Goal: Information Seeking & Learning: Learn about a topic

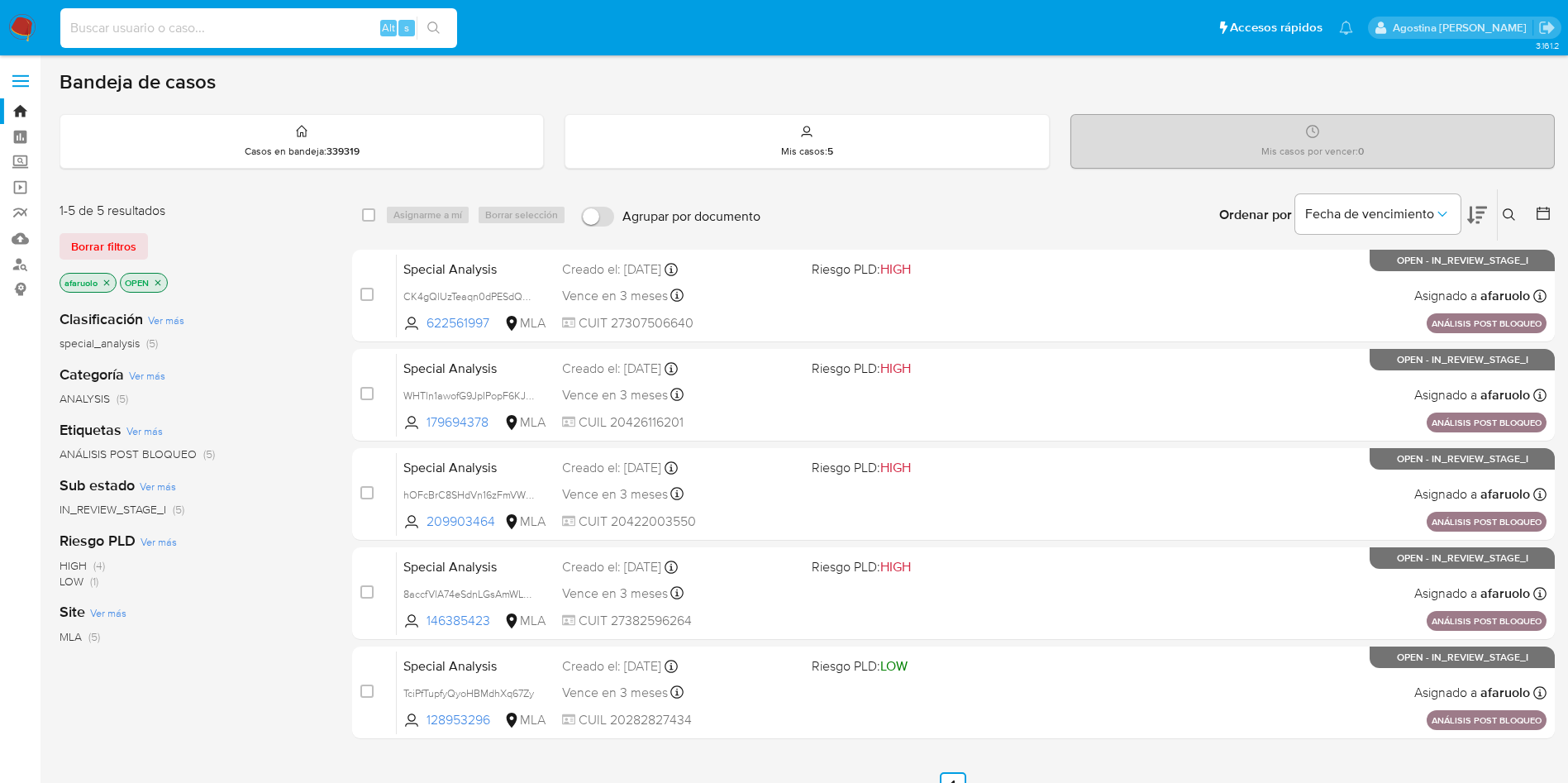
click at [315, 37] on input at bounding box center [258, 28] width 396 height 22
paste input "161369991"
type input "161369991"
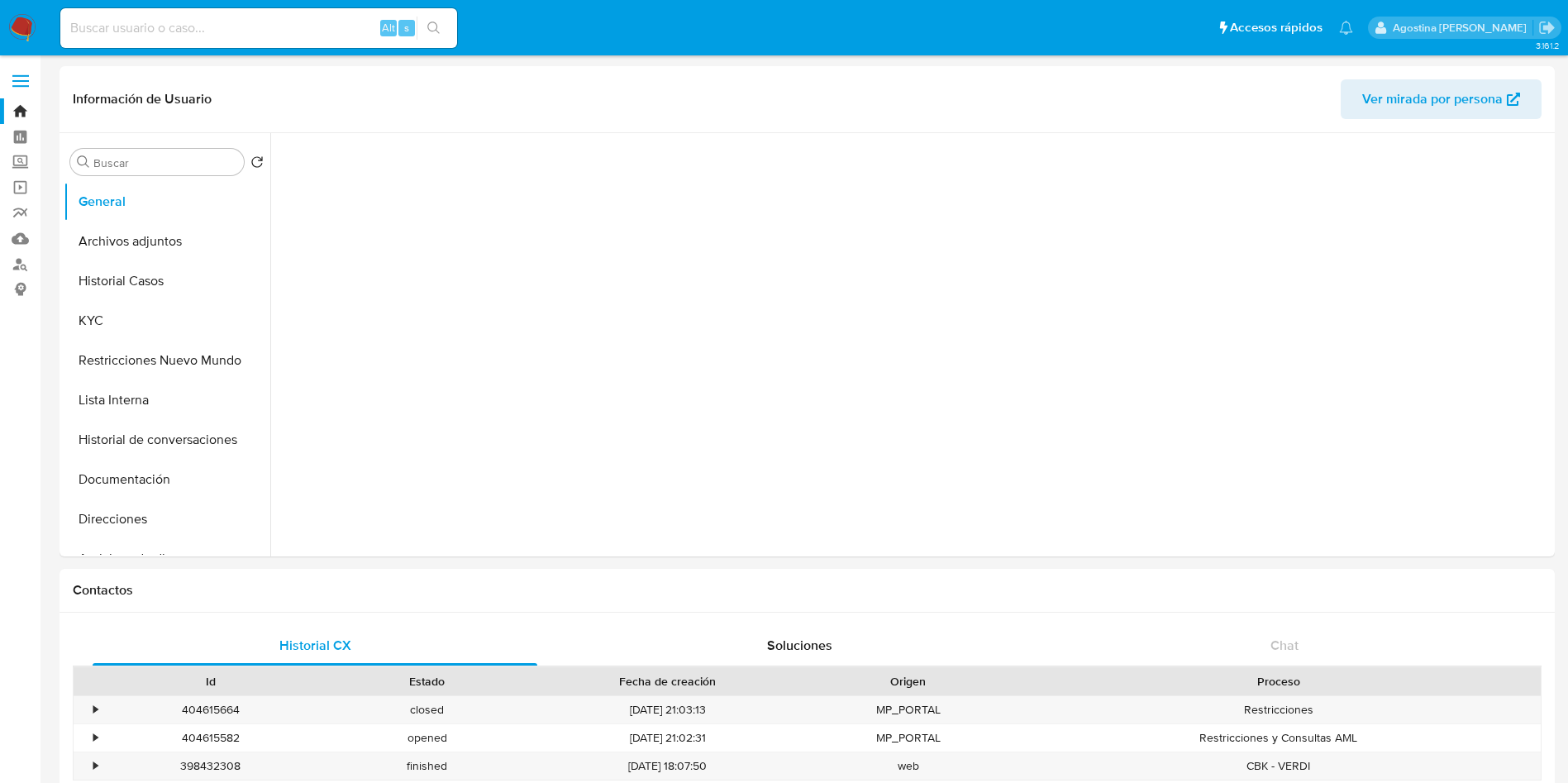
select select "10"
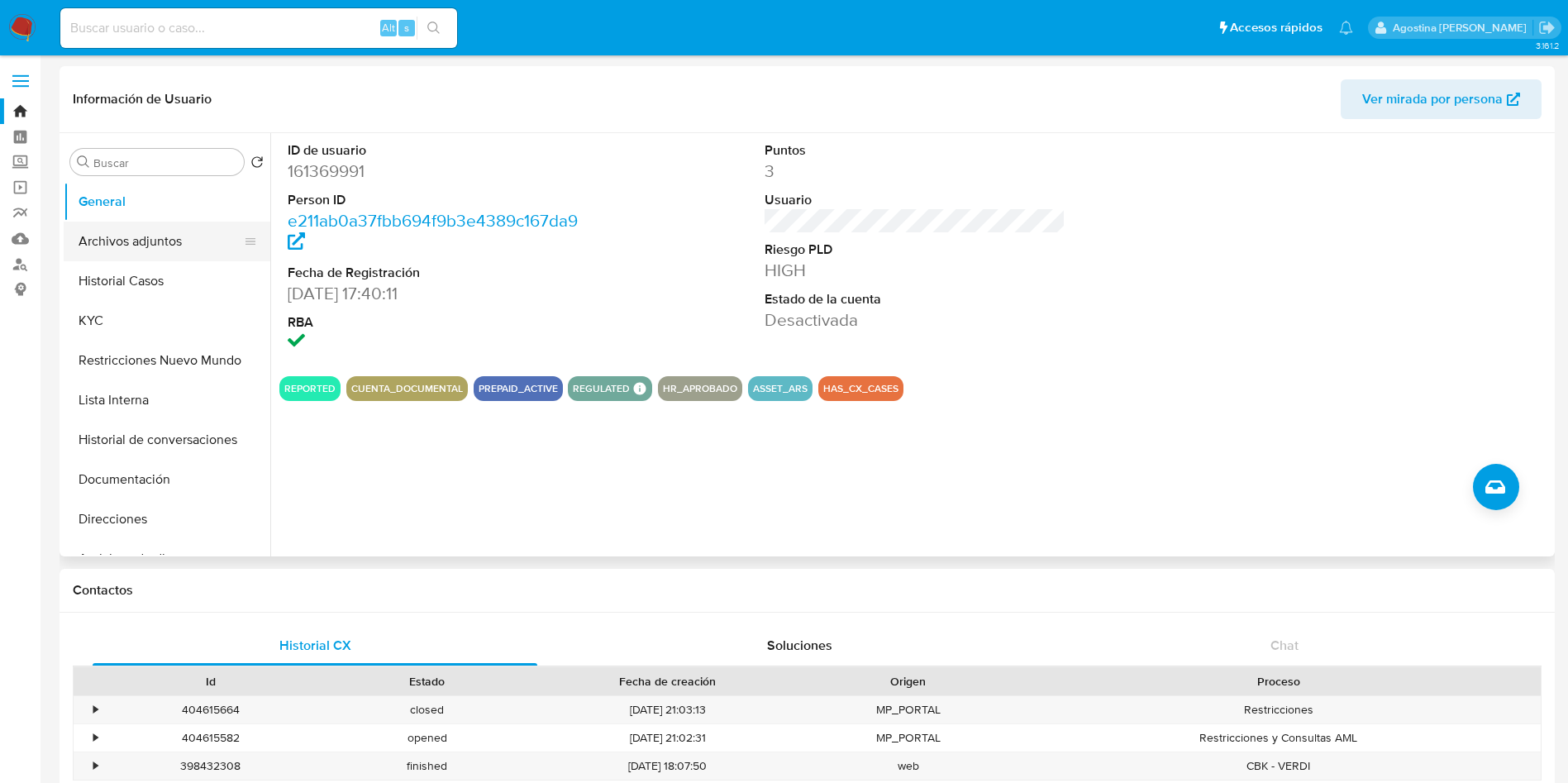
click at [158, 224] on button "Archivos adjuntos" at bounding box center [160, 241] width 194 height 40
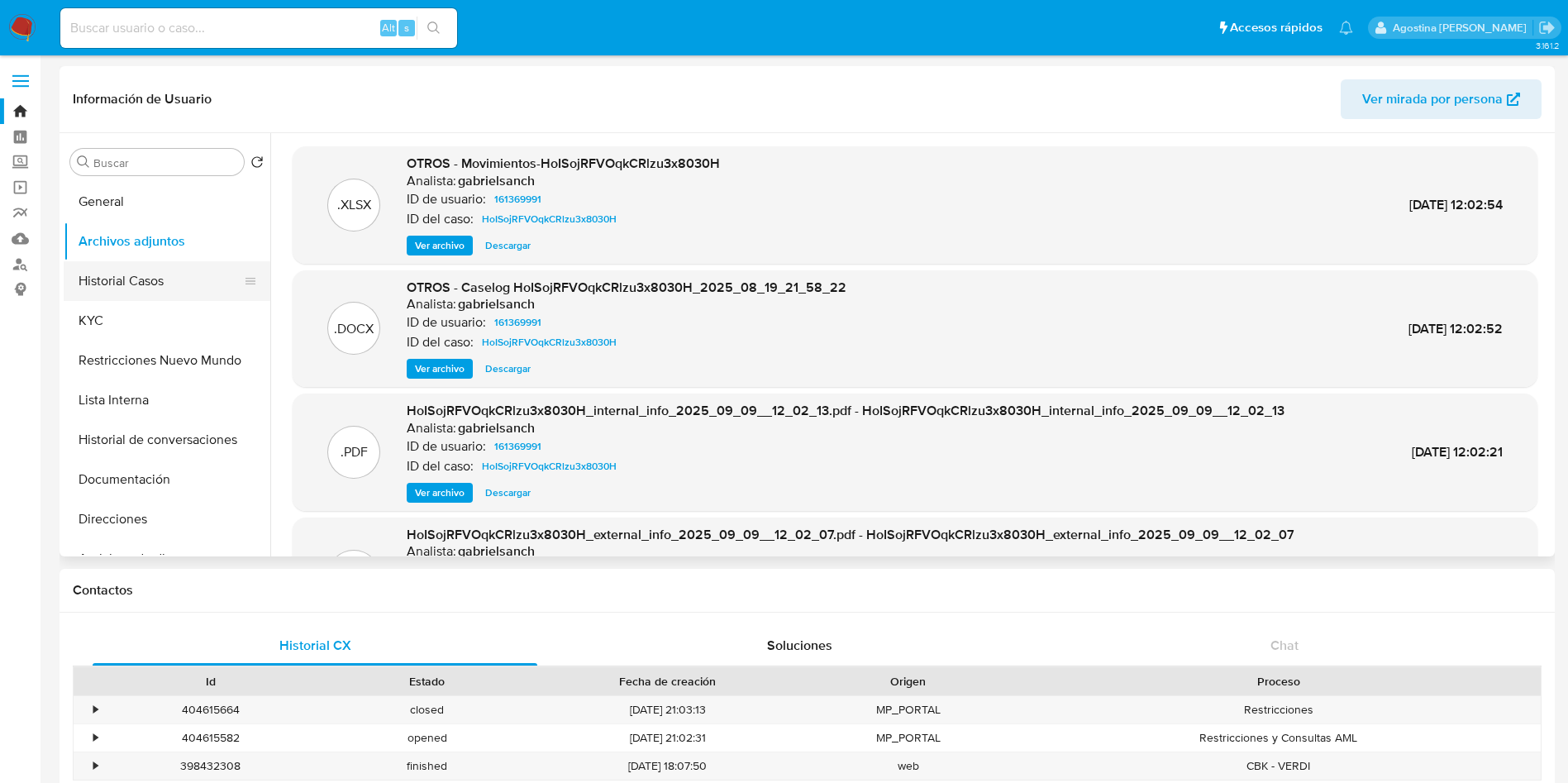
click at [166, 292] on button "Historial Casos" at bounding box center [160, 281] width 194 height 40
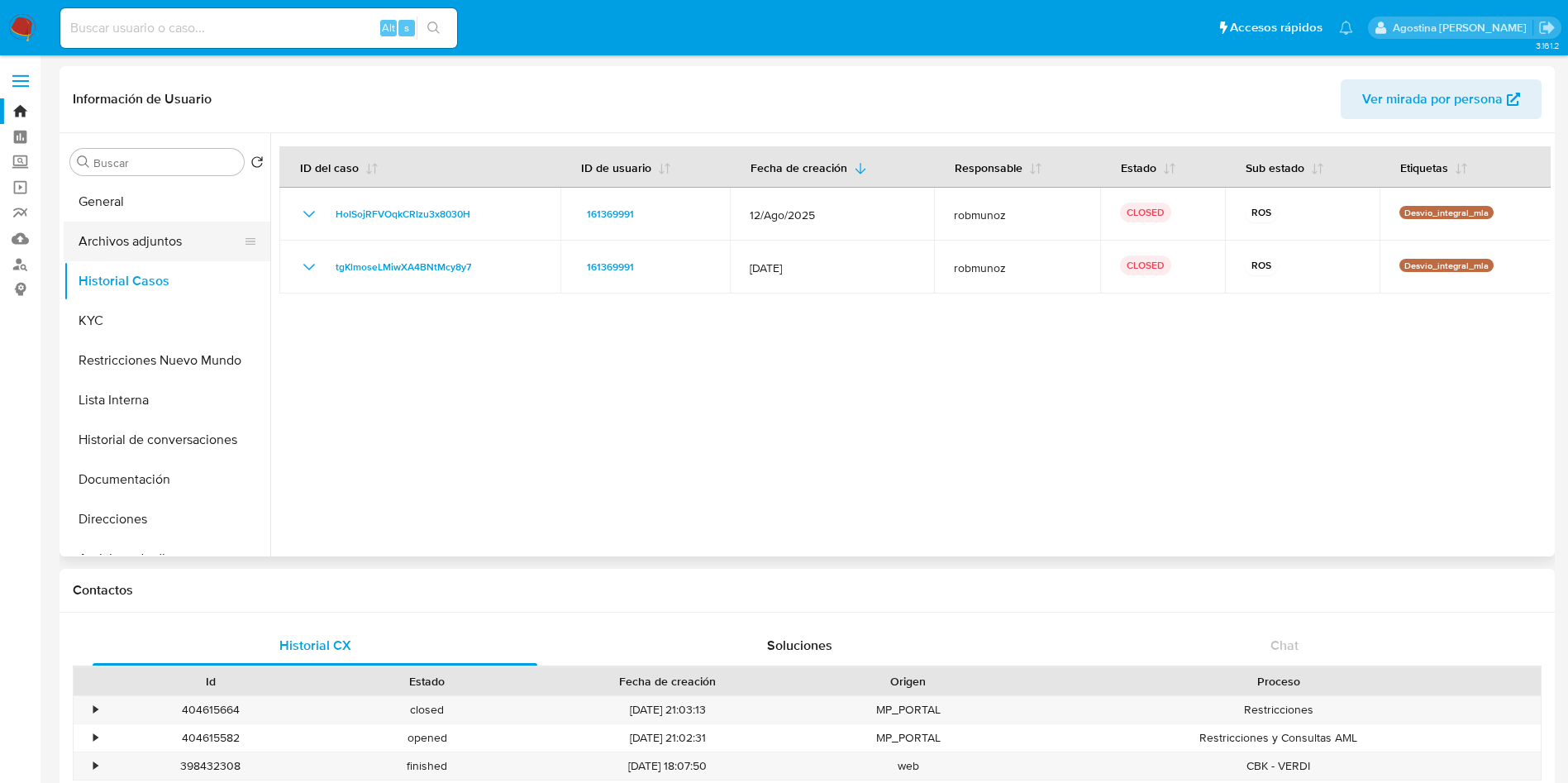
click at [179, 235] on button "Archivos adjuntos" at bounding box center [160, 241] width 194 height 40
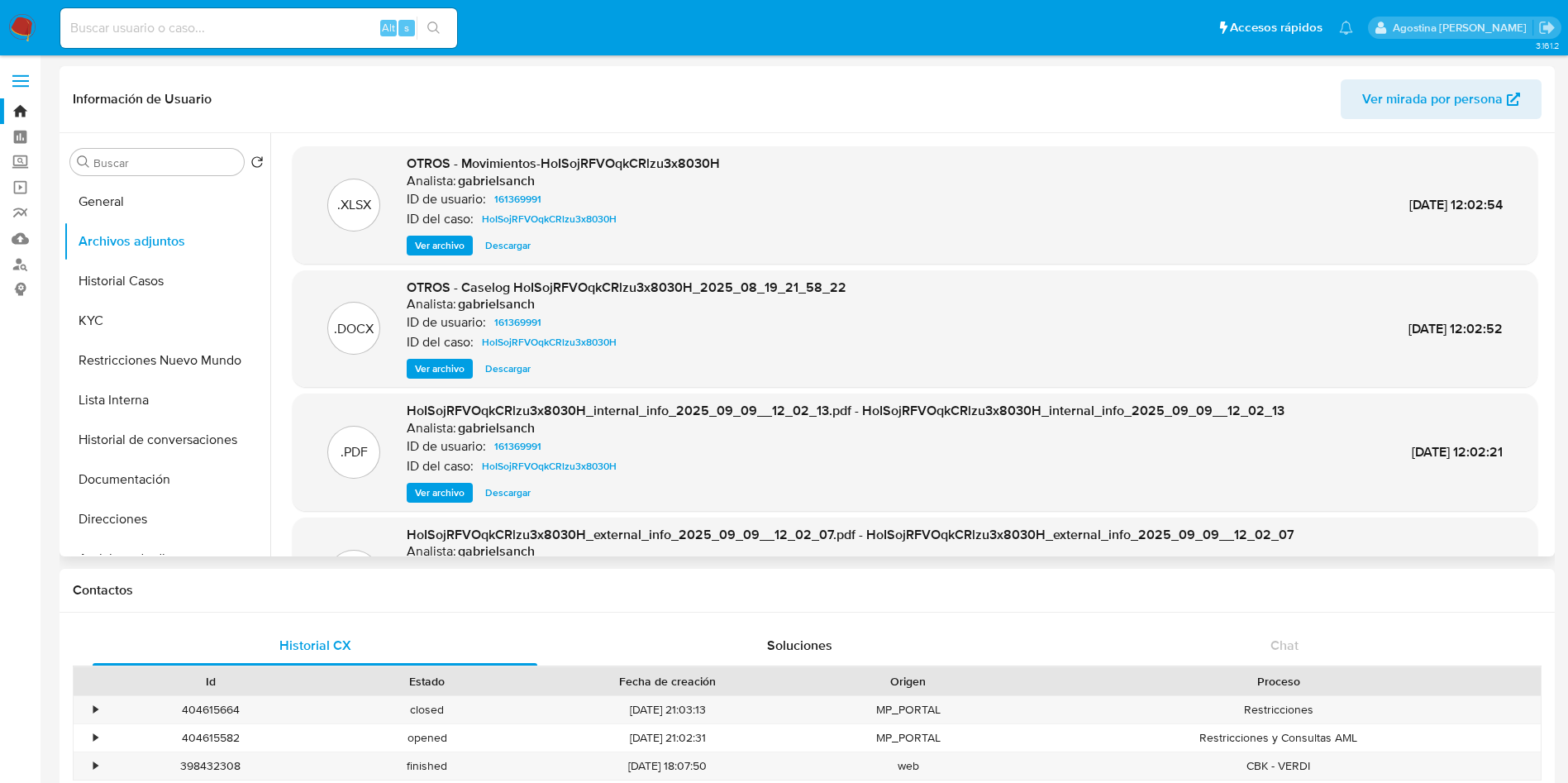
click at [459, 365] on span "Ver archivo" at bounding box center [440, 369] width 50 height 17
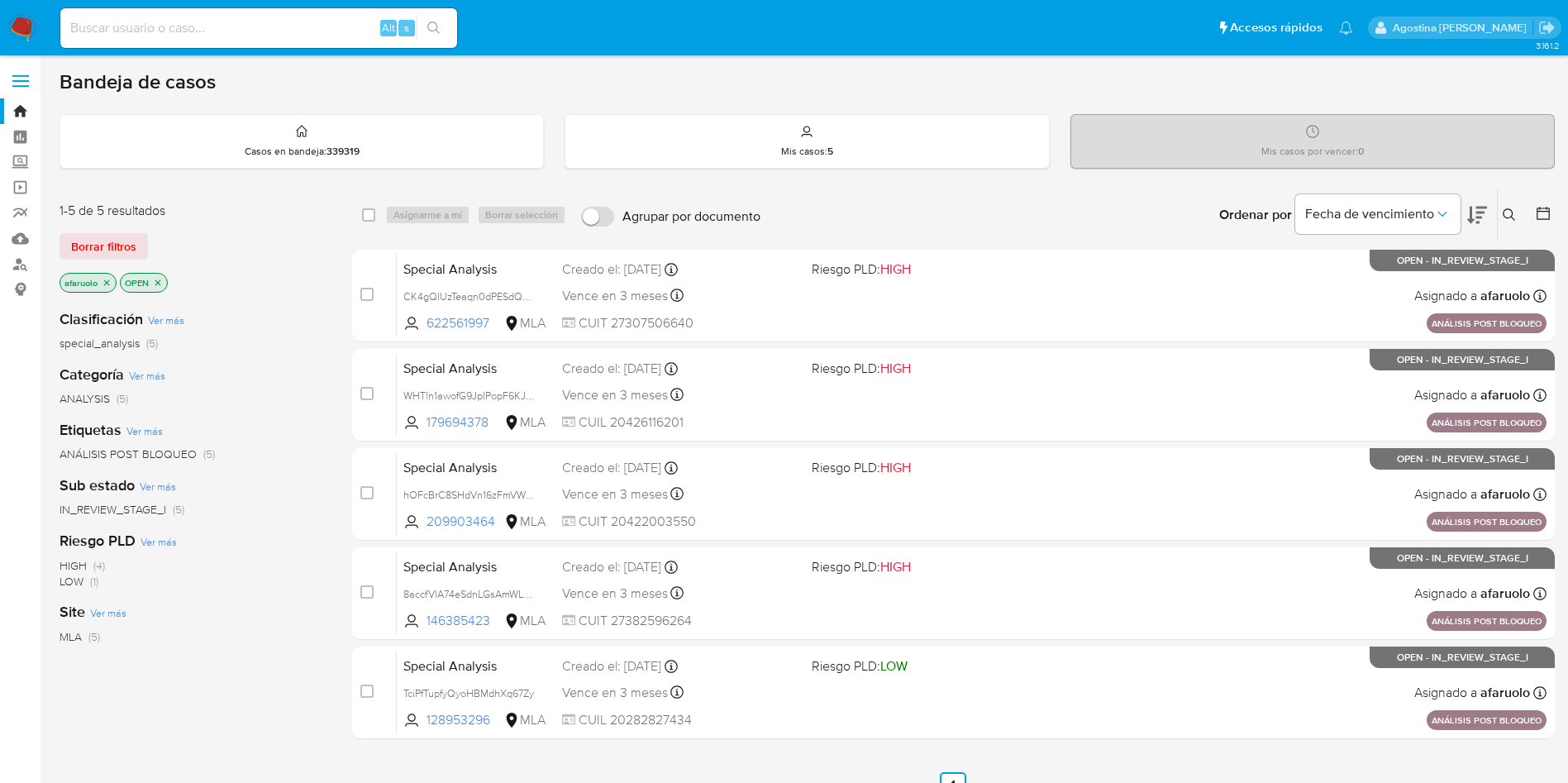
click at [313, 29] on input at bounding box center [258, 28] width 396 height 22
paste input "147258554"
type input "147258554"
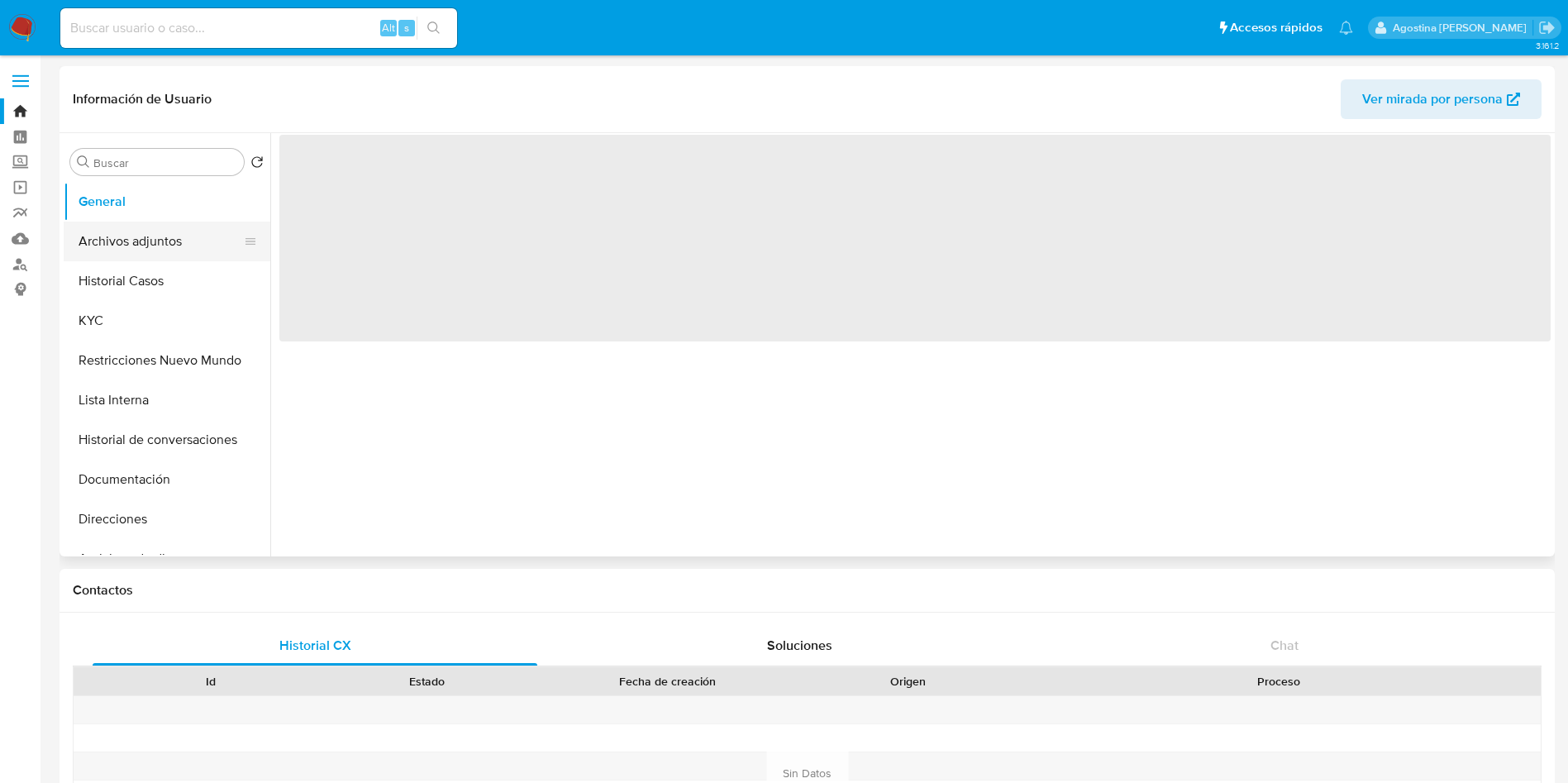
select select "10"
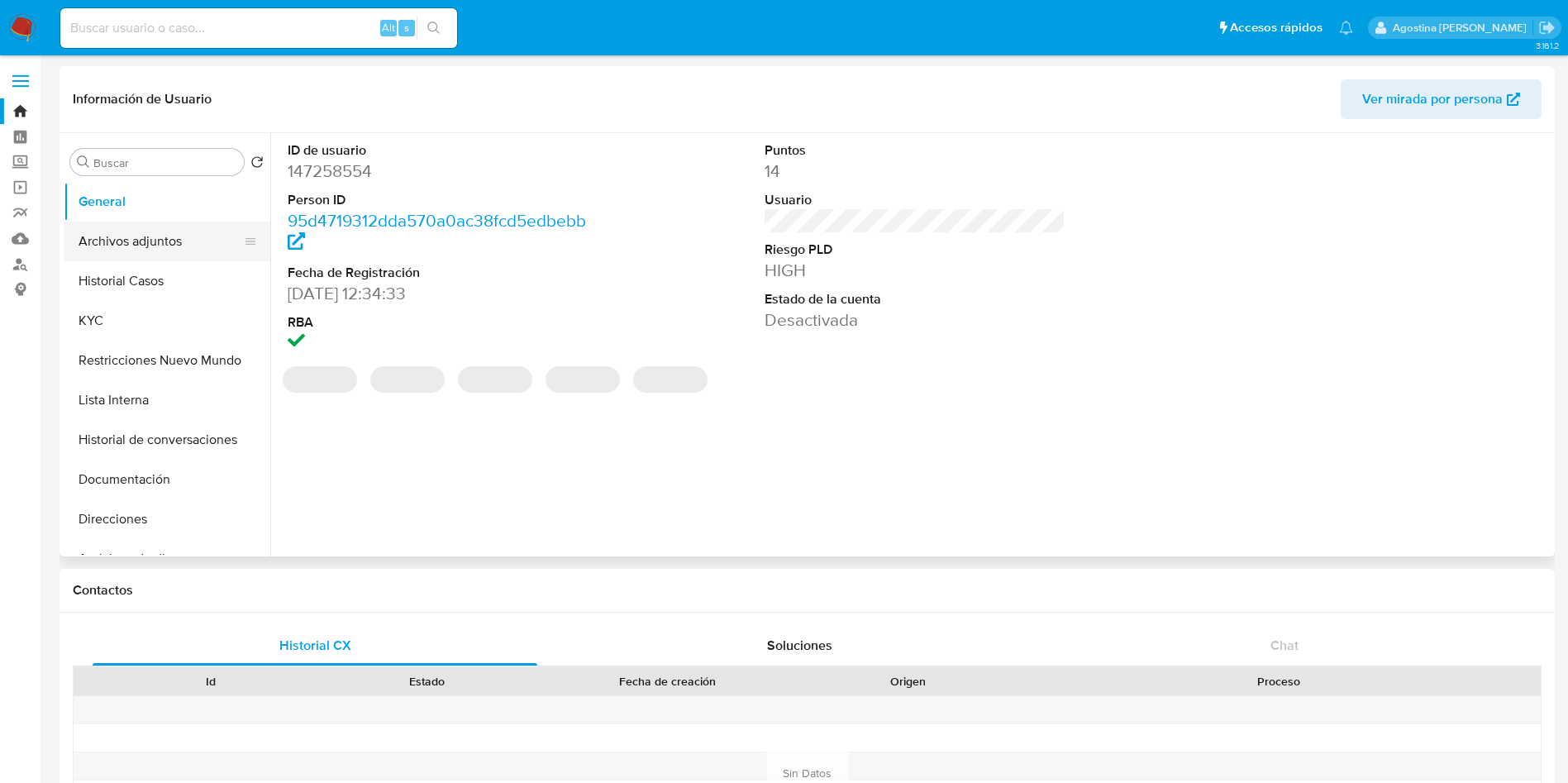
click at [158, 238] on button "Archivos adjuntos" at bounding box center [160, 241] width 194 height 40
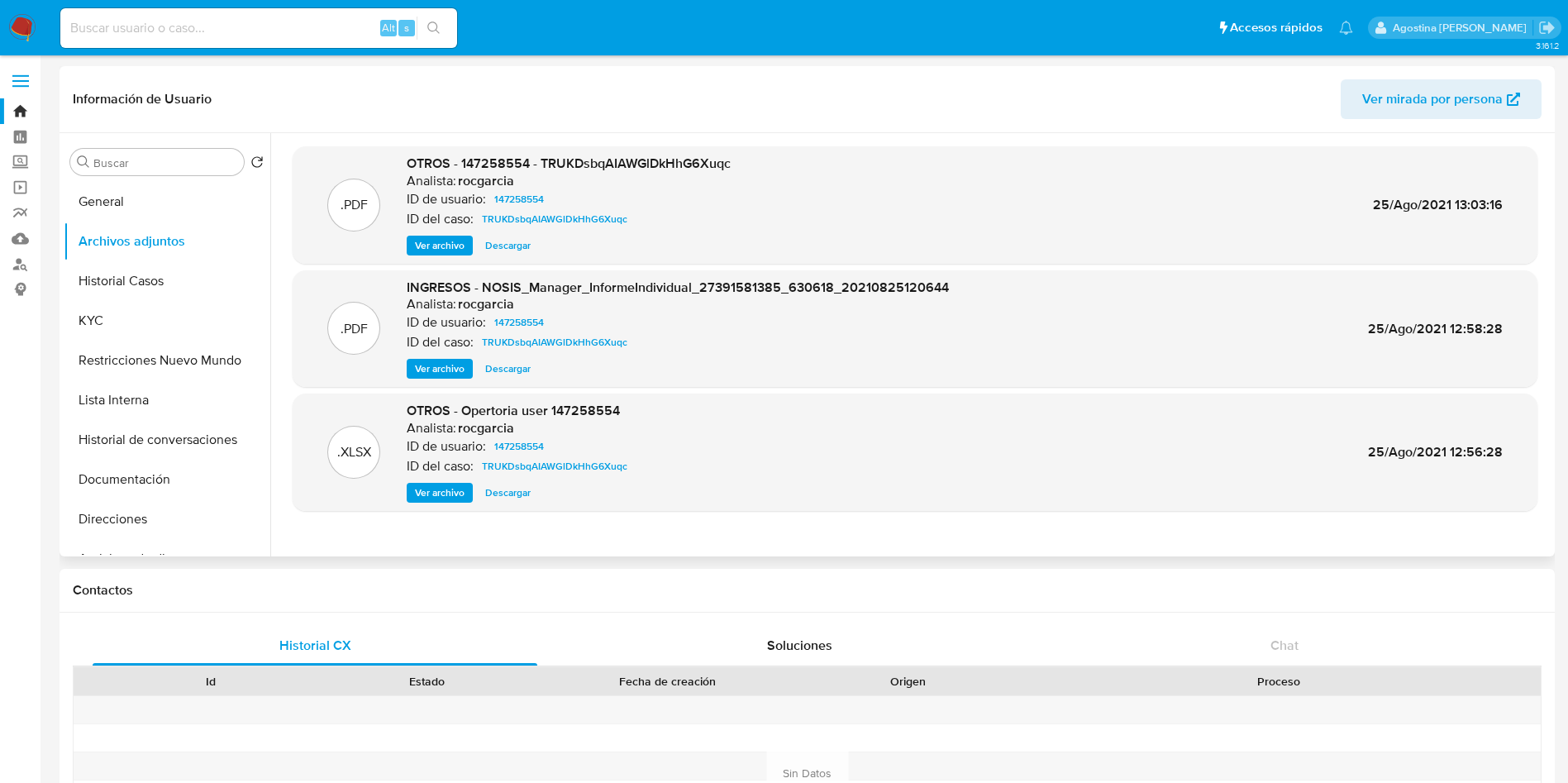
click at [430, 243] on span "Ver archivo" at bounding box center [440, 245] width 50 height 17
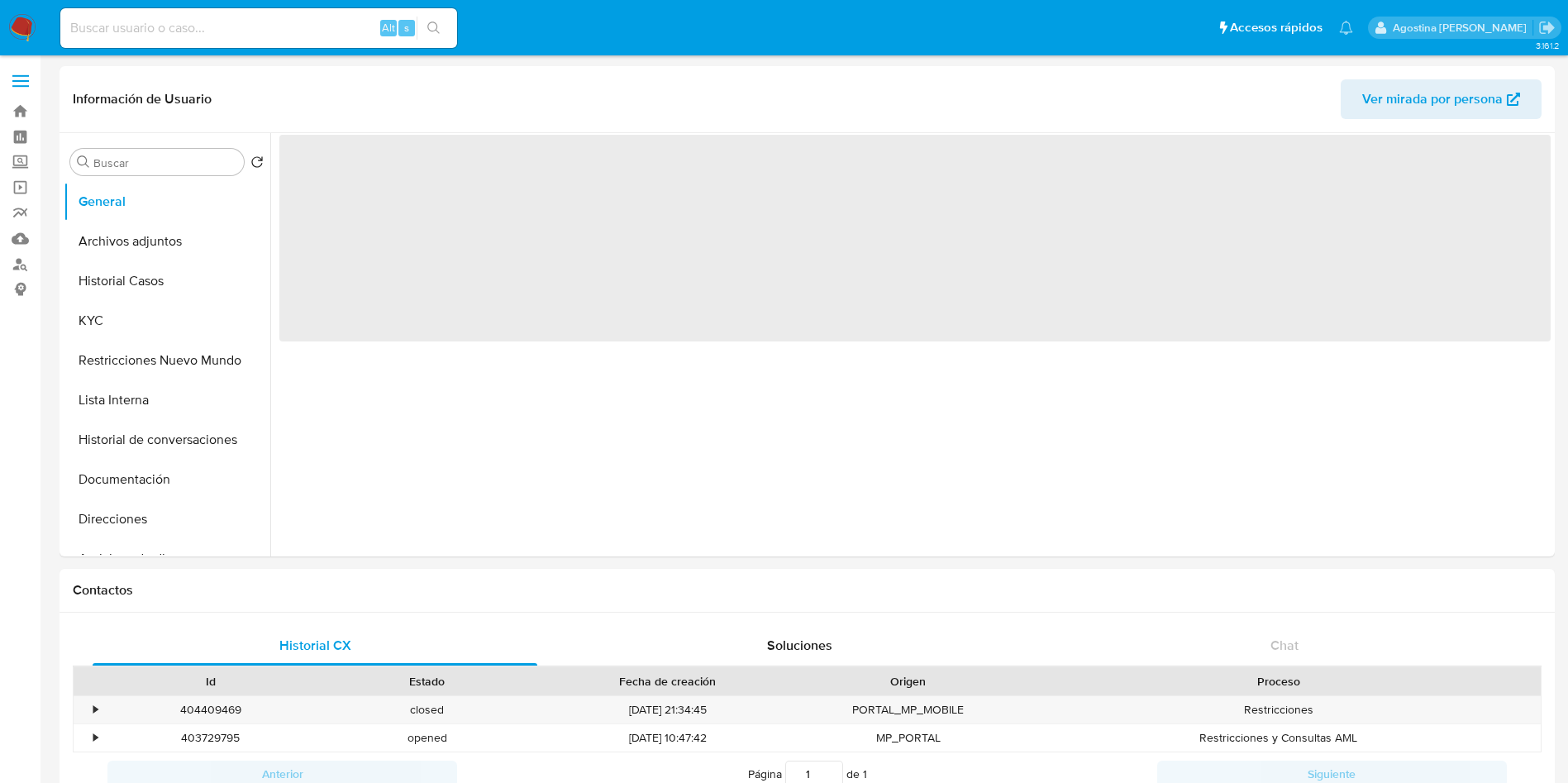
select select "10"
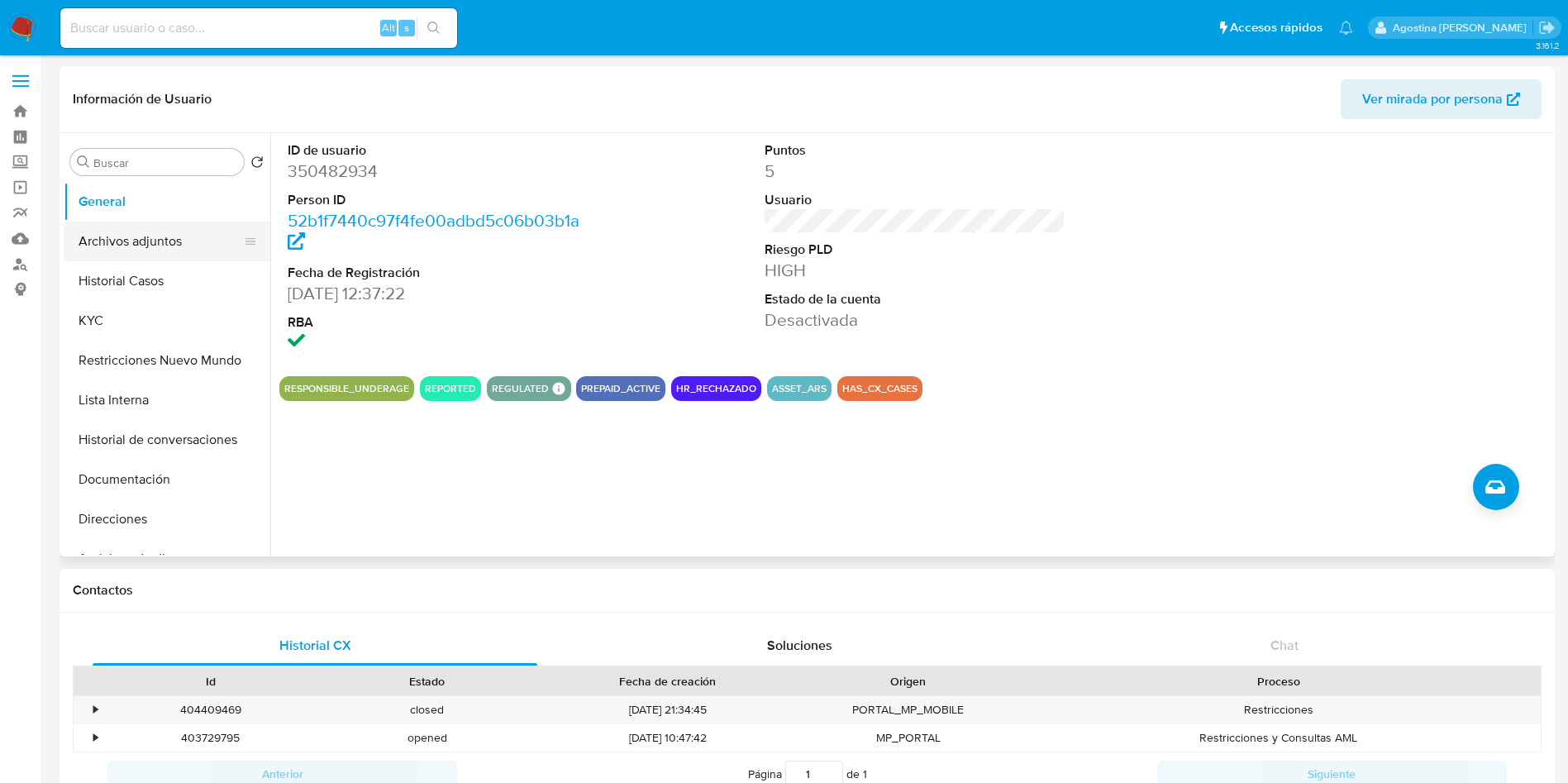
click at [110, 231] on button "Archivos adjuntos" at bounding box center [160, 241] width 194 height 40
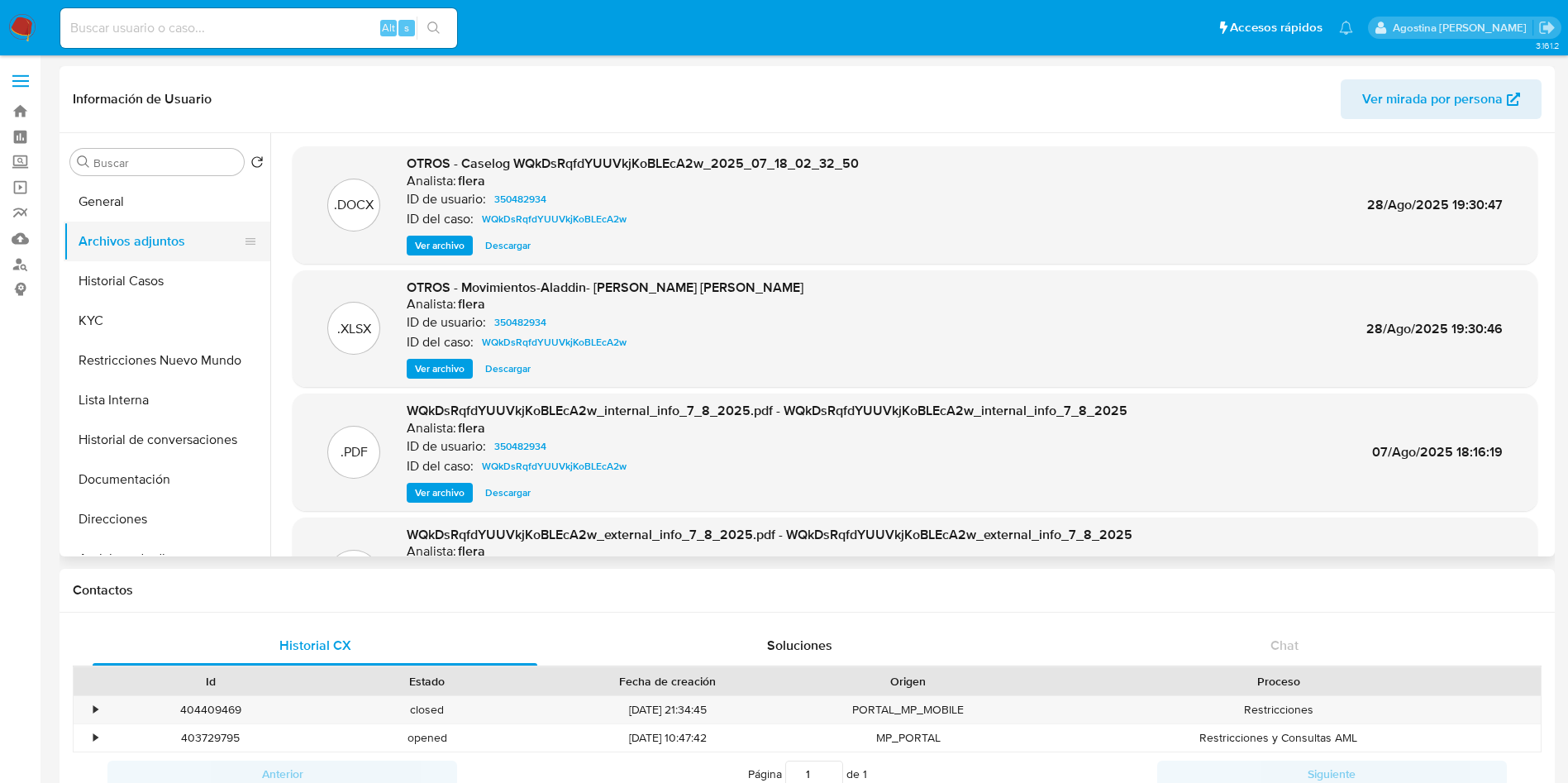
click at [190, 259] on button "Archivos adjuntos" at bounding box center [160, 241] width 194 height 40
click at [186, 273] on button "Historial Casos" at bounding box center [160, 281] width 194 height 40
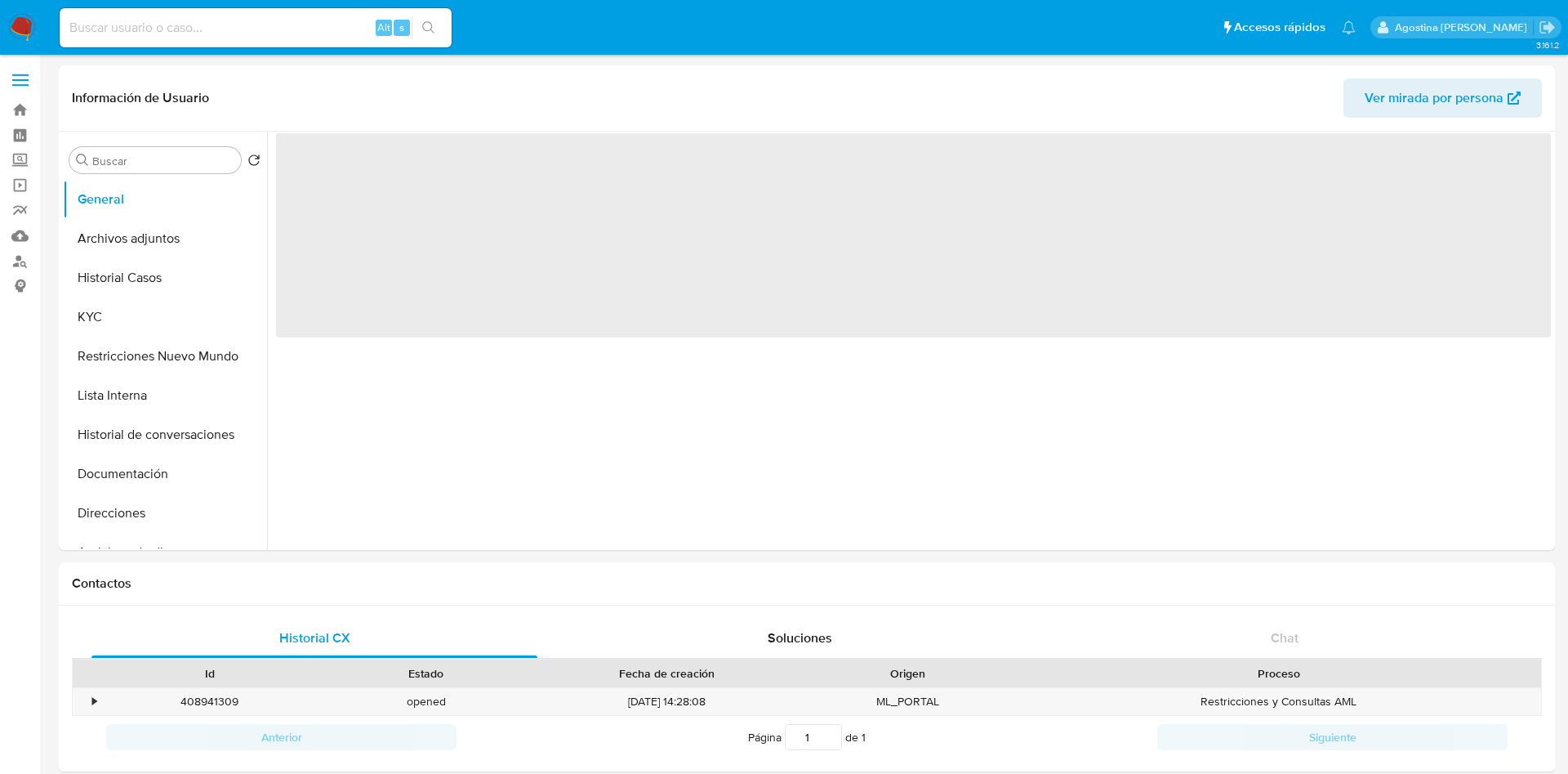
select select "10"
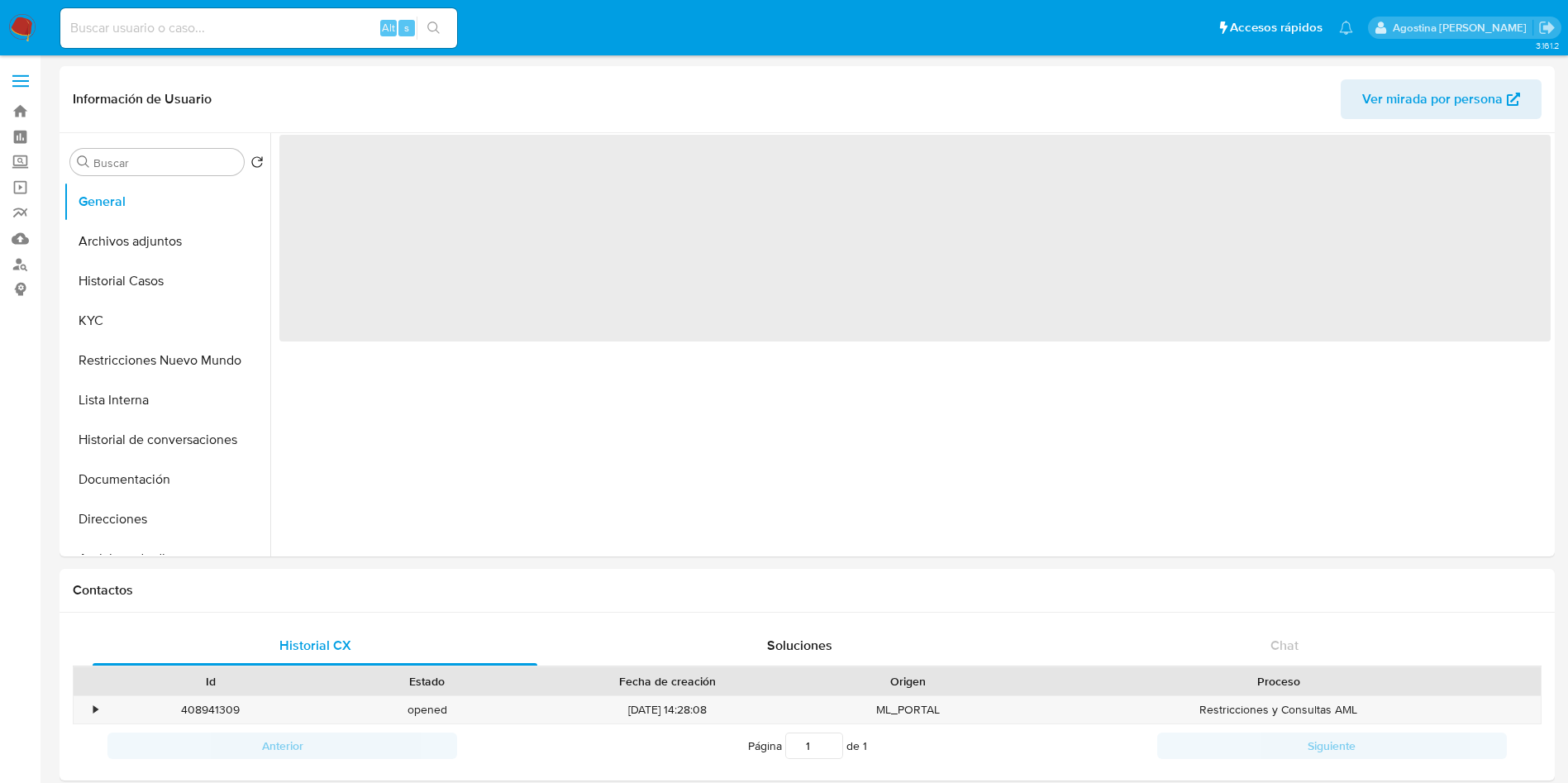
select select "10"
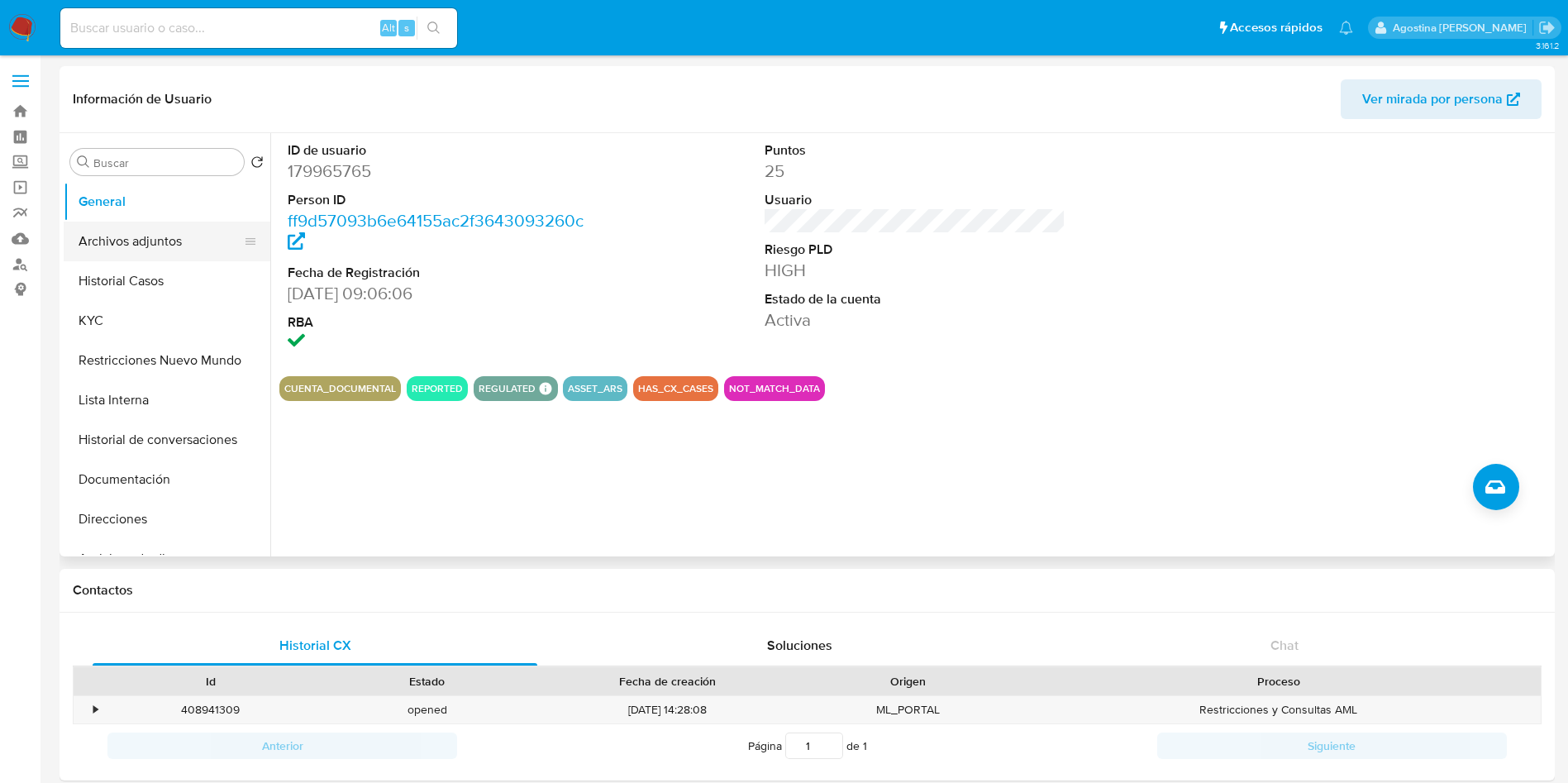
click at [137, 229] on button "Archivos adjuntos" at bounding box center [160, 241] width 194 height 40
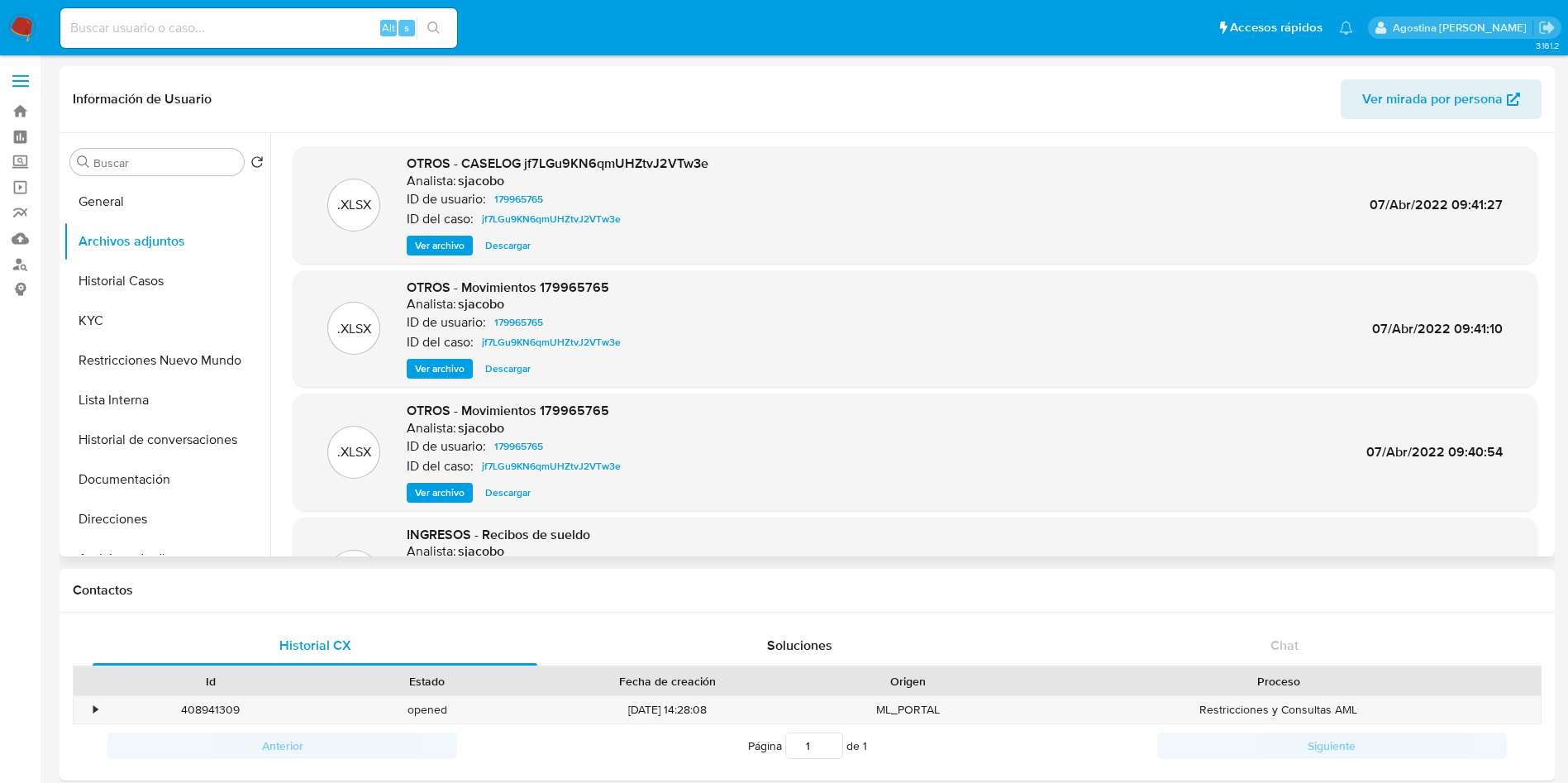
click at [439, 249] on span "Ver archivo" at bounding box center [440, 245] width 50 height 17
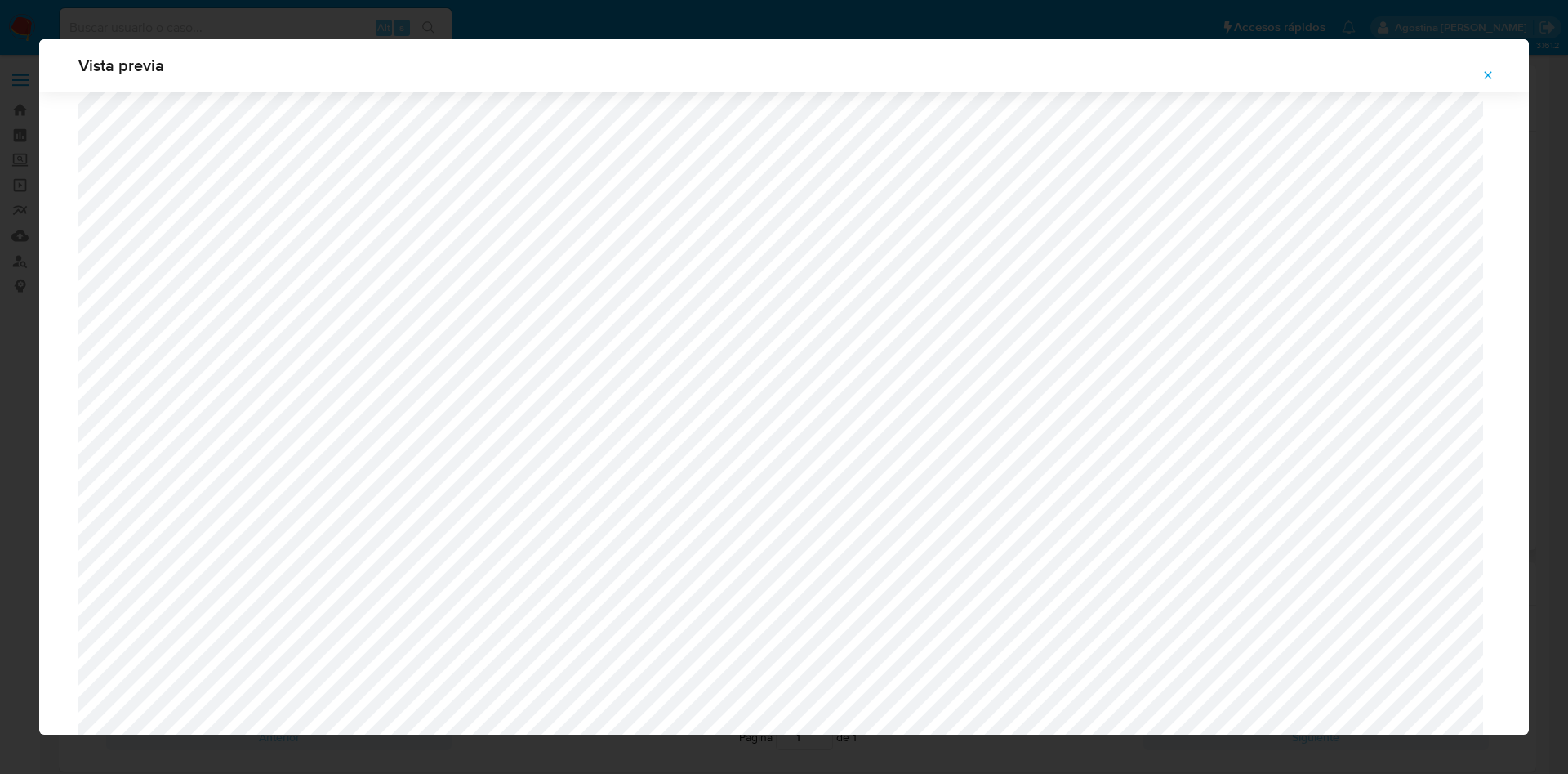
scroll to position [1805, 0]
click at [1484, 83] on span "Attachment preview" at bounding box center [1487, 75] width 13 height 23
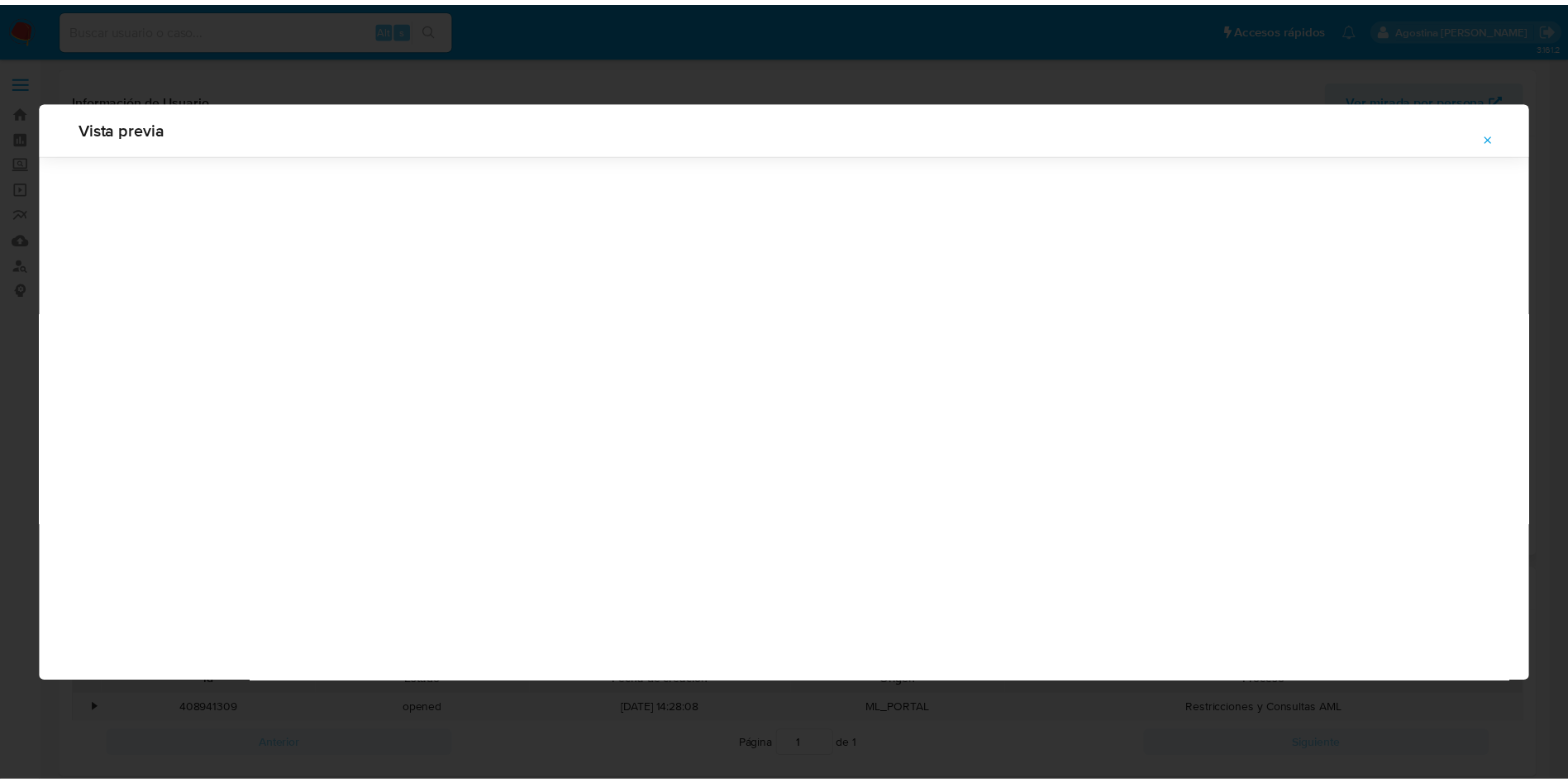
scroll to position [0, 0]
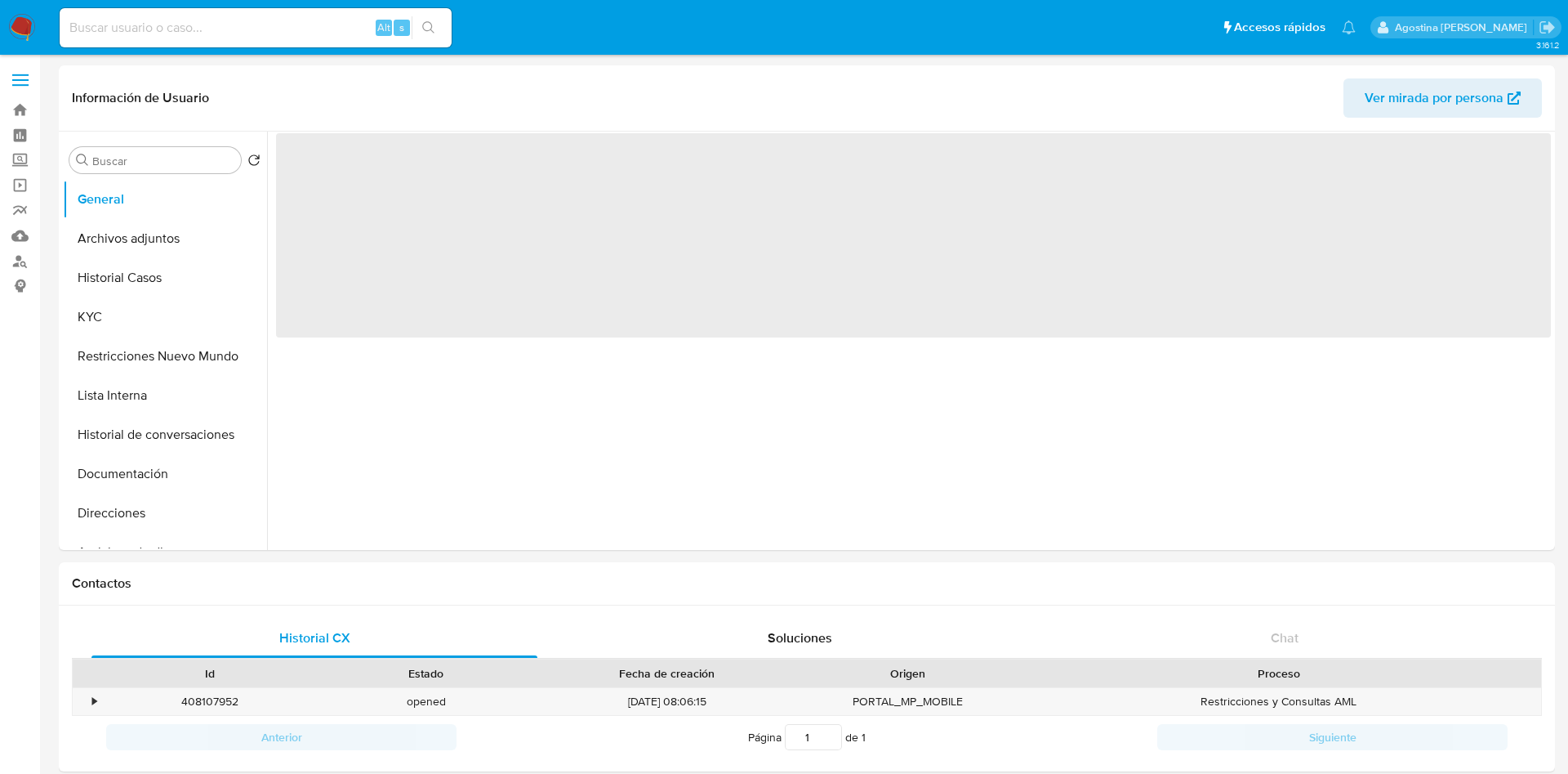
select select "10"
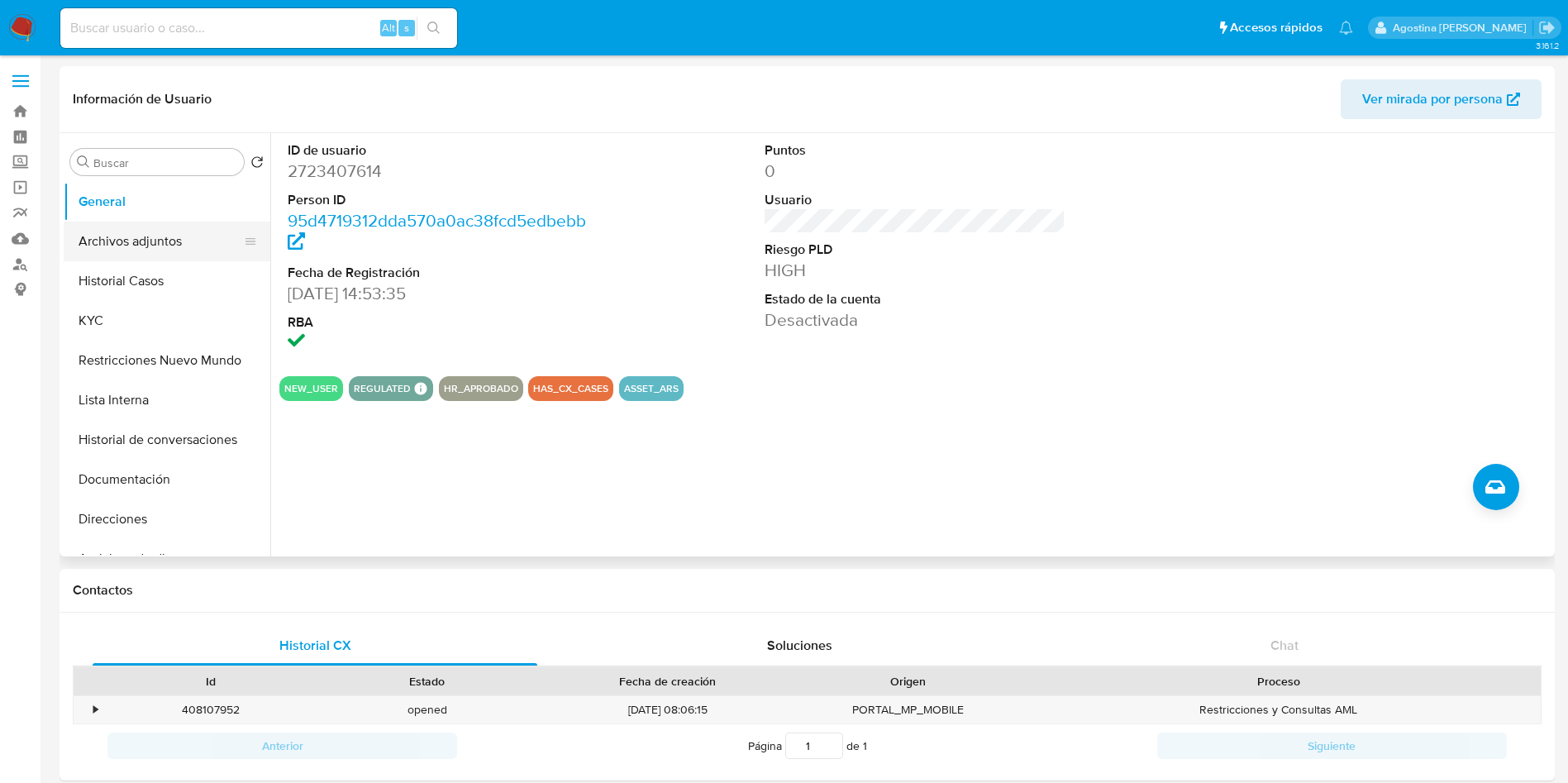
click at [175, 247] on button "Archivos adjuntos" at bounding box center [160, 241] width 194 height 40
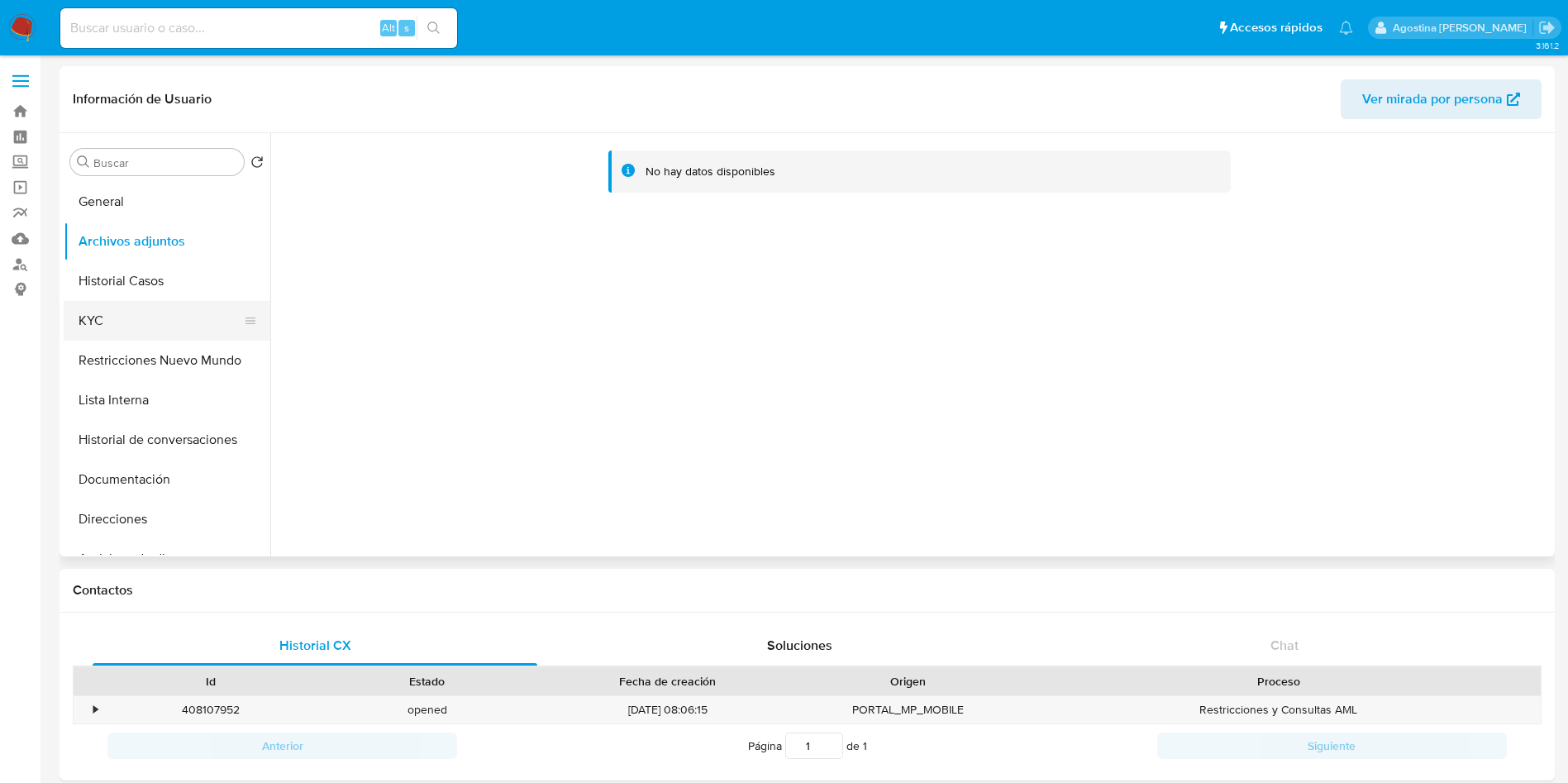
click at [212, 302] on button "KYC" at bounding box center [160, 321] width 194 height 40
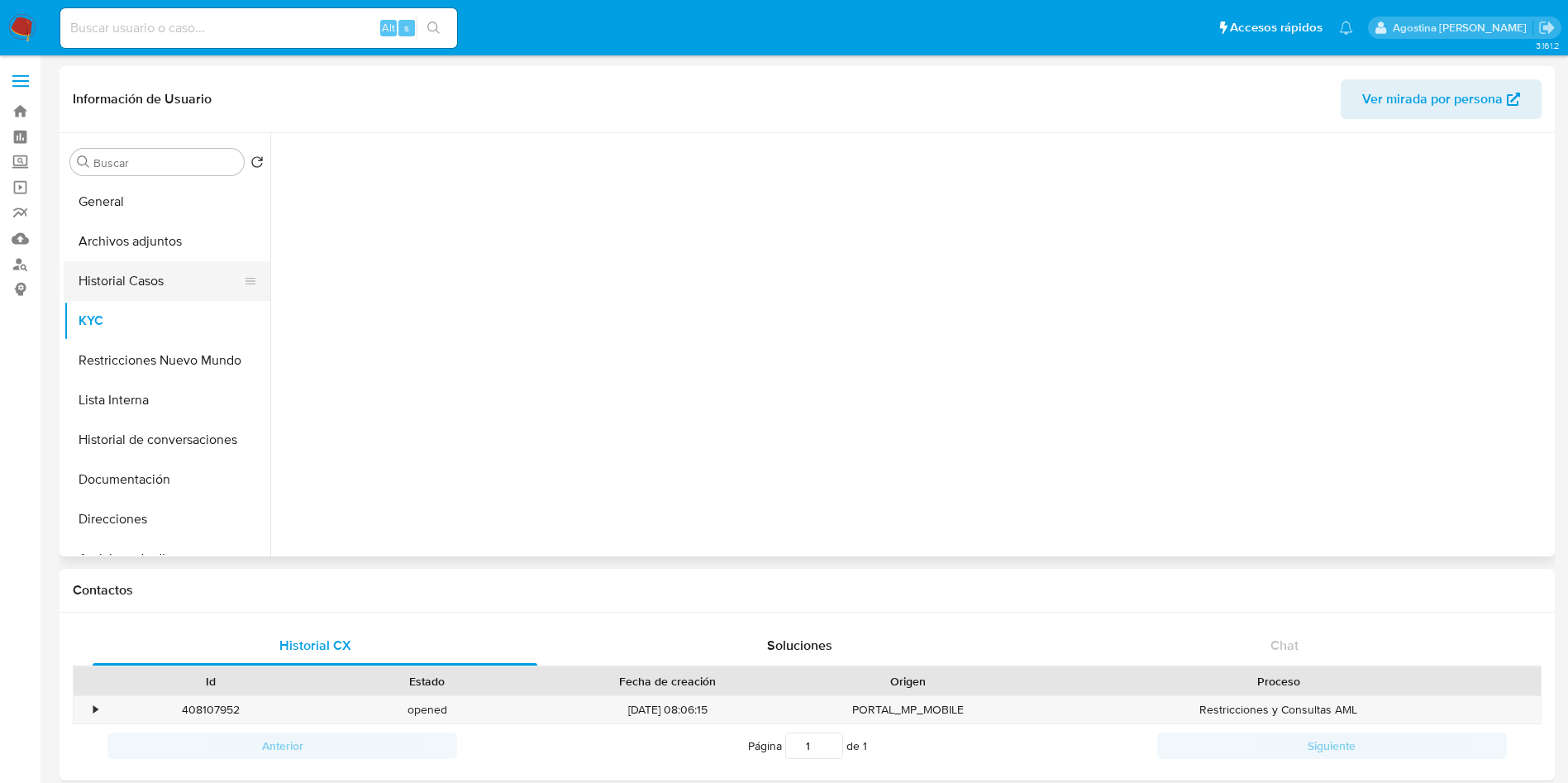
click at [195, 286] on button "Historial Casos" at bounding box center [160, 281] width 194 height 40
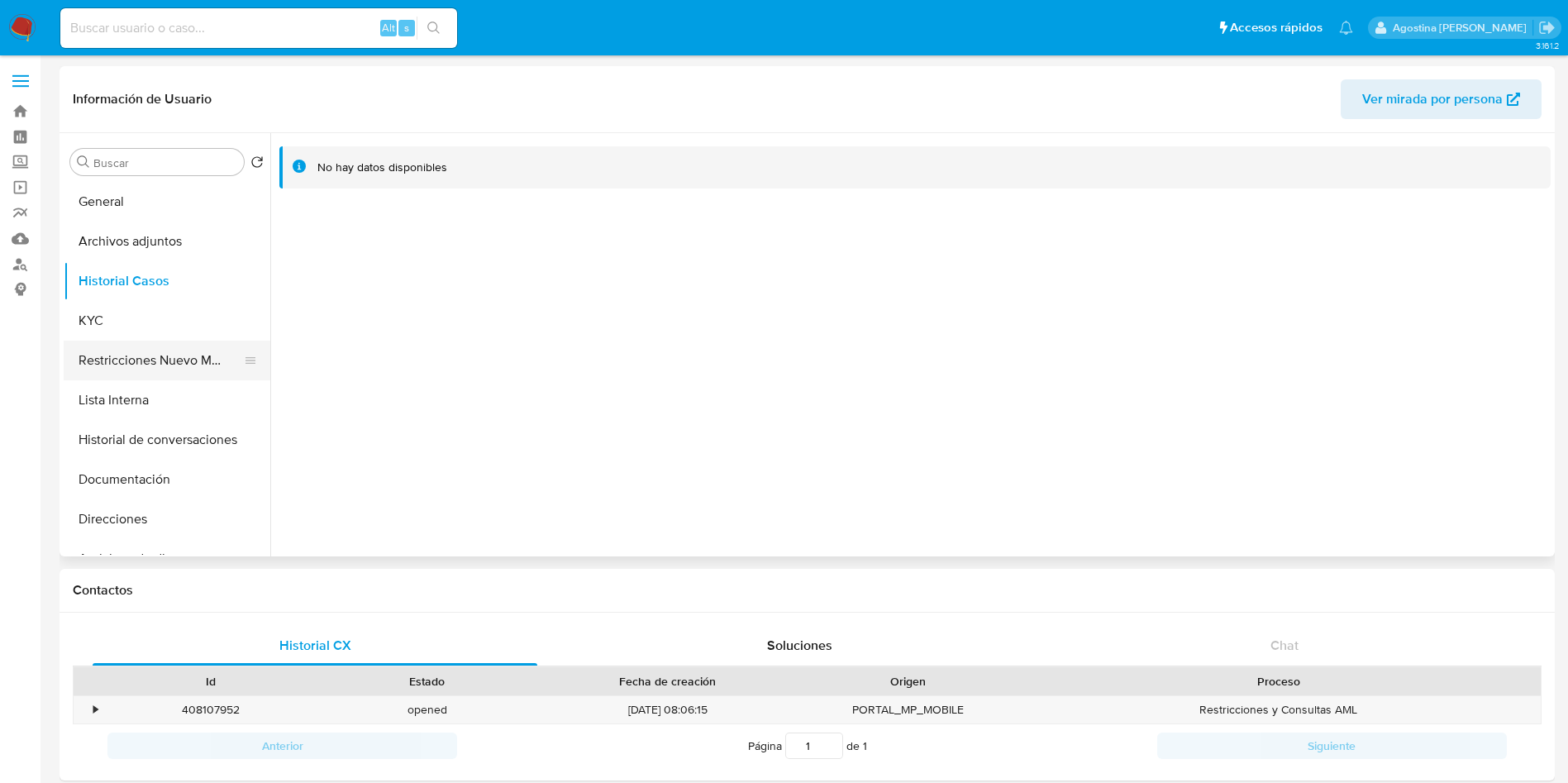
click at [168, 364] on button "Restricciones Nuevo Mundo" at bounding box center [160, 361] width 194 height 40
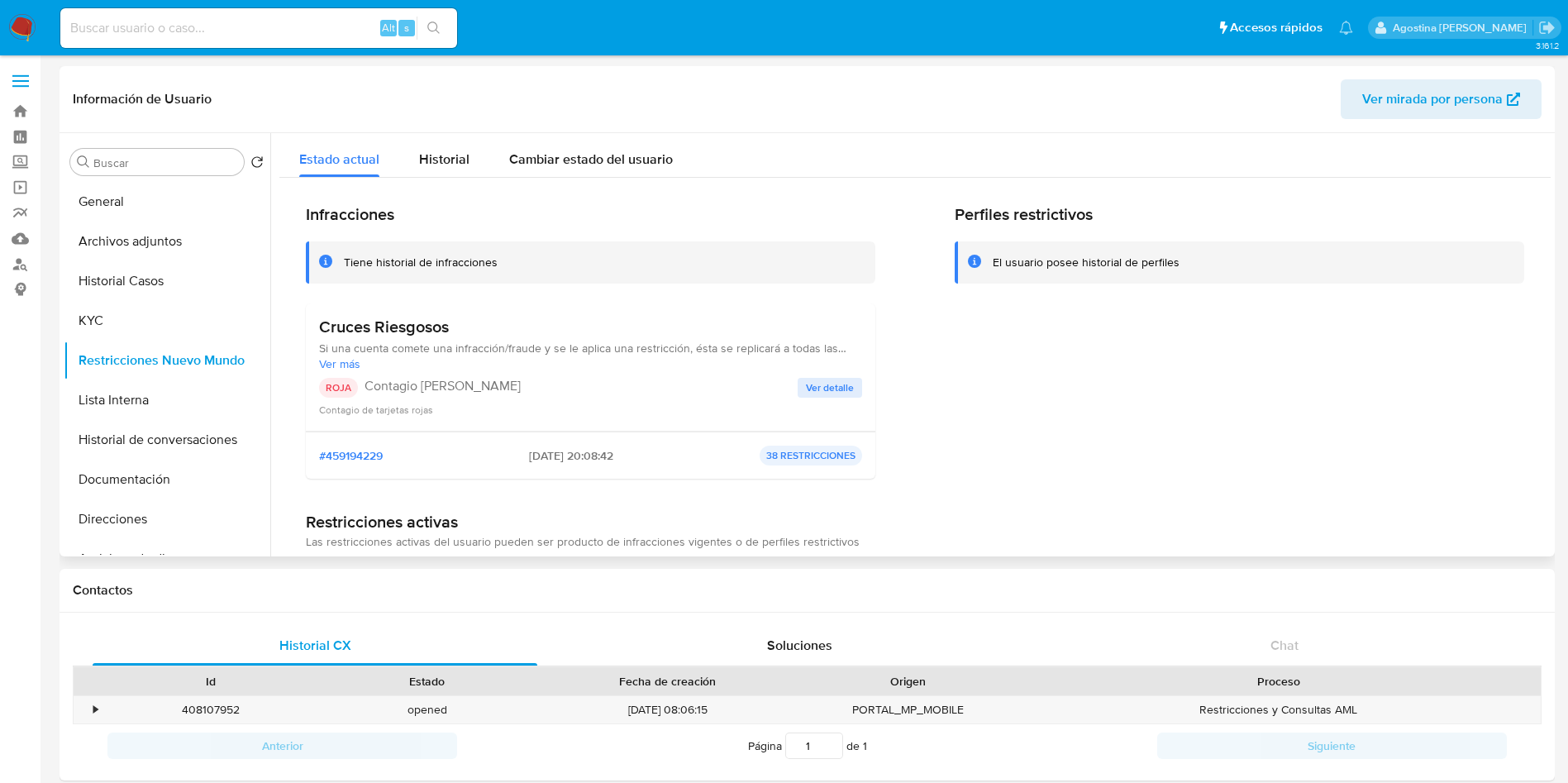
click at [819, 389] on span "Ver detalle" at bounding box center [830, 388] width 48 height 17
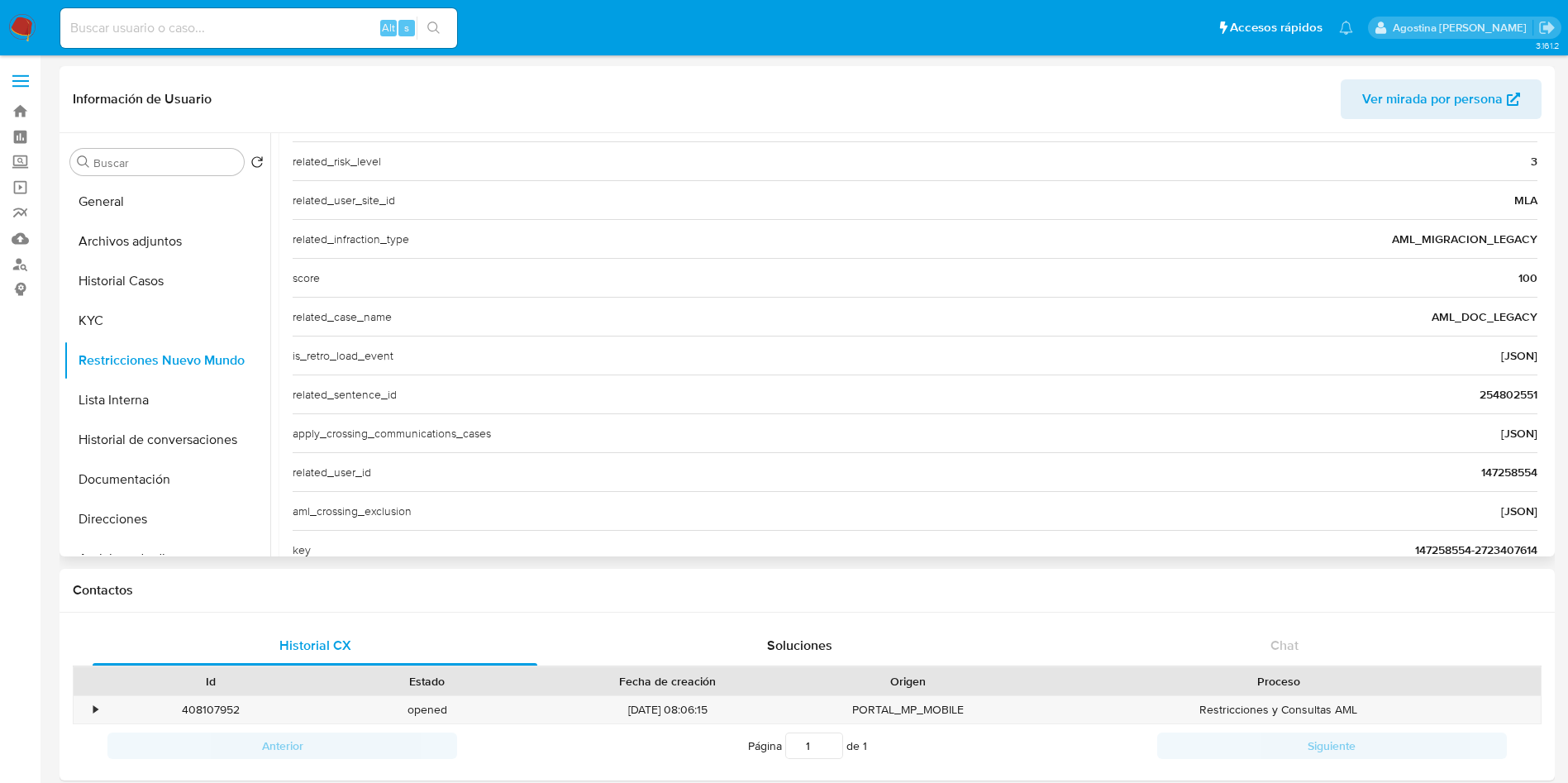
scroll to position [639, 0]
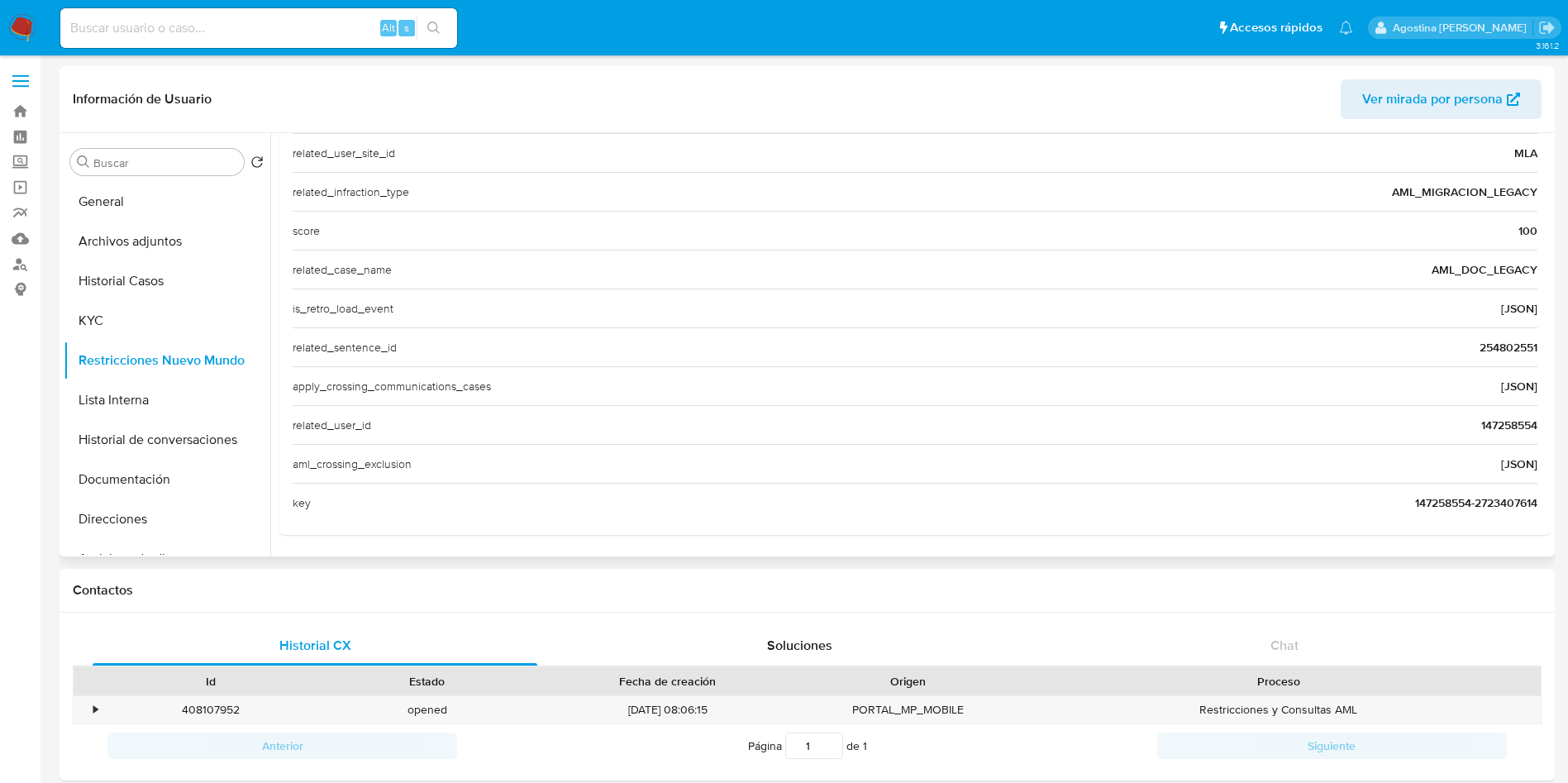
click at [1499, 419] on span "147258554" at bounding box center [1508, 424] width 57 height 17
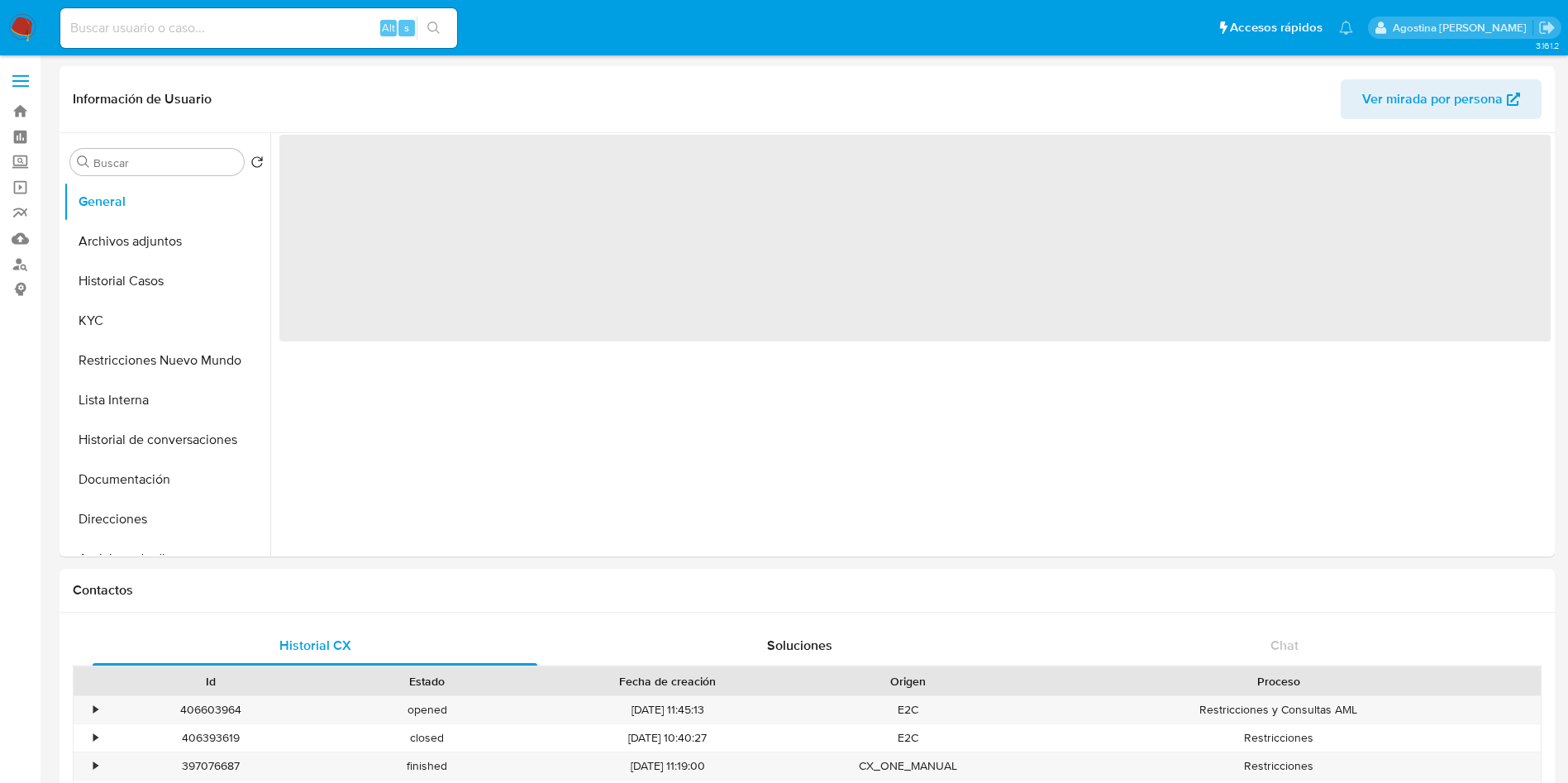
select select "10"
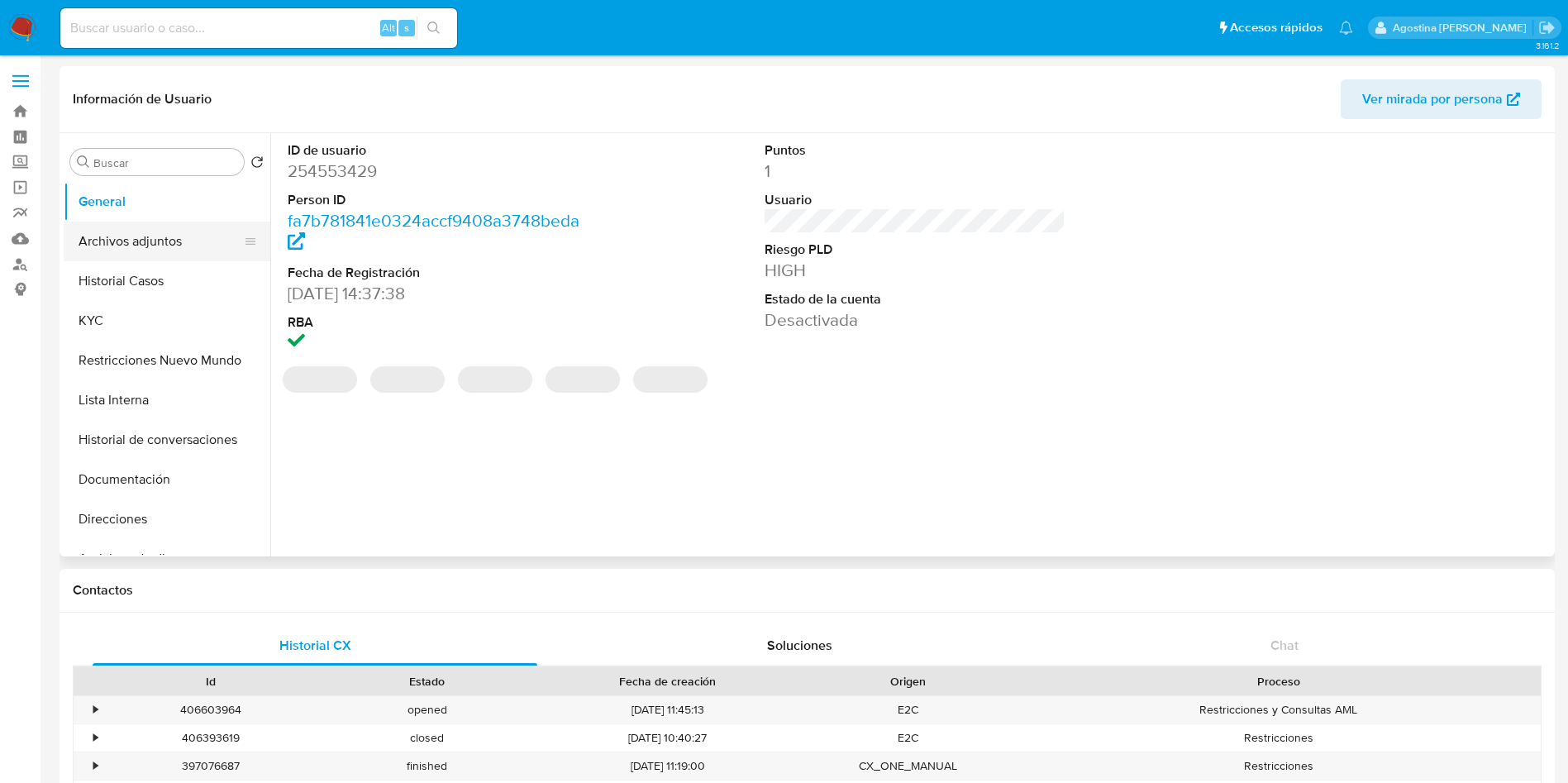
click at [174, 226] on button "Archivos adjuntos" at bounding box center [160, 241] width 194 height 40
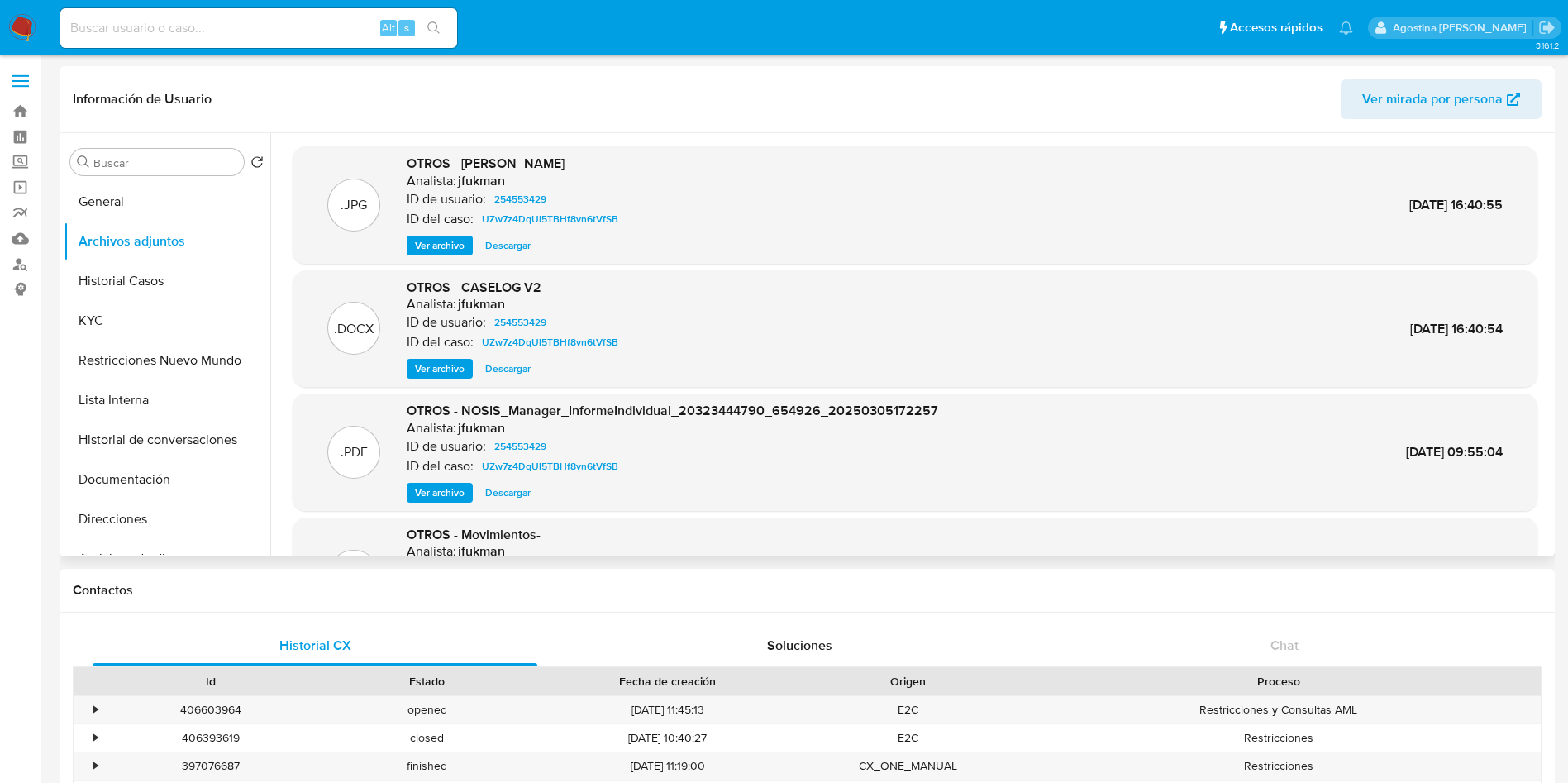
click at [454, 366] on span "Ver archivo" at bounding box center [440, 369] width 50 height 17
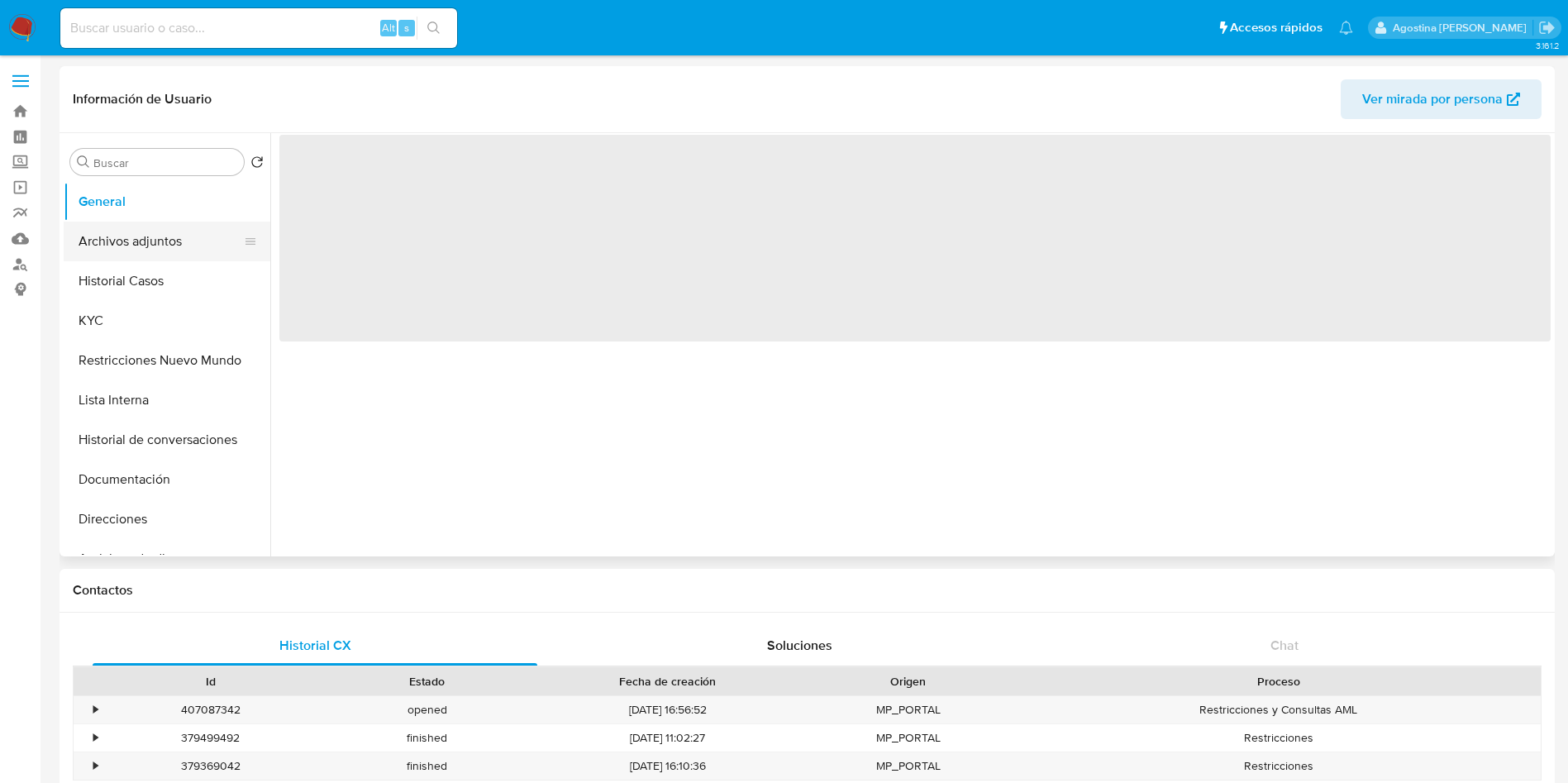
select select "10"
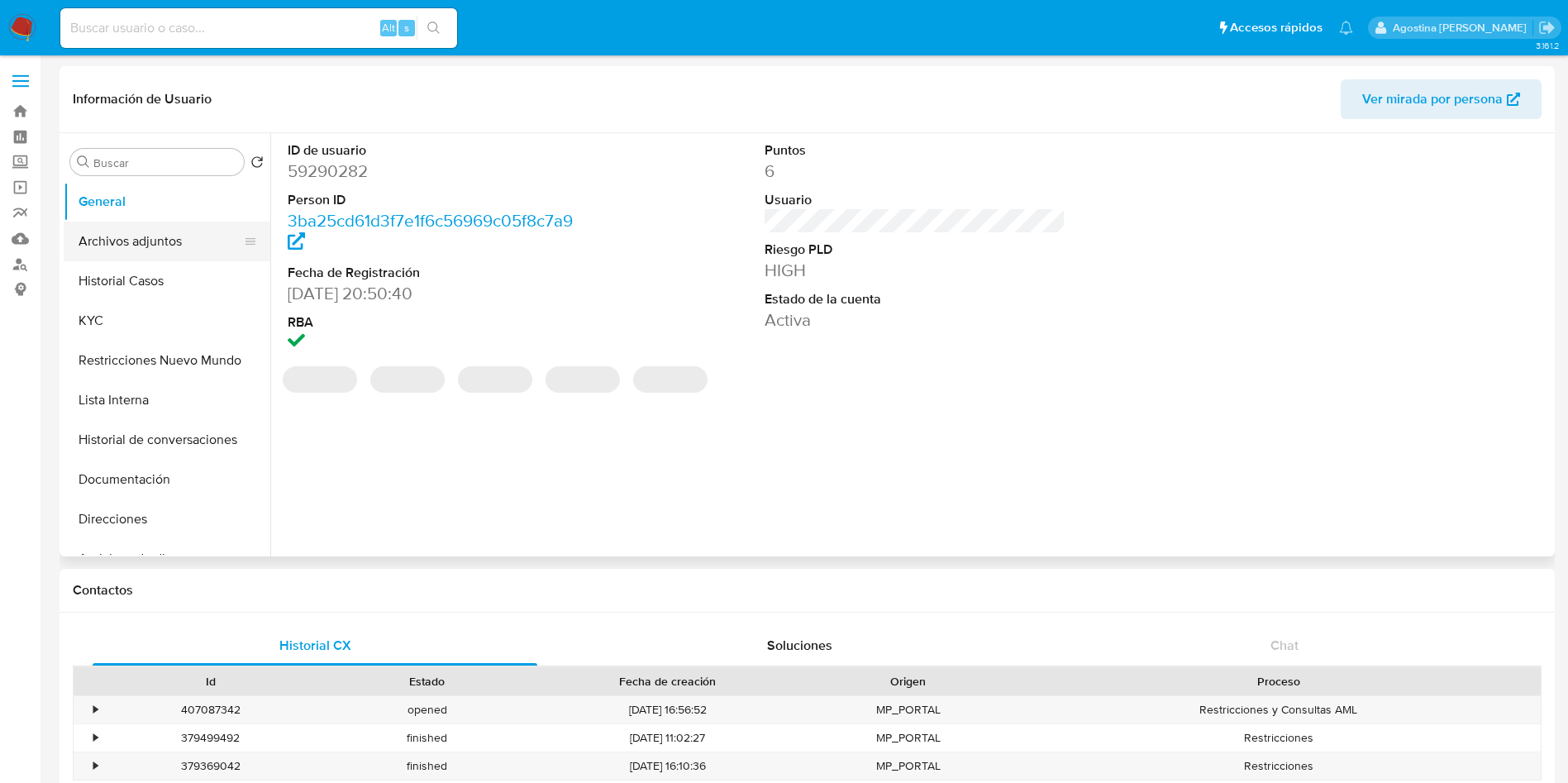
click at [155, 233] on button "Archivos adjuntos" at bounding box center [160, 241] width 194 height 40
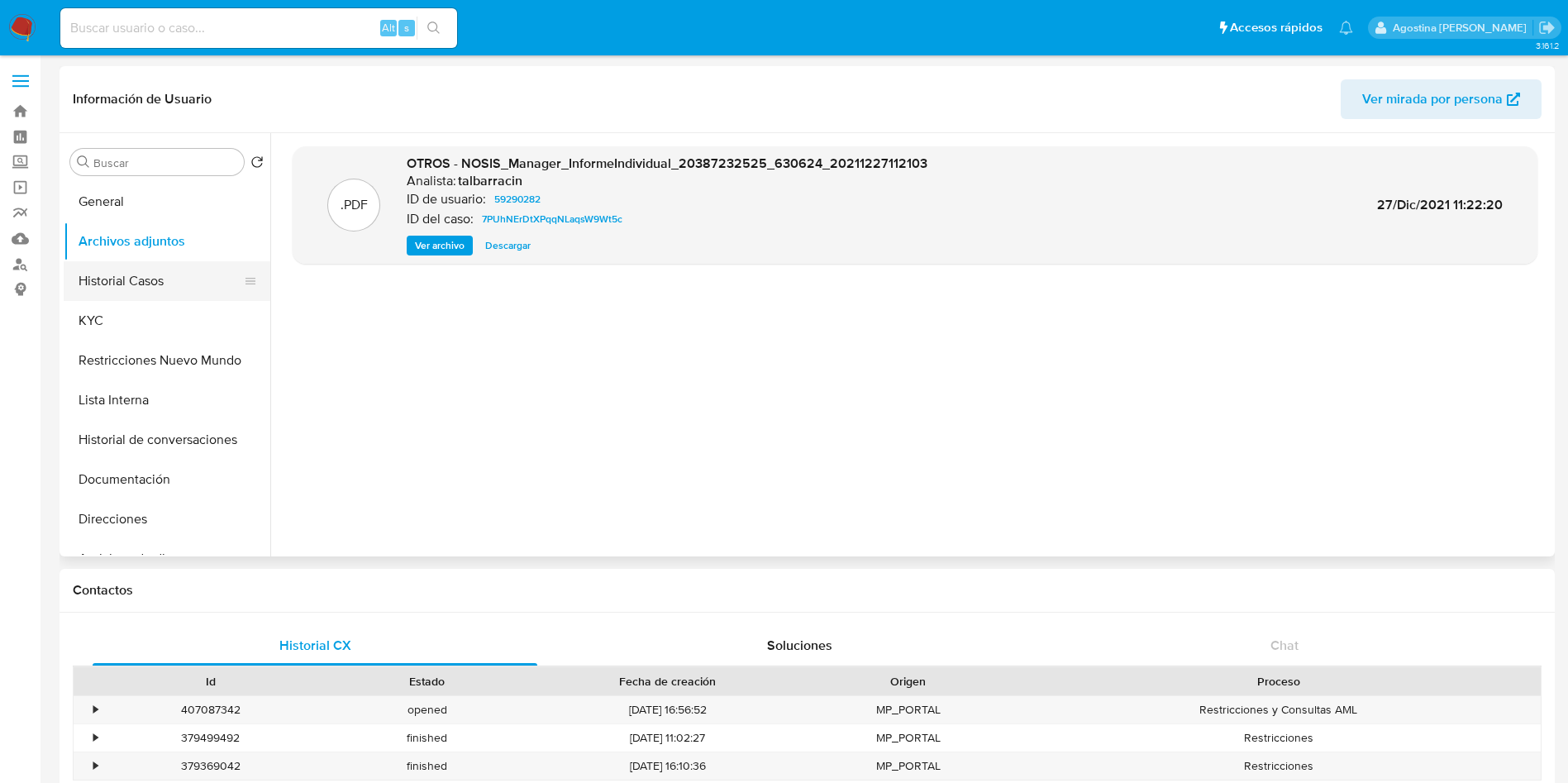
click at [150, 268] on button "Historial Casos" at bounding box center [160, 281] width 194 height 40
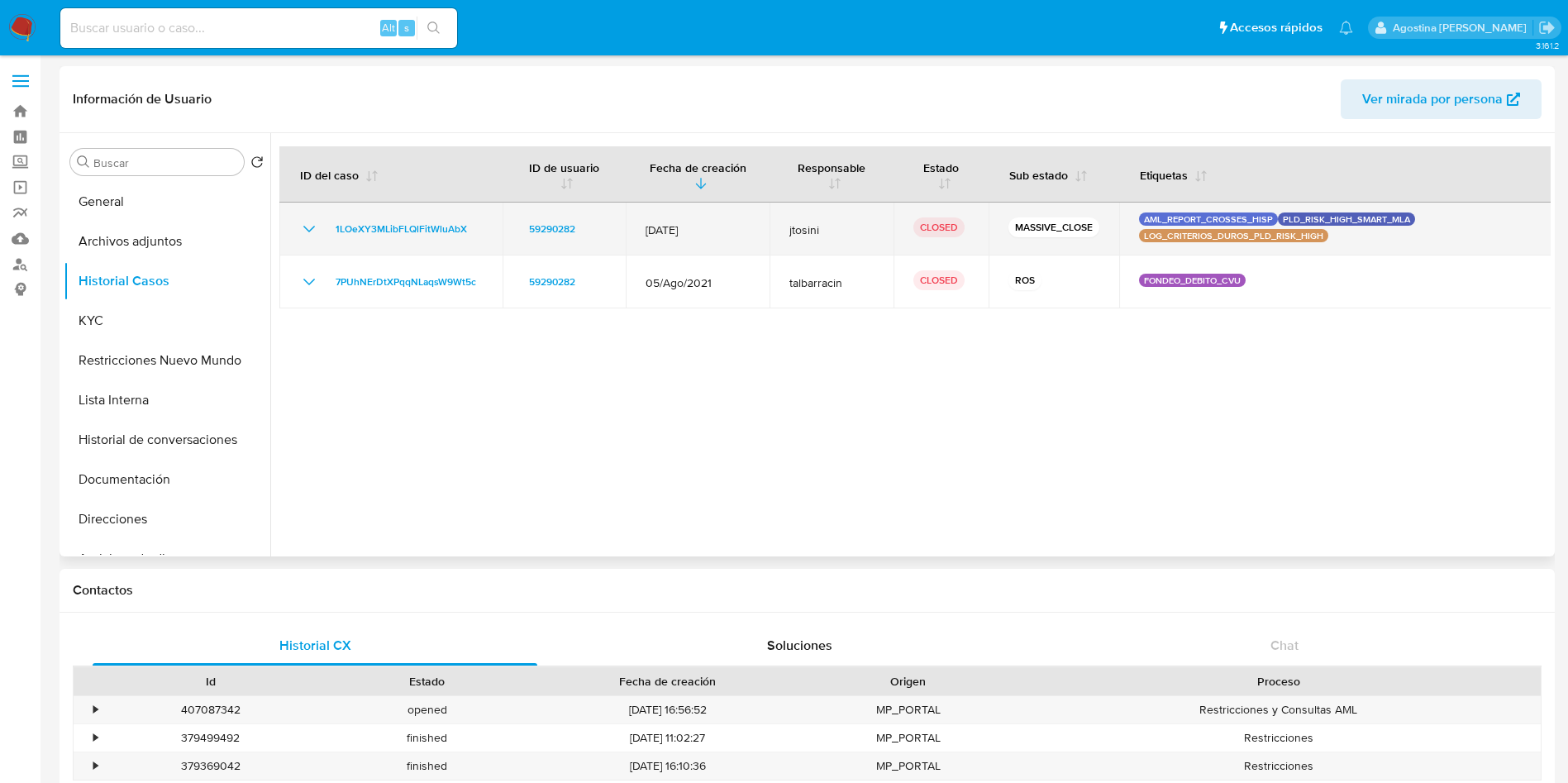
click at [316, 237] on icon "Mostrar/Ocultar" at bounding box center [309, 229] width 20 height 20
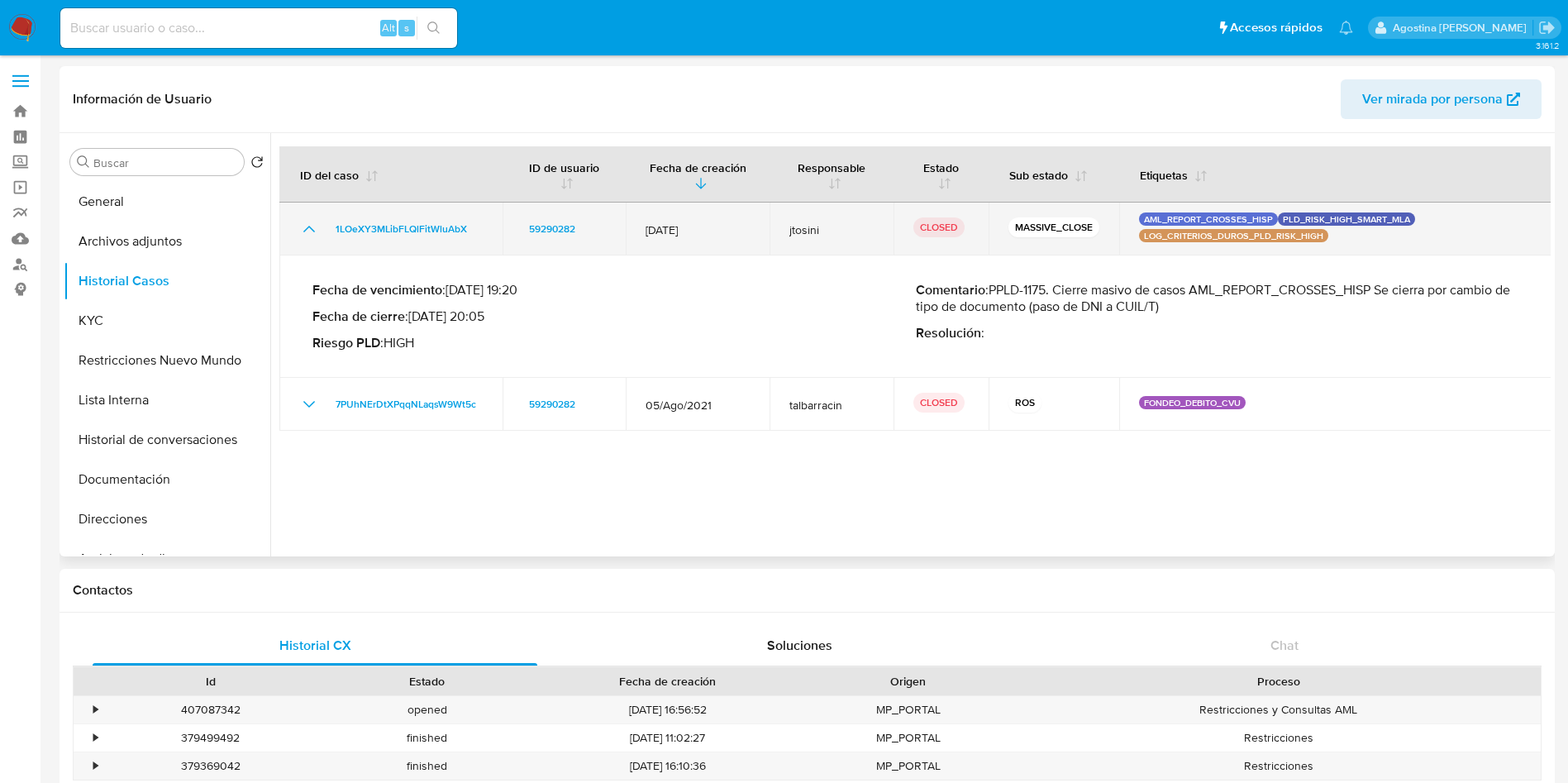
click at [312, 230] on icon "Mostrar/Ocultar" at bounding box center [309, 229] width 20 height 20
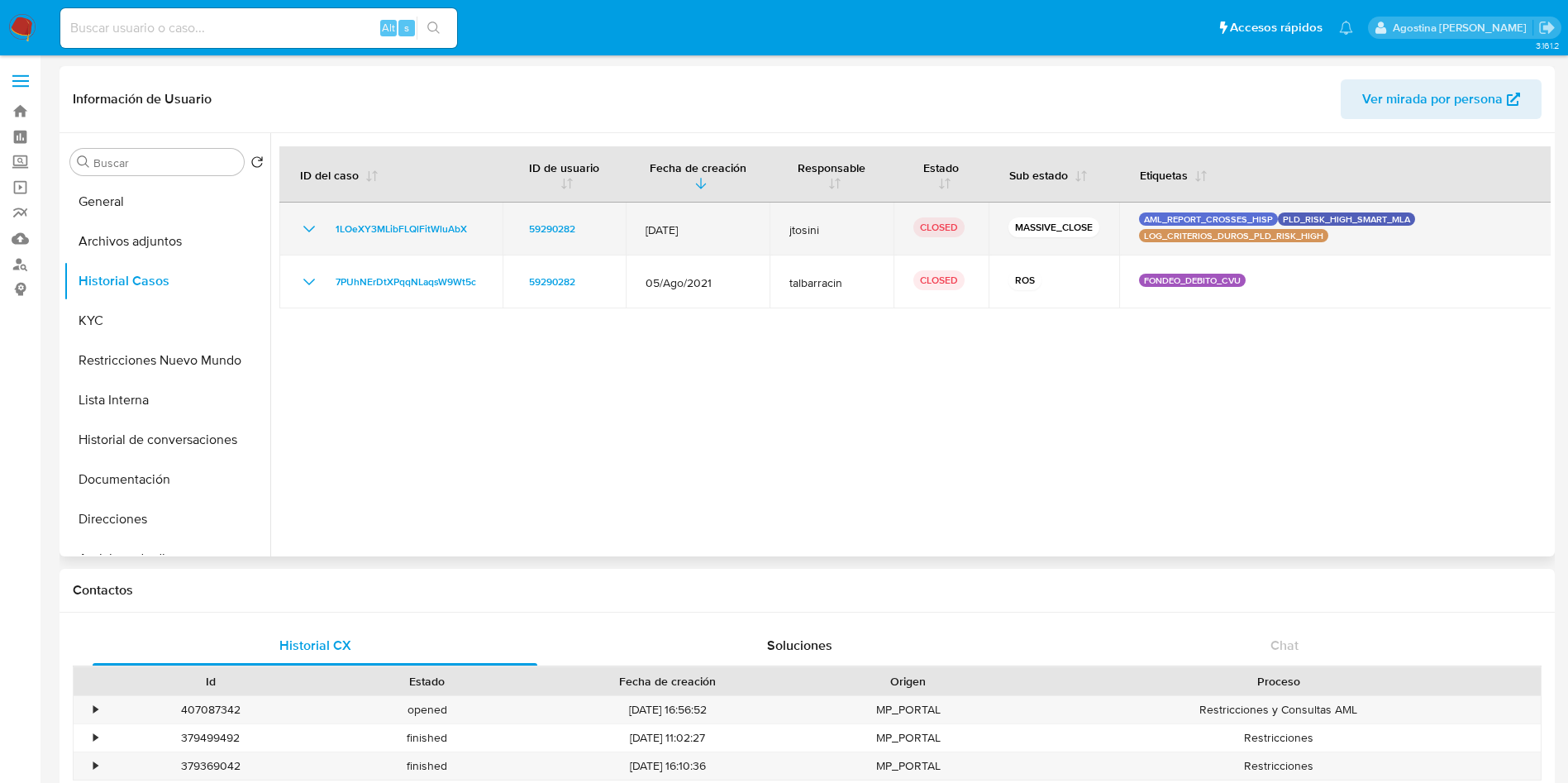
click at [312, 230] on icon "Mostrar/Ocultar" at bounding box center [309, 229] width 20 height 20
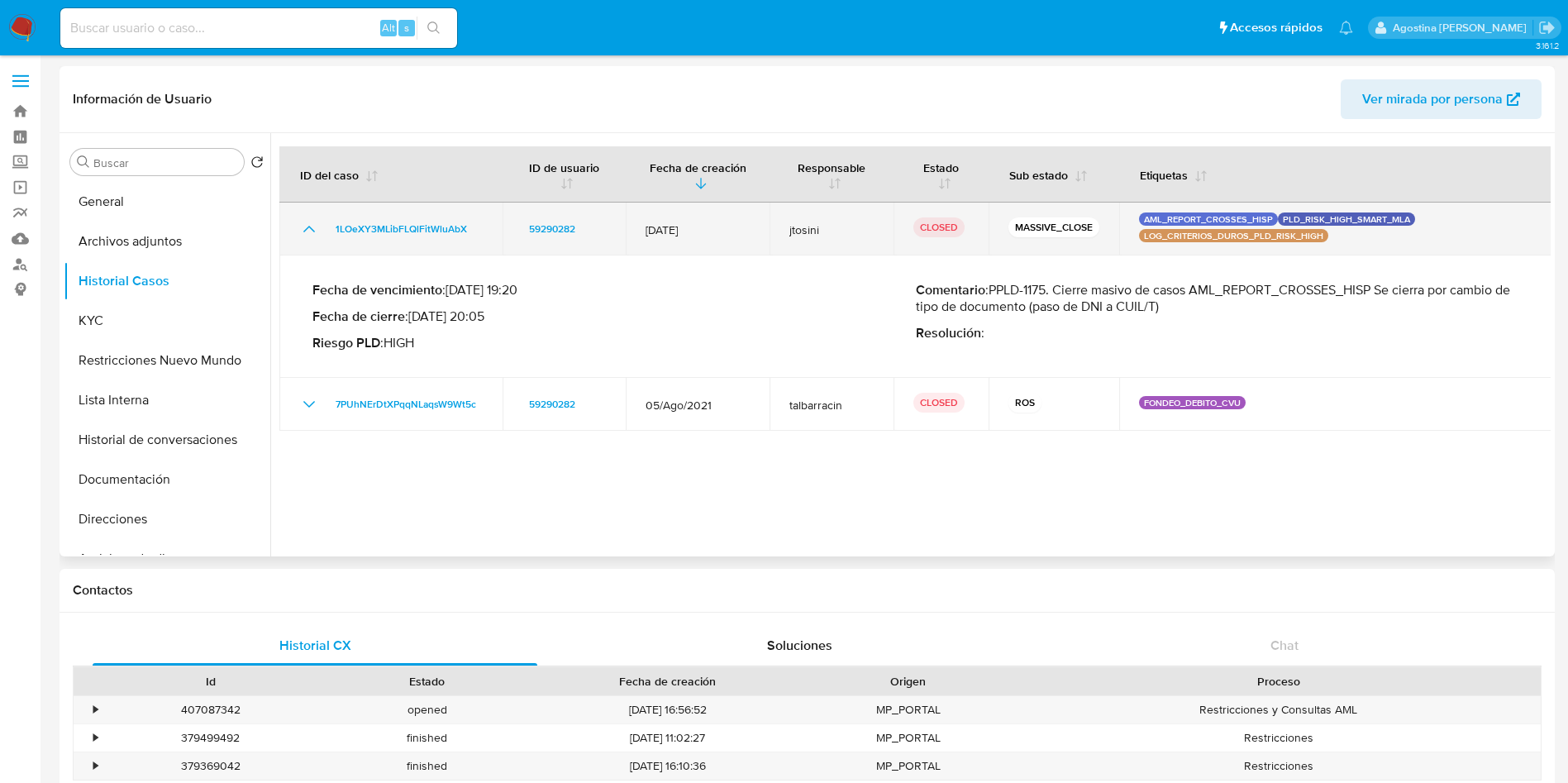
click at [312, 230] on icon "Mostrar/Ocultar" at bounding box center [309, 229] width 20 height 20
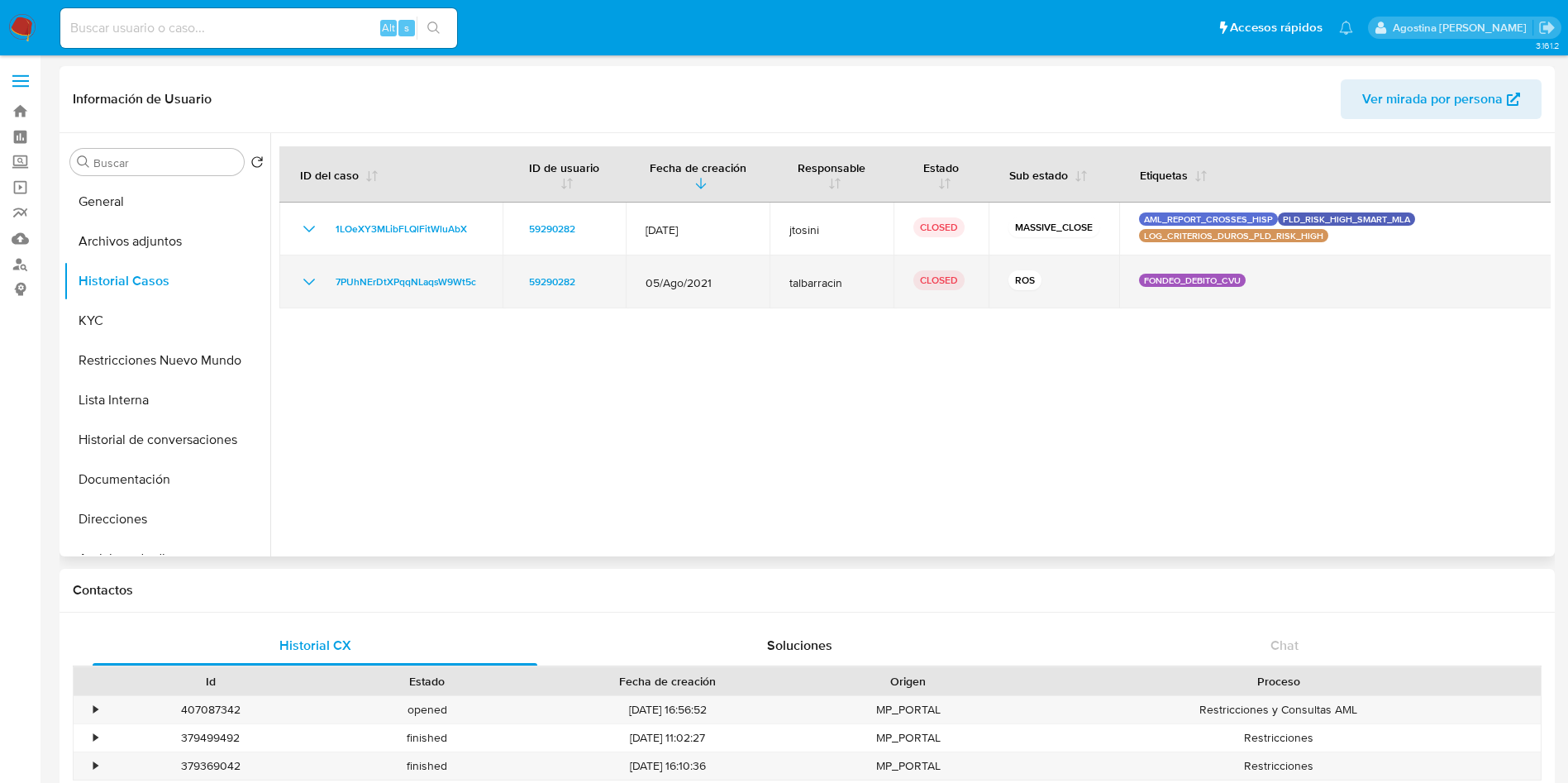
click at [317, 280] on icon "Mostrar/Ocultar" at bounding box center [309, 282] width 20 height 20
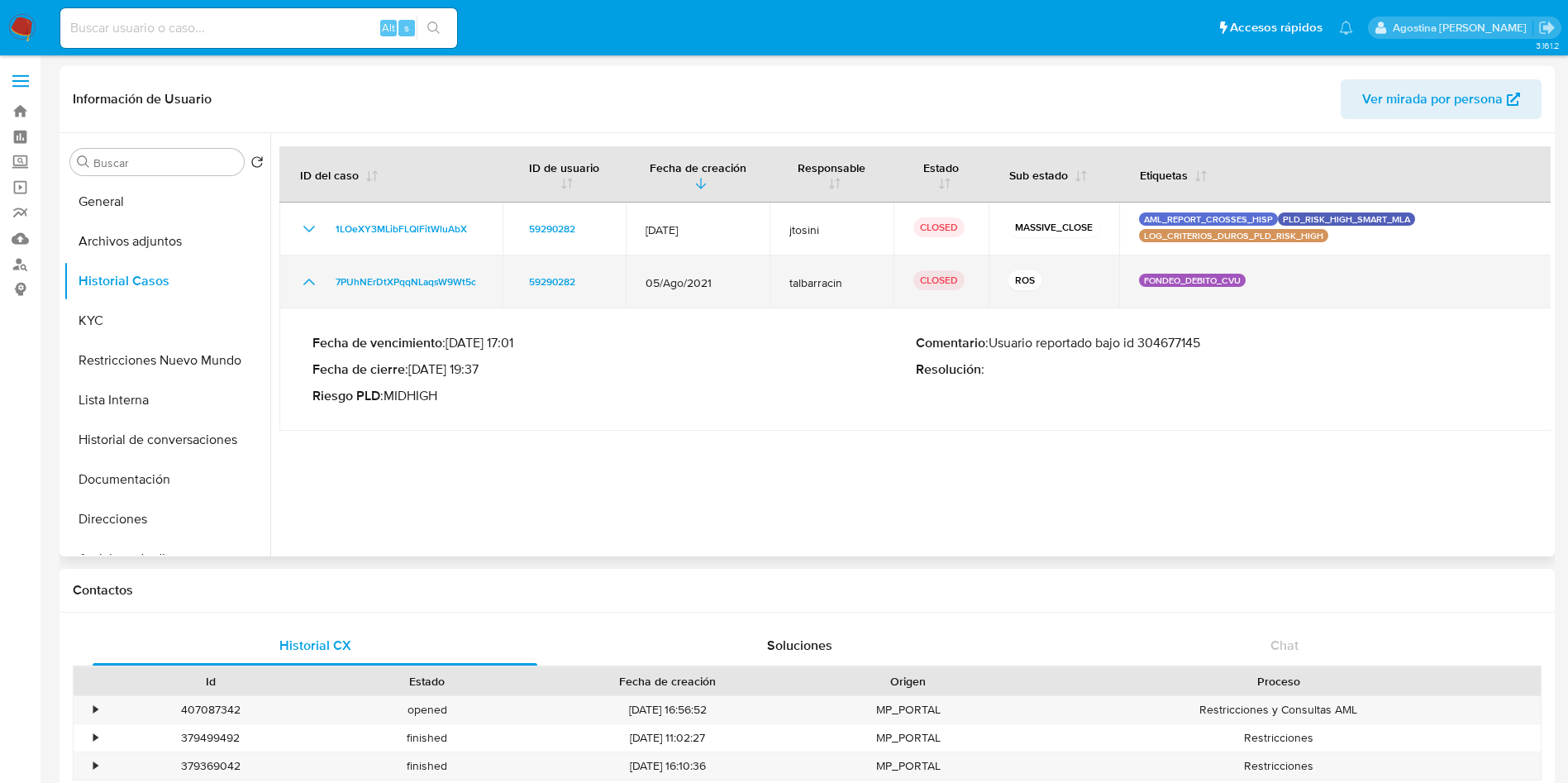
click at [317, 280] on icon "Mostrar/Ocultar" at bounding box center [309, 282] width 20 height 20
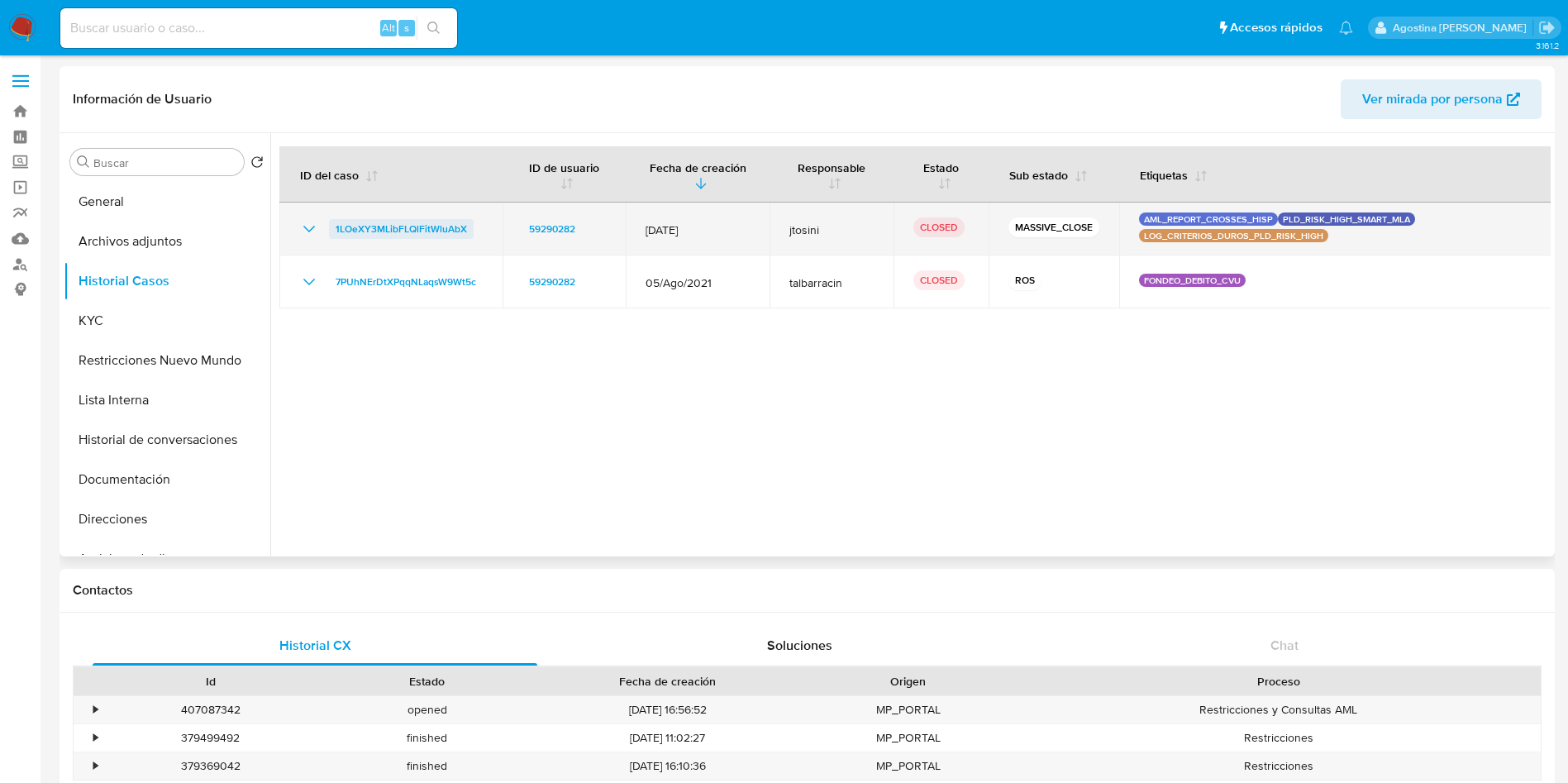
click at [407, 231] on span "1LOeXY3MLibFLQlFitWluAbX" at bounding box center [401, 229] width 131 height 20
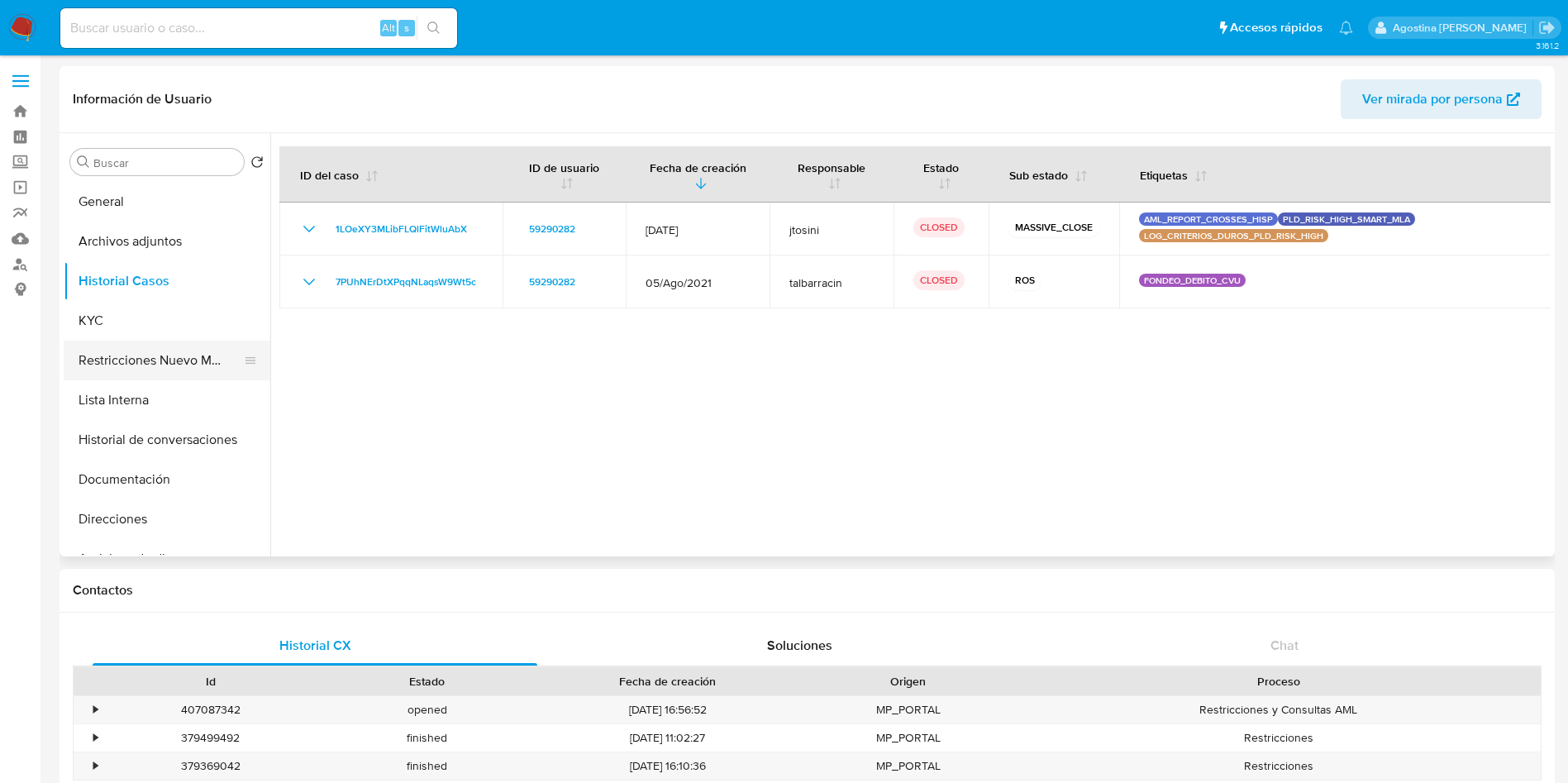
click at [135, 352] on button "Restricciones Nuevo Mundo" at bounding box center [160, 361] width 194 height 40
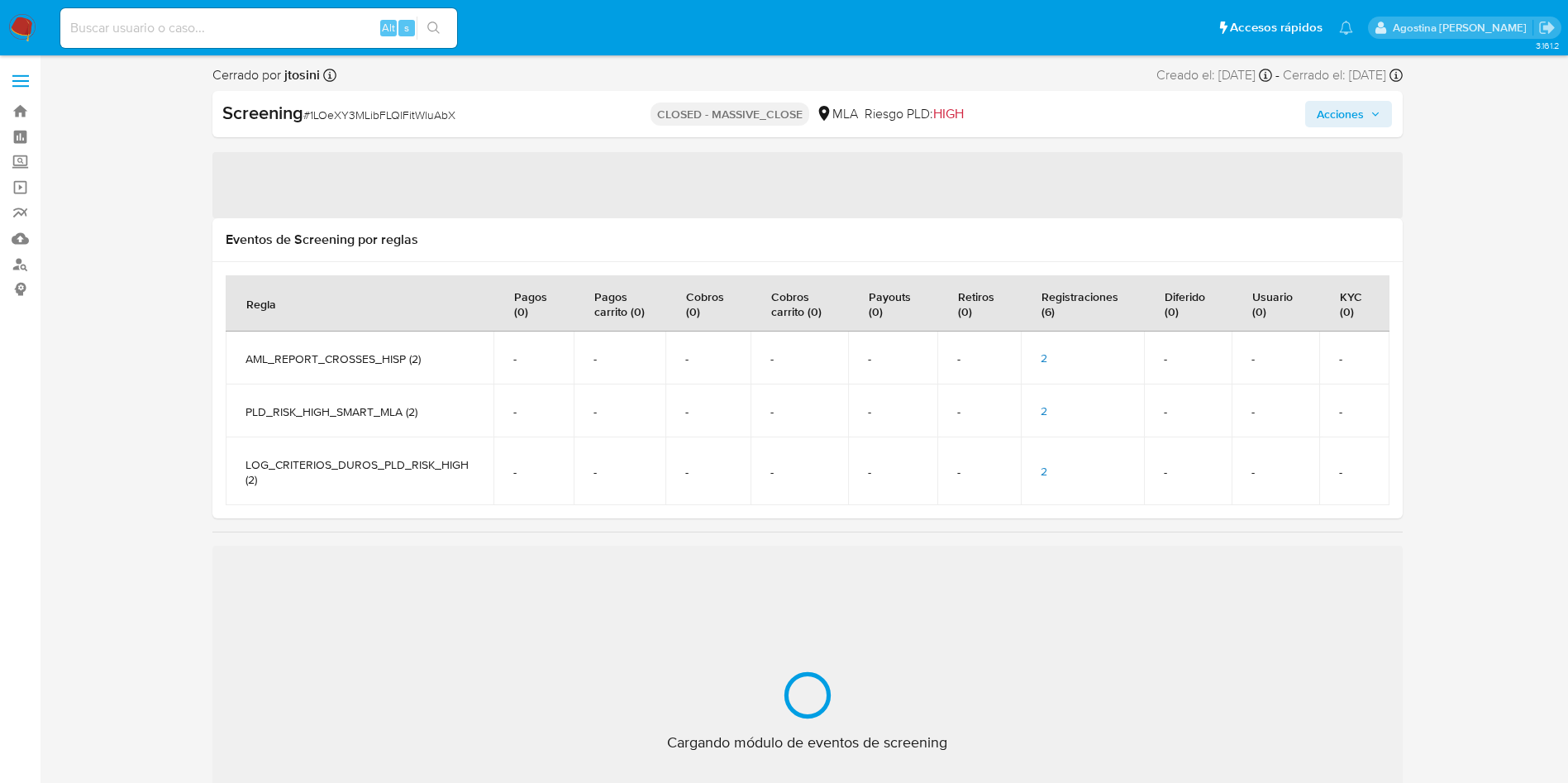
select select "10"
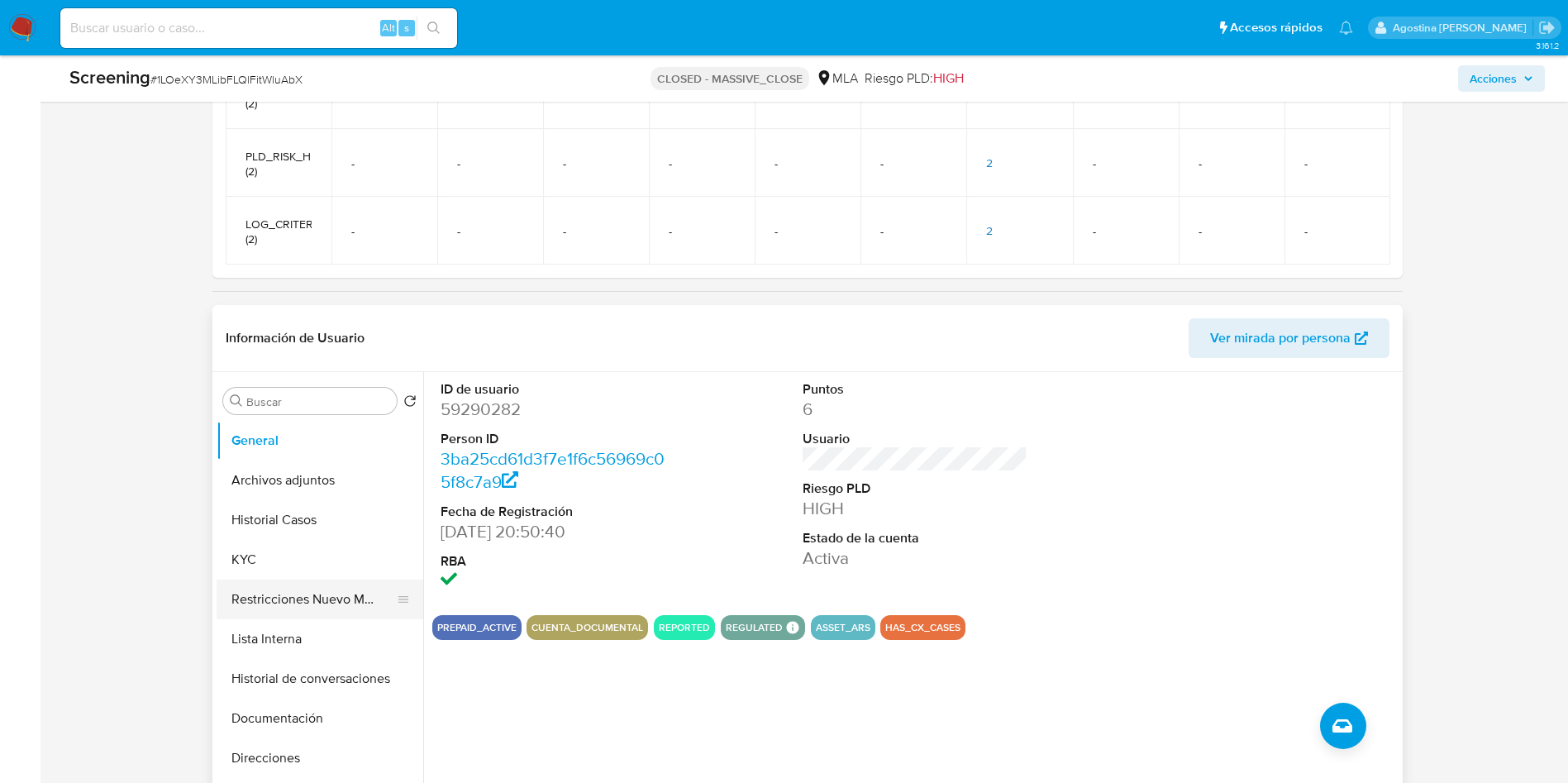
scroll to position [620, 0]
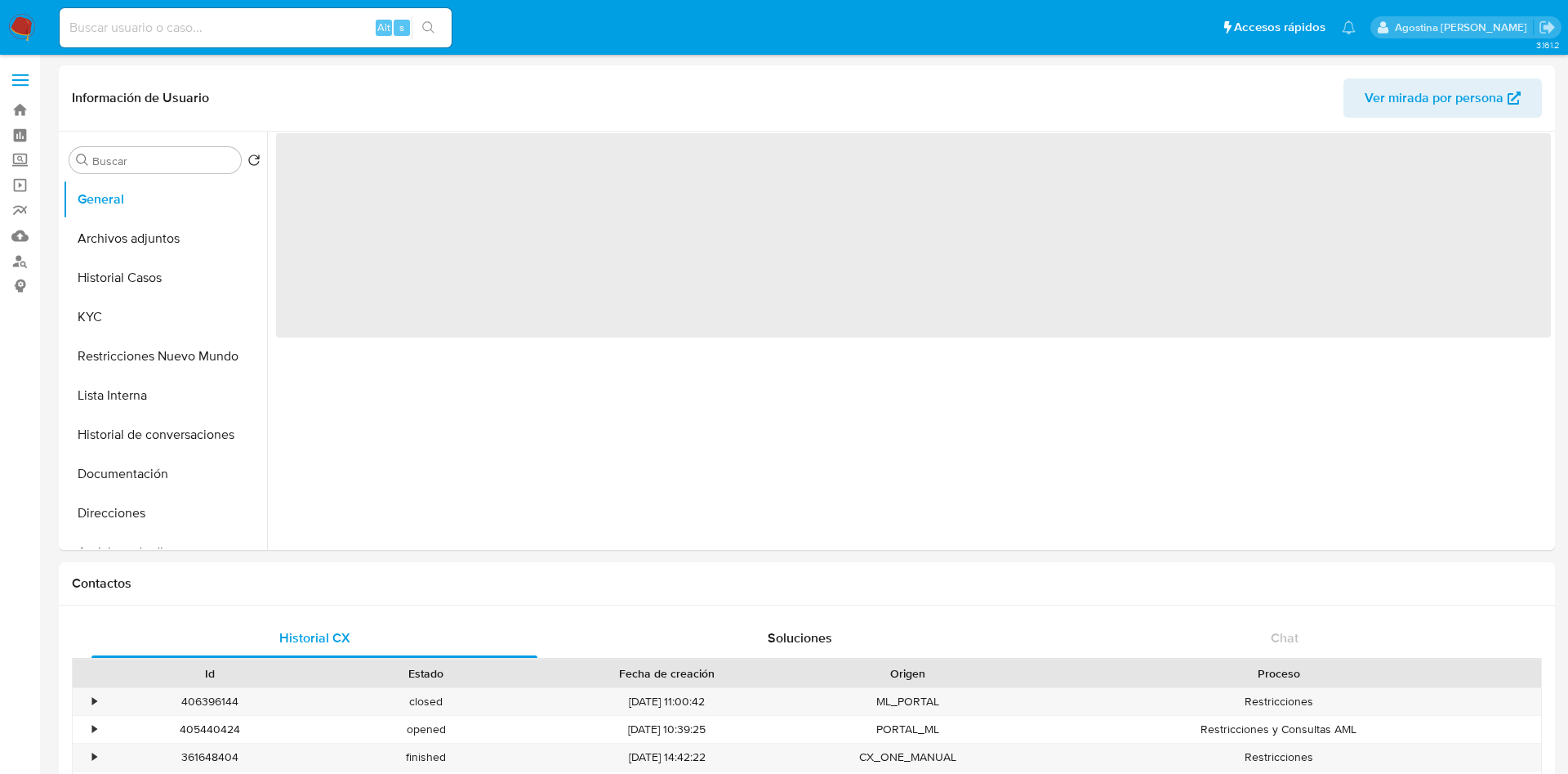
select select "10"
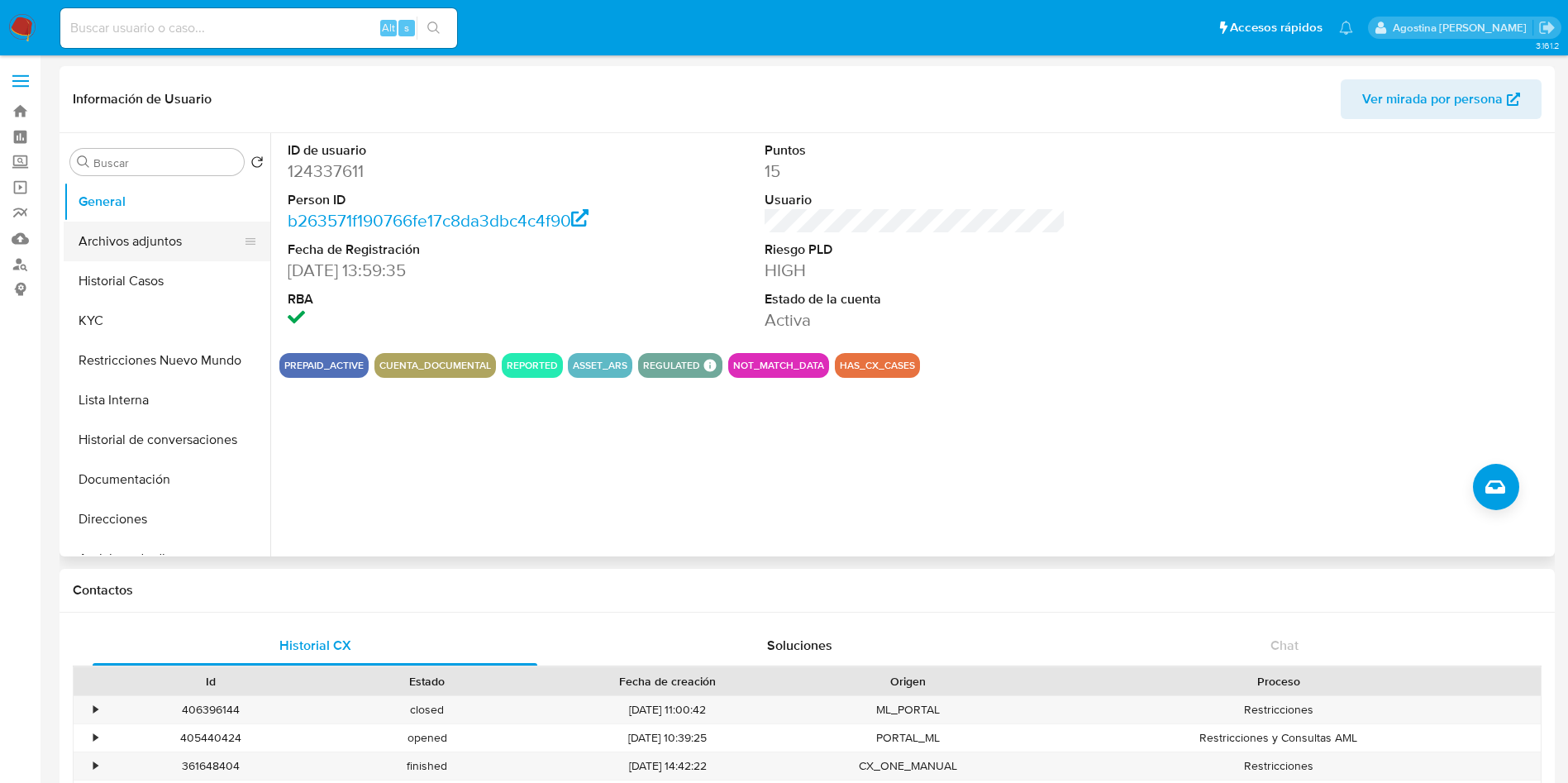
click at [202, 229] on button "Archivos adjuntos" at bounding box center [160, 241] width 194 height 40
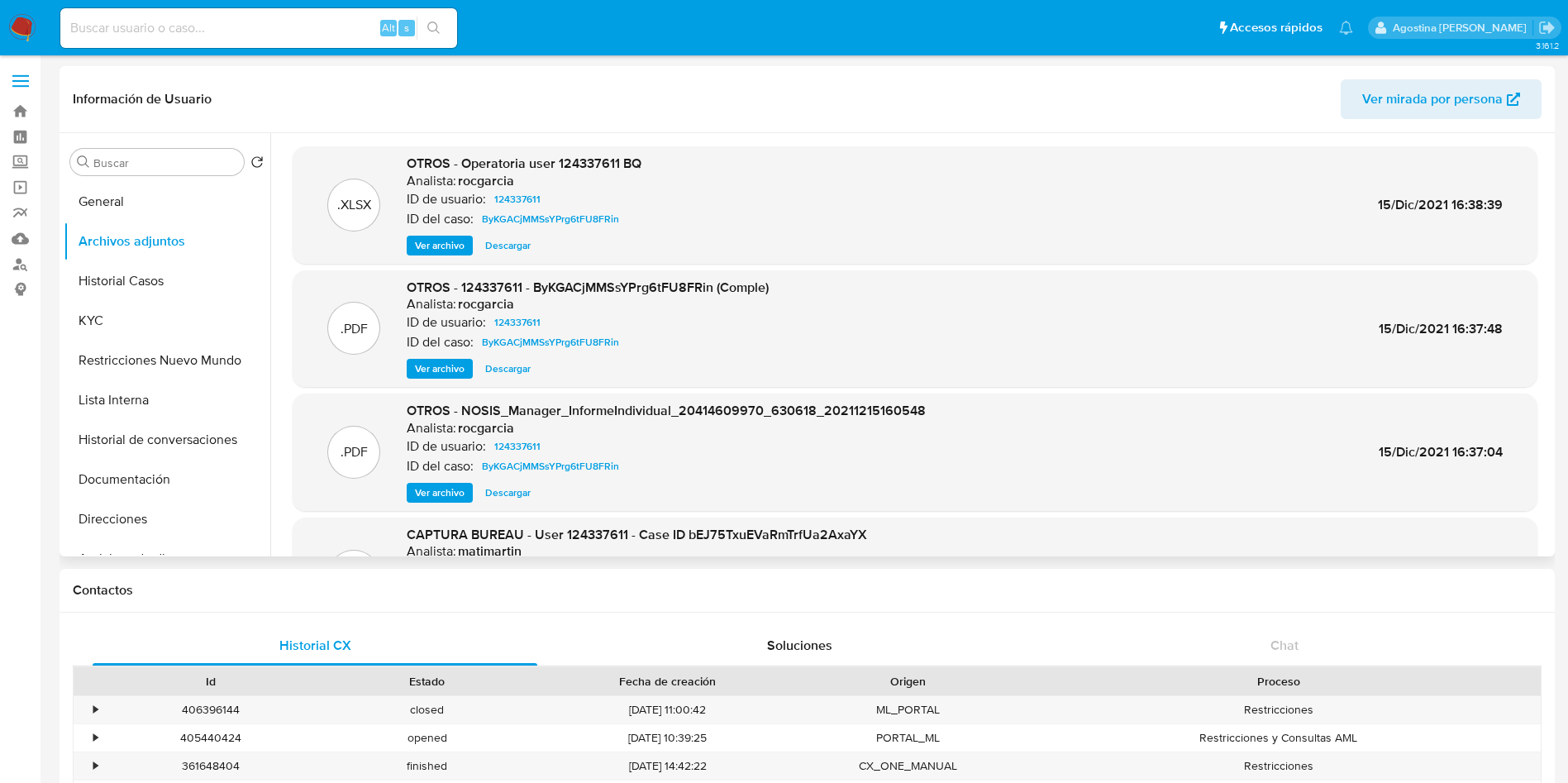
click at [454, 367] on span "Ver archivo" at bounding box center [440, 369] width 50 height 17
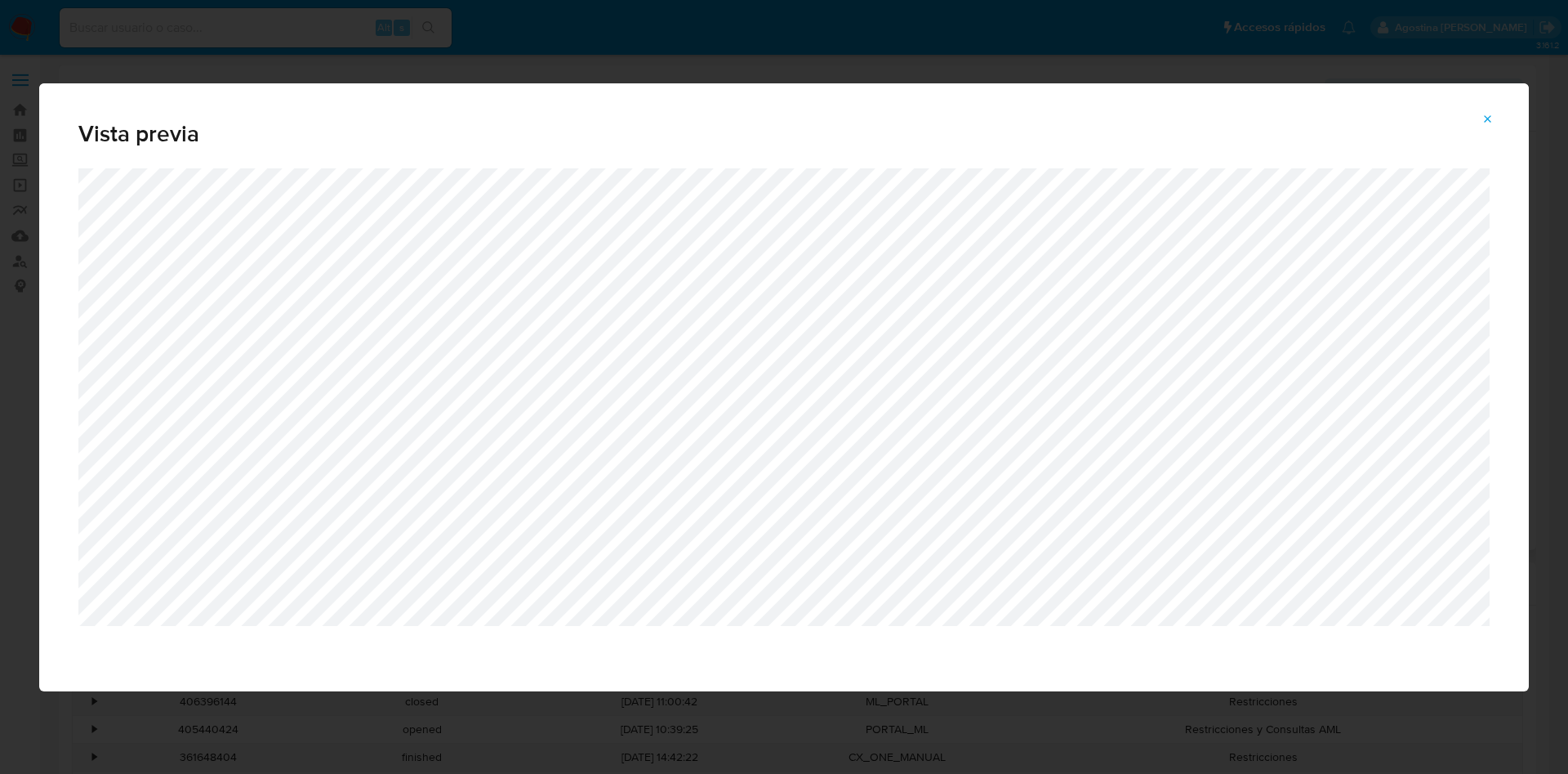
click at [1487, 116] on icon "Attachment preview" at bounding box center [1487, 119] width 13 height 13
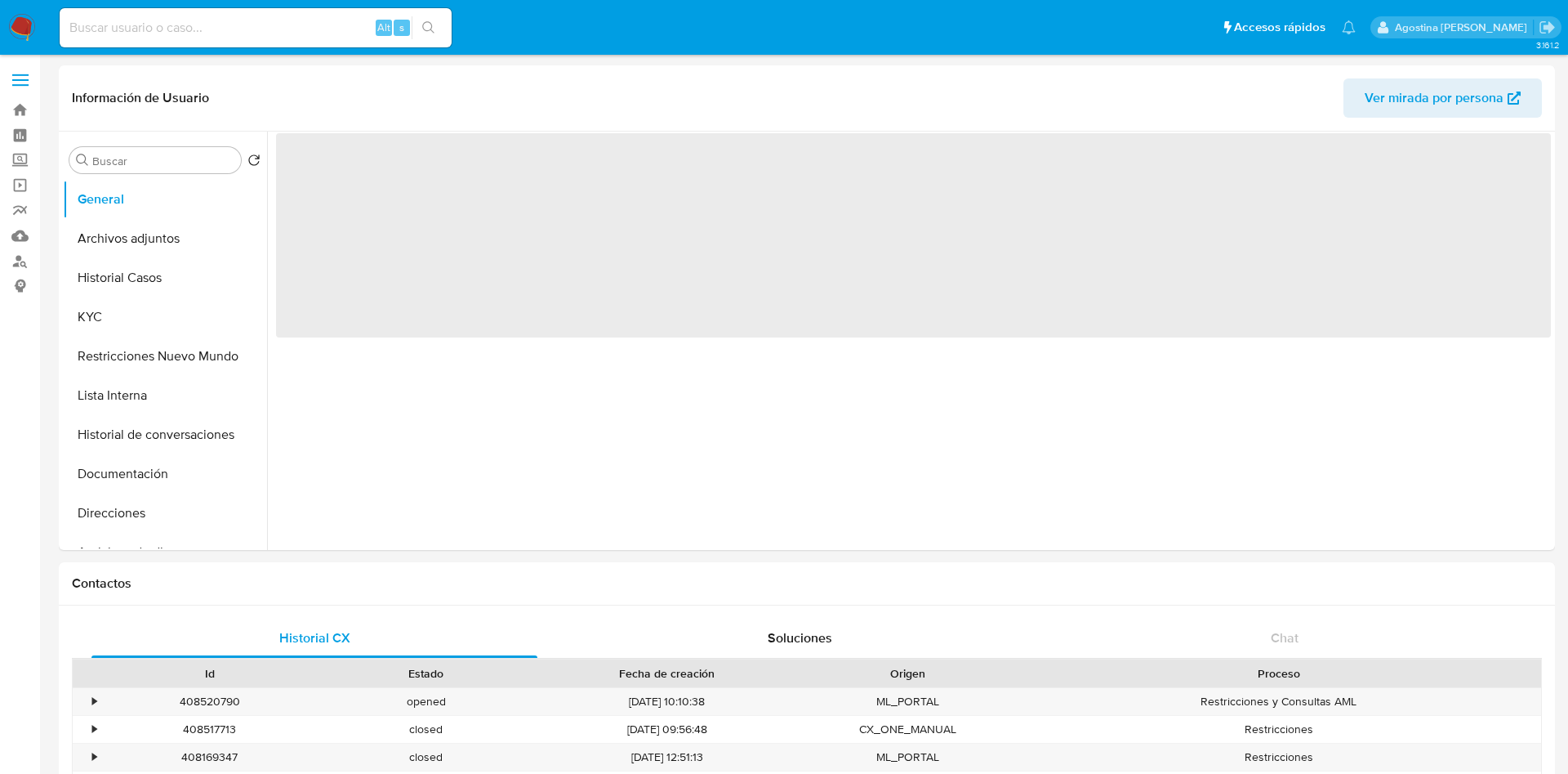
select select "10"
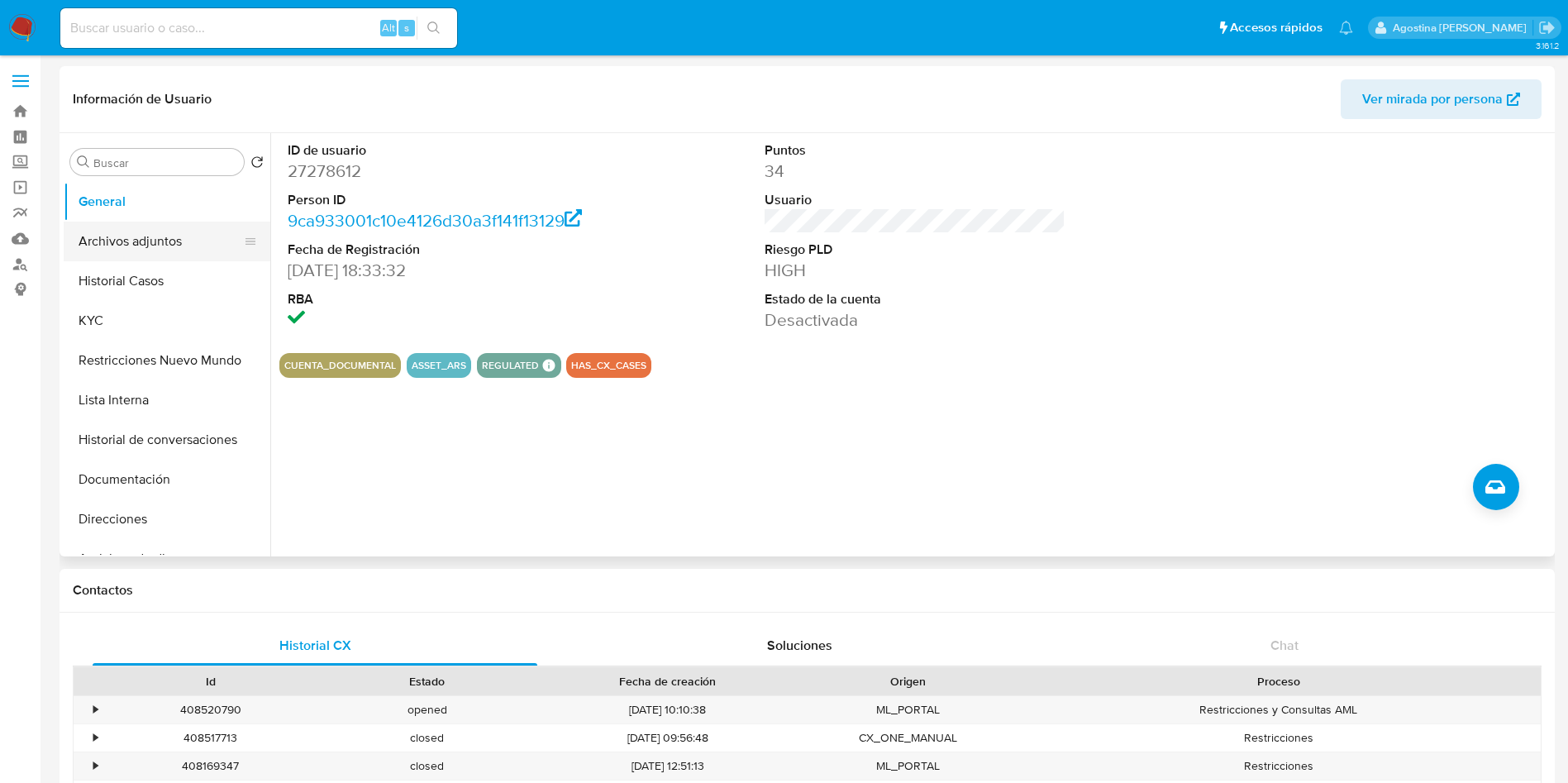
drag, startPoint x: 165, startPoint y: 248, endPoint x: 155, endPoint y: 248, distance: 10.0
click at [164, 248] on button "Archivos adjuntos" at bounding box center [160, 241] width 194 height 40
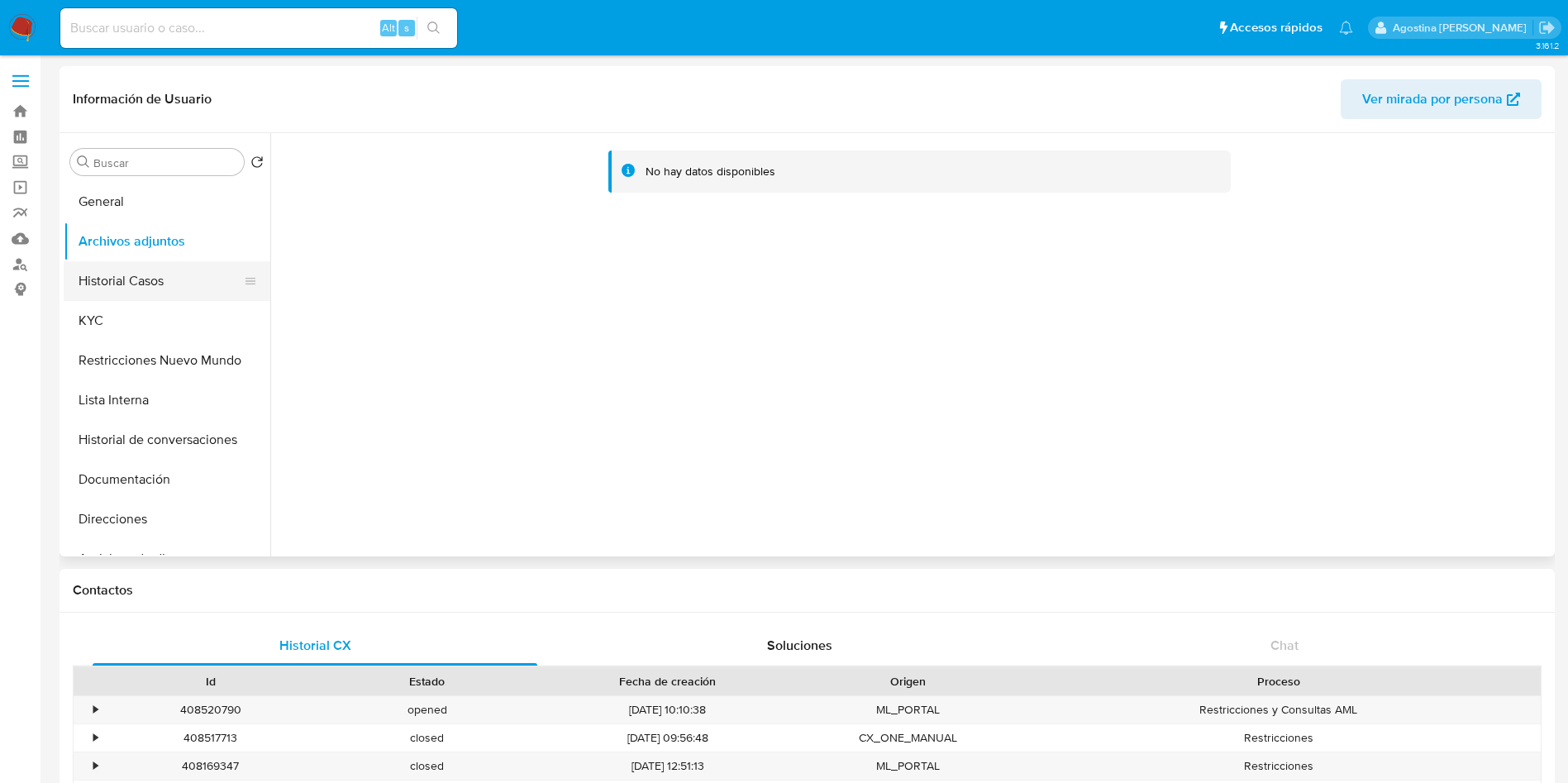
click at [179, 270] on button "Historial Casos" at bounding box center [160, 281] width 194 height 40
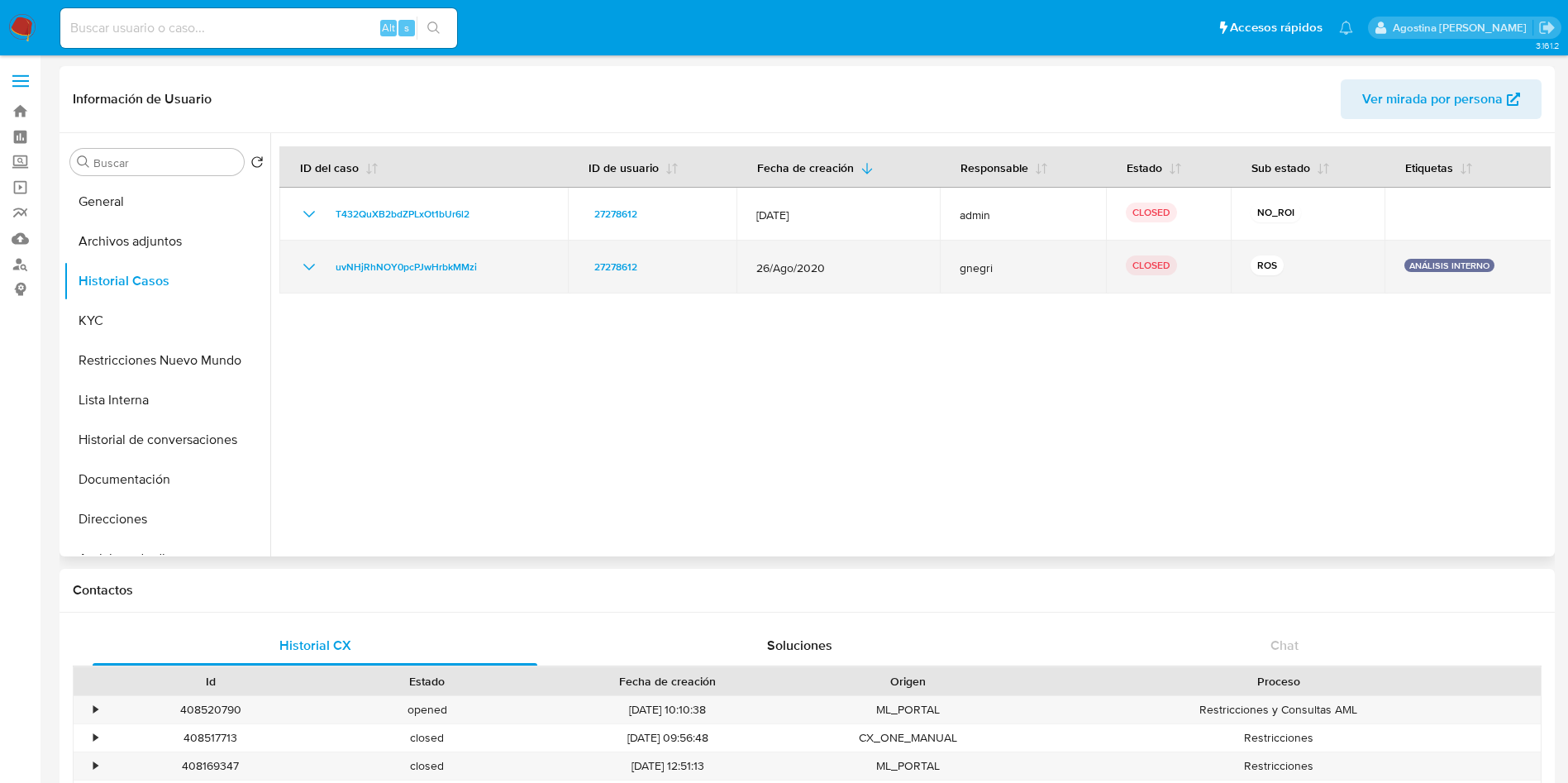
click at [302, 259] on icon "Mostrar/Ocultar" at bounding box center [309, 267] width 20 height 20
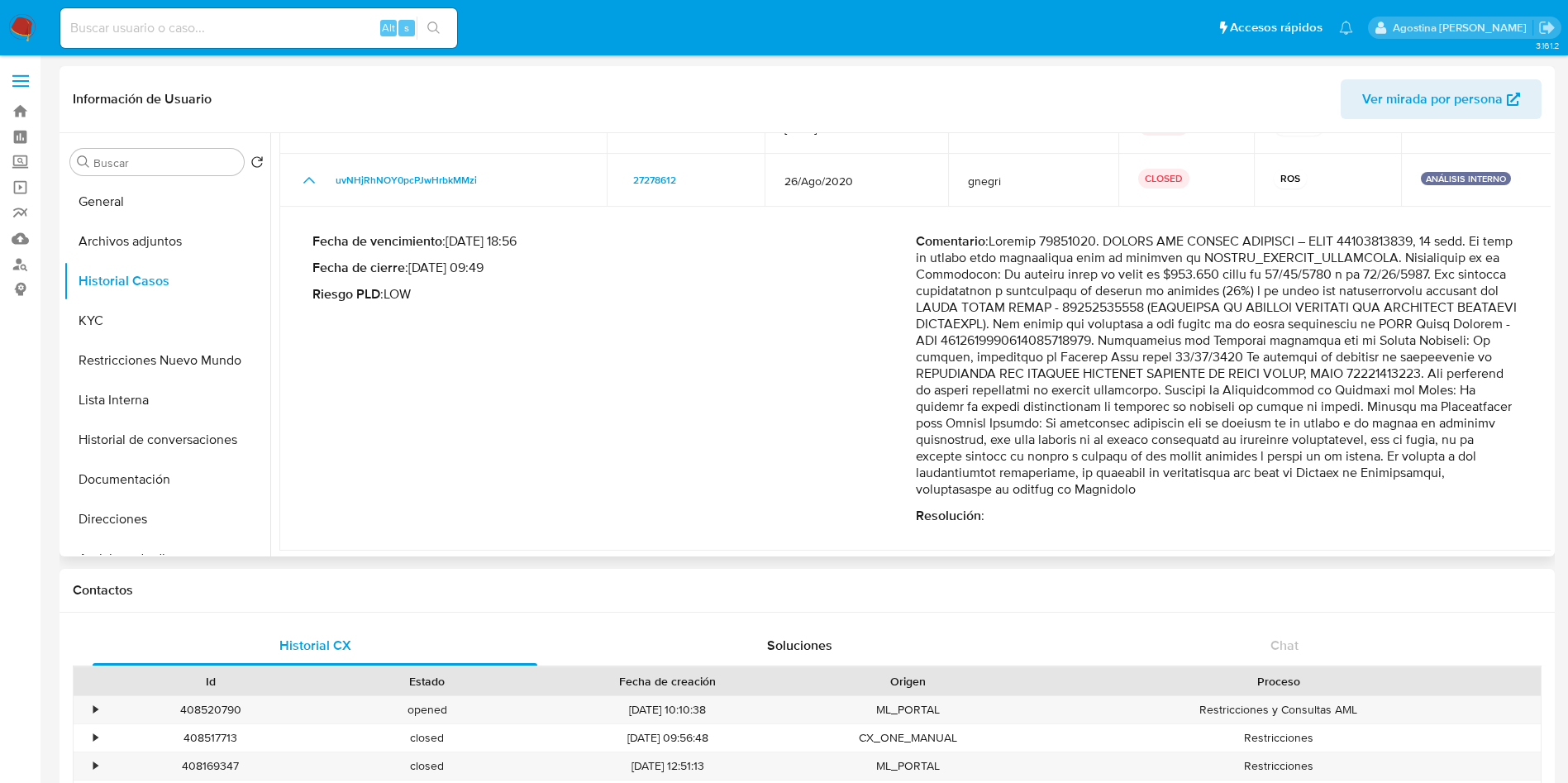
scroll to position [89, 0]
click at [186, 436] on button "Historial de conversaciones" at bounding box center [160, 440] width 194 height 40
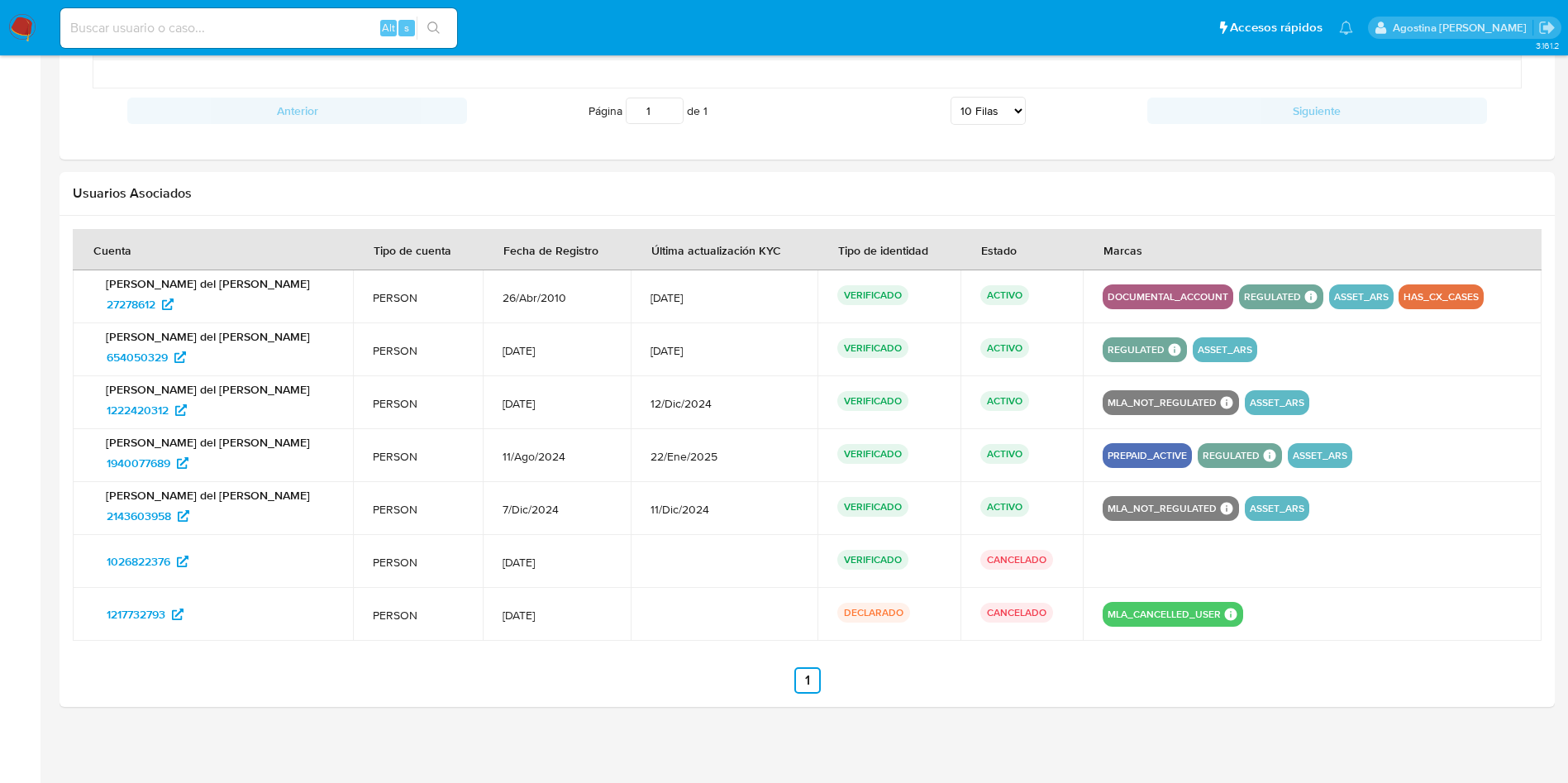
scroll to position [1530, 0]
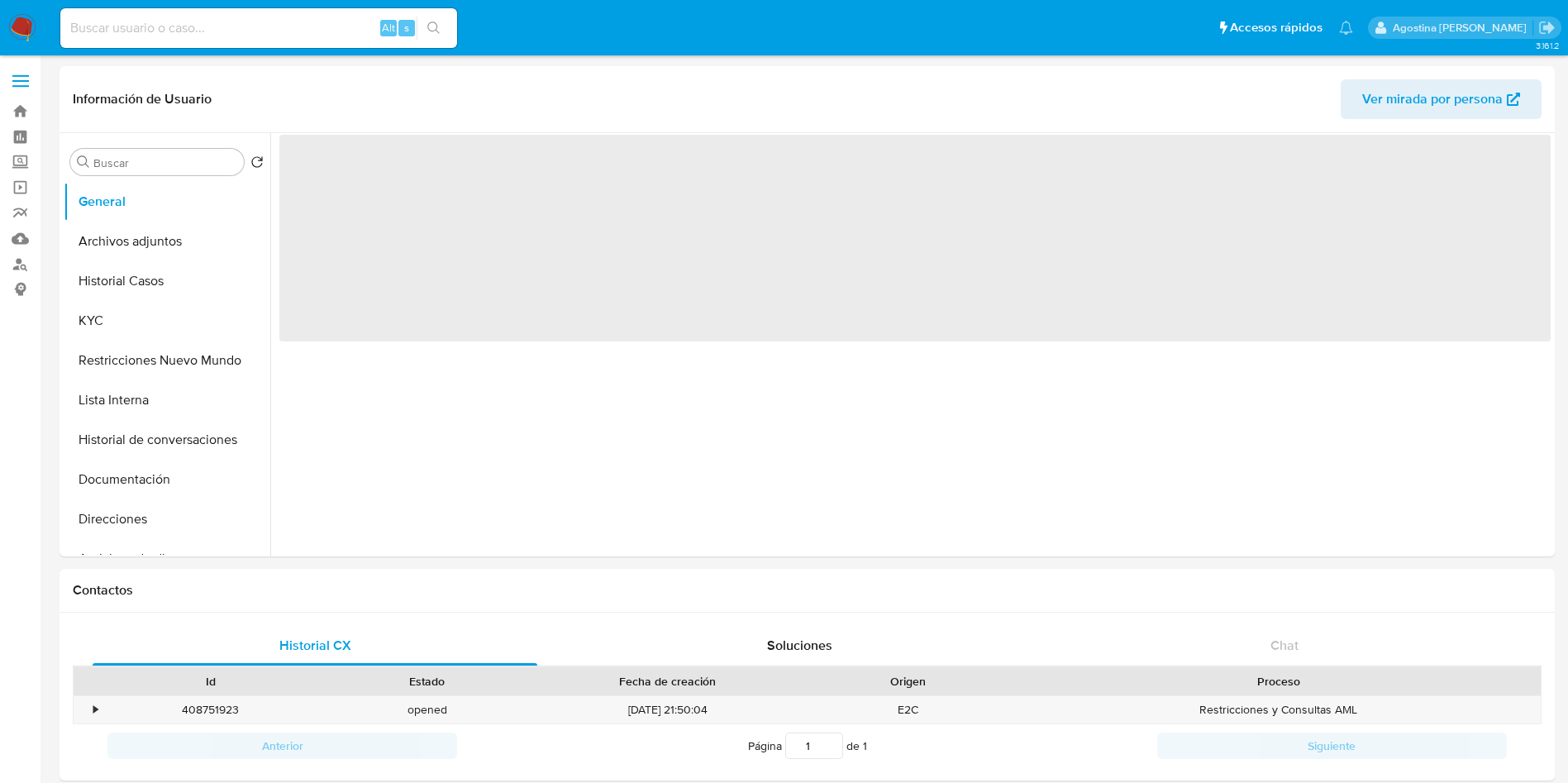
select select "10"
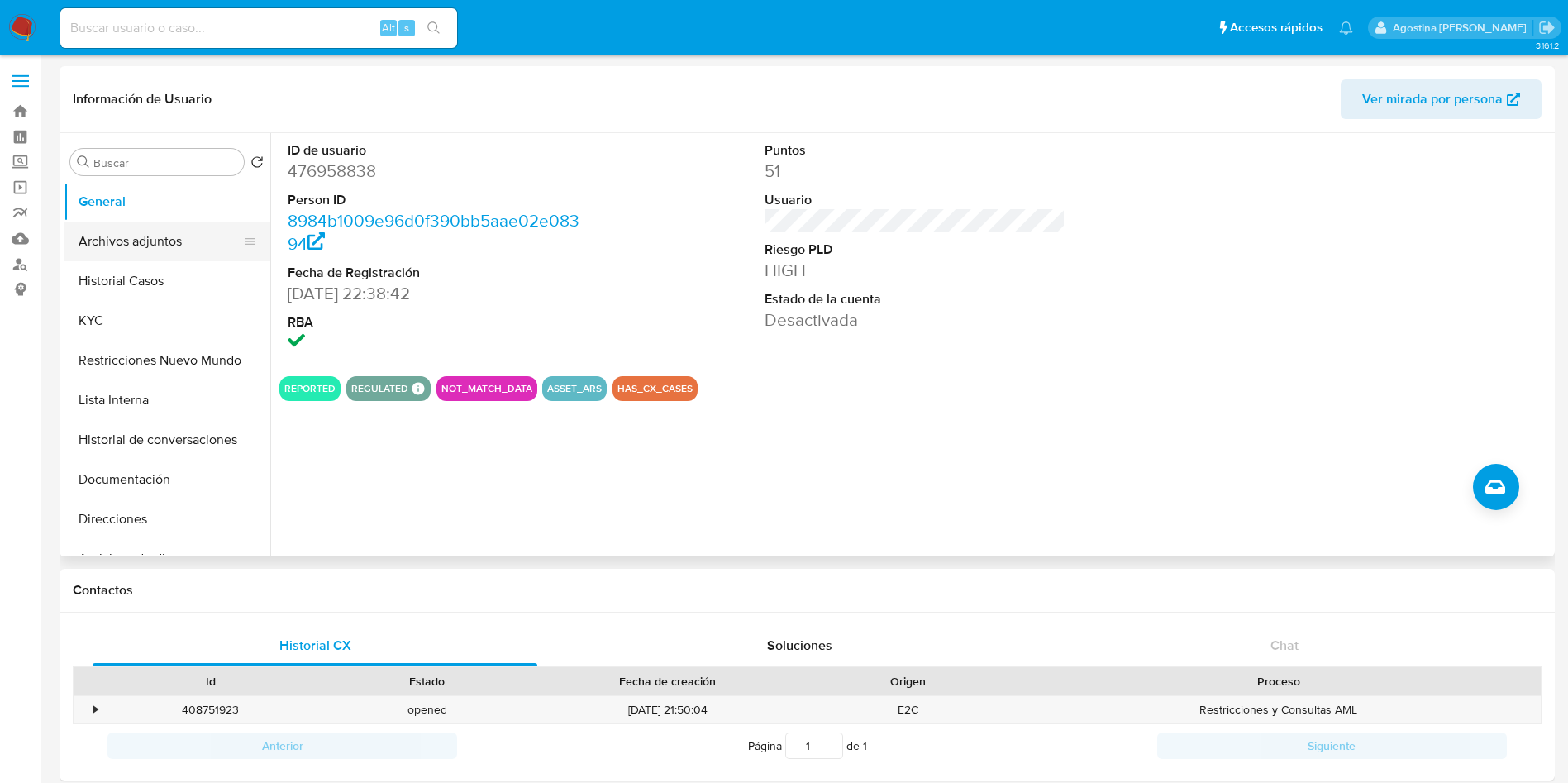
click at [185, 235] on button "Archivos adjuntos" at bounding box center [160, 241] width 194 height 40
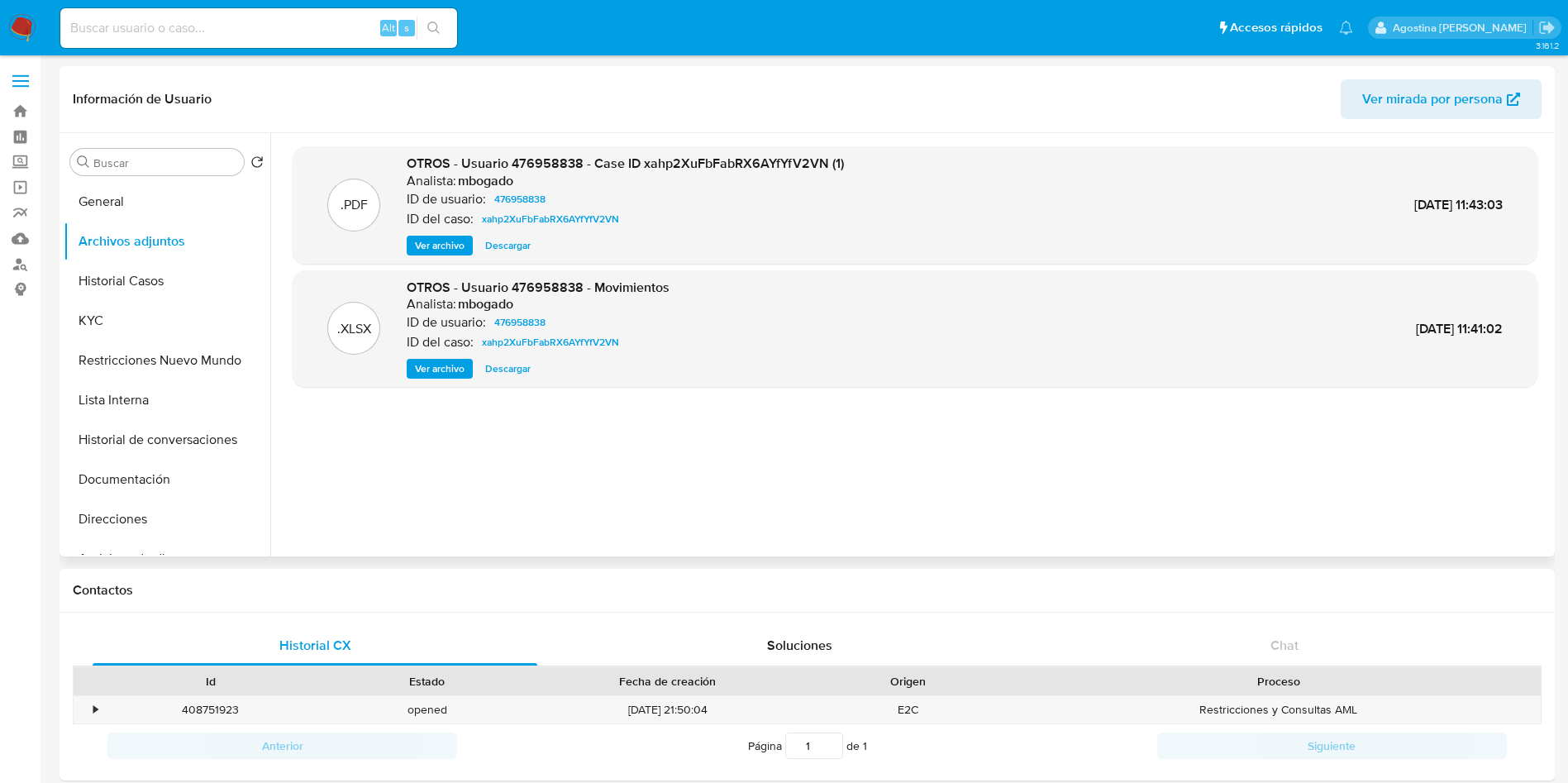
click at [442, 249] on span "Ver archivo" at bounding box center [440, 245] width 50 height 17
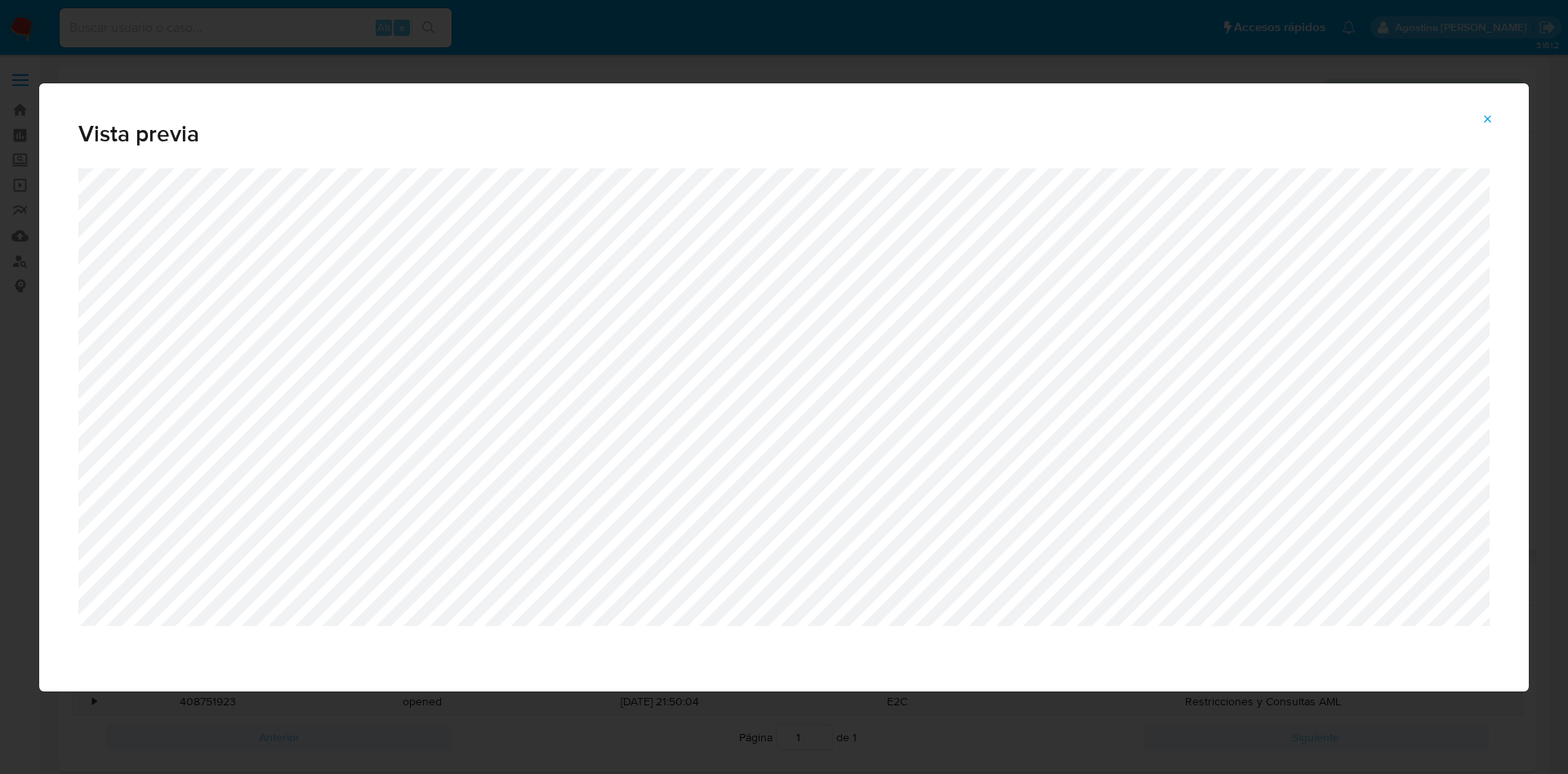
click at [1488, 129] on span "Attachment preview" at bounding box center [1487, 119] width 13 height 23
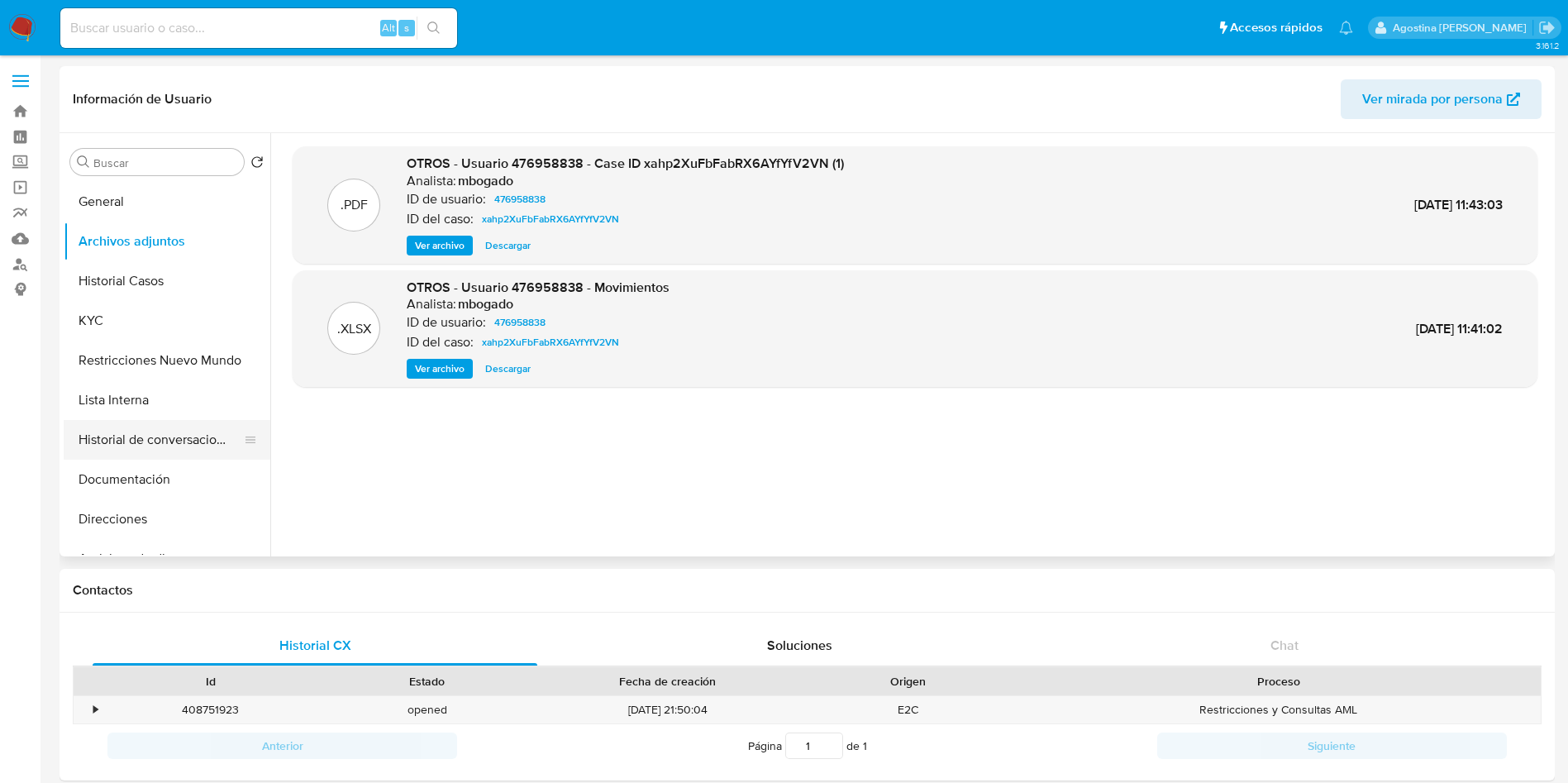
click at [189, 432] on button "Historial de conversaciones" at bounding box center [160, 440] width 194 height 40
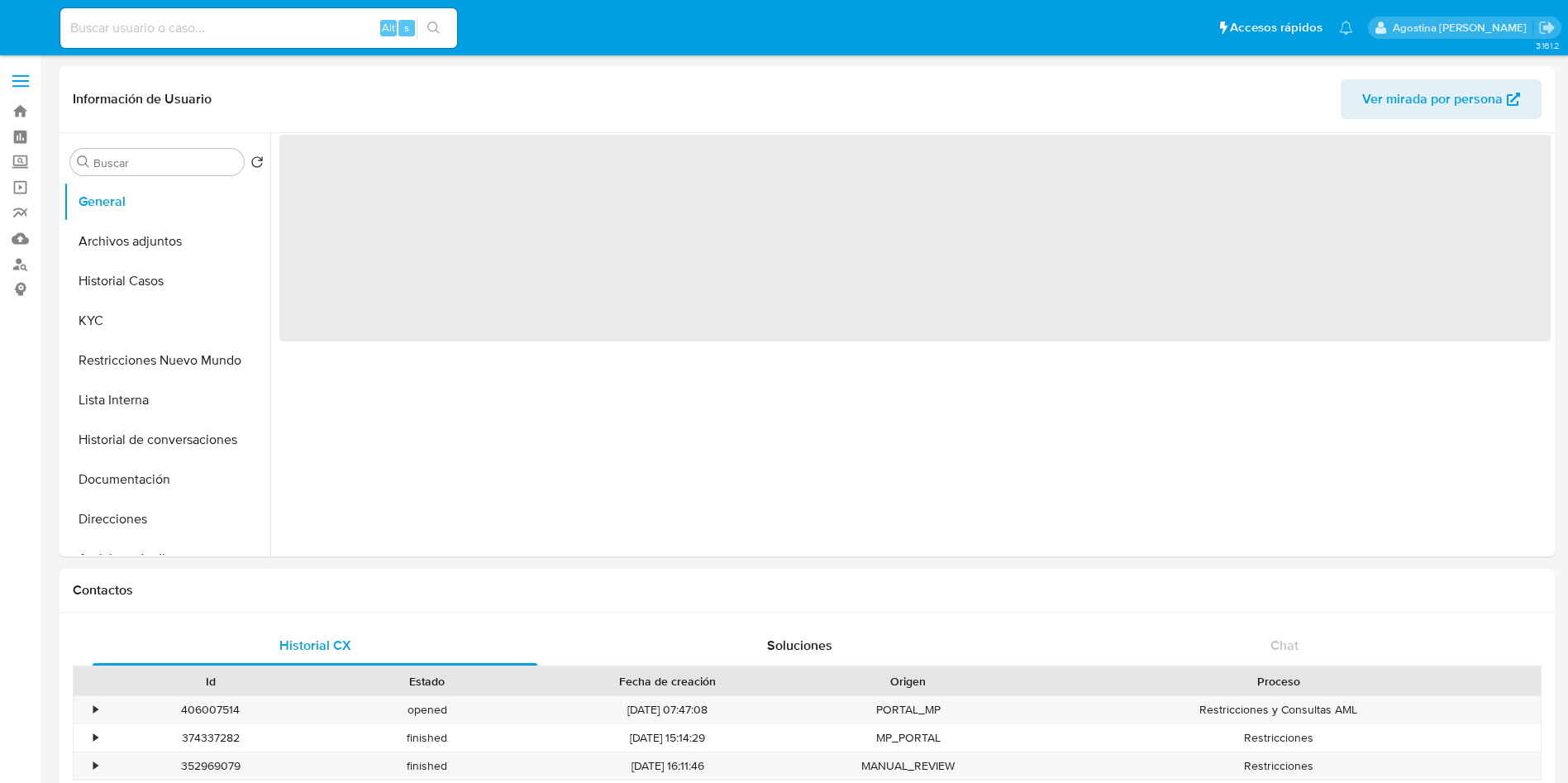
select select "10"
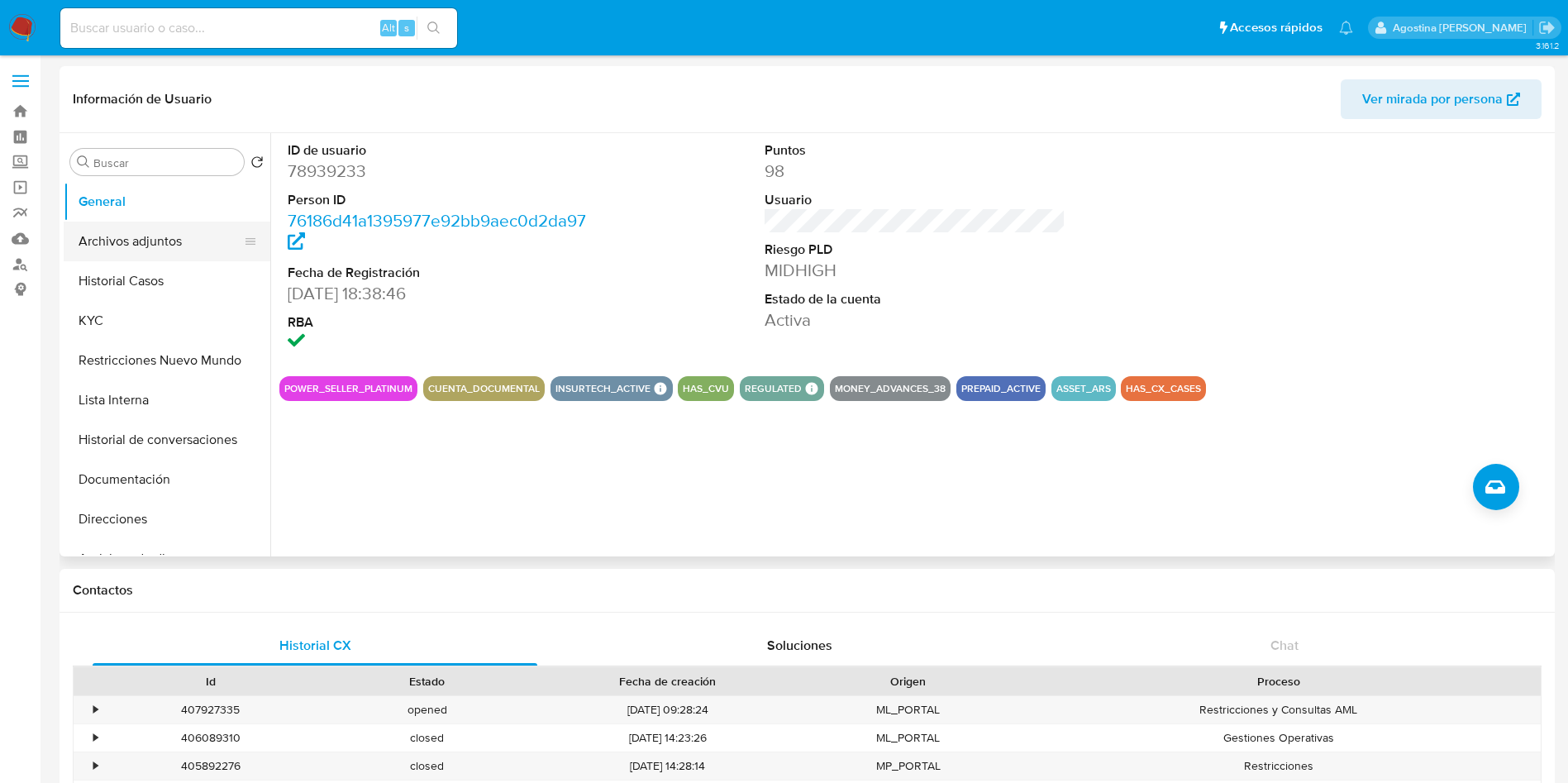
click at [102, 248] on button "Archivos adjuntos" at bounding box center [160, 241] width 194 height 40
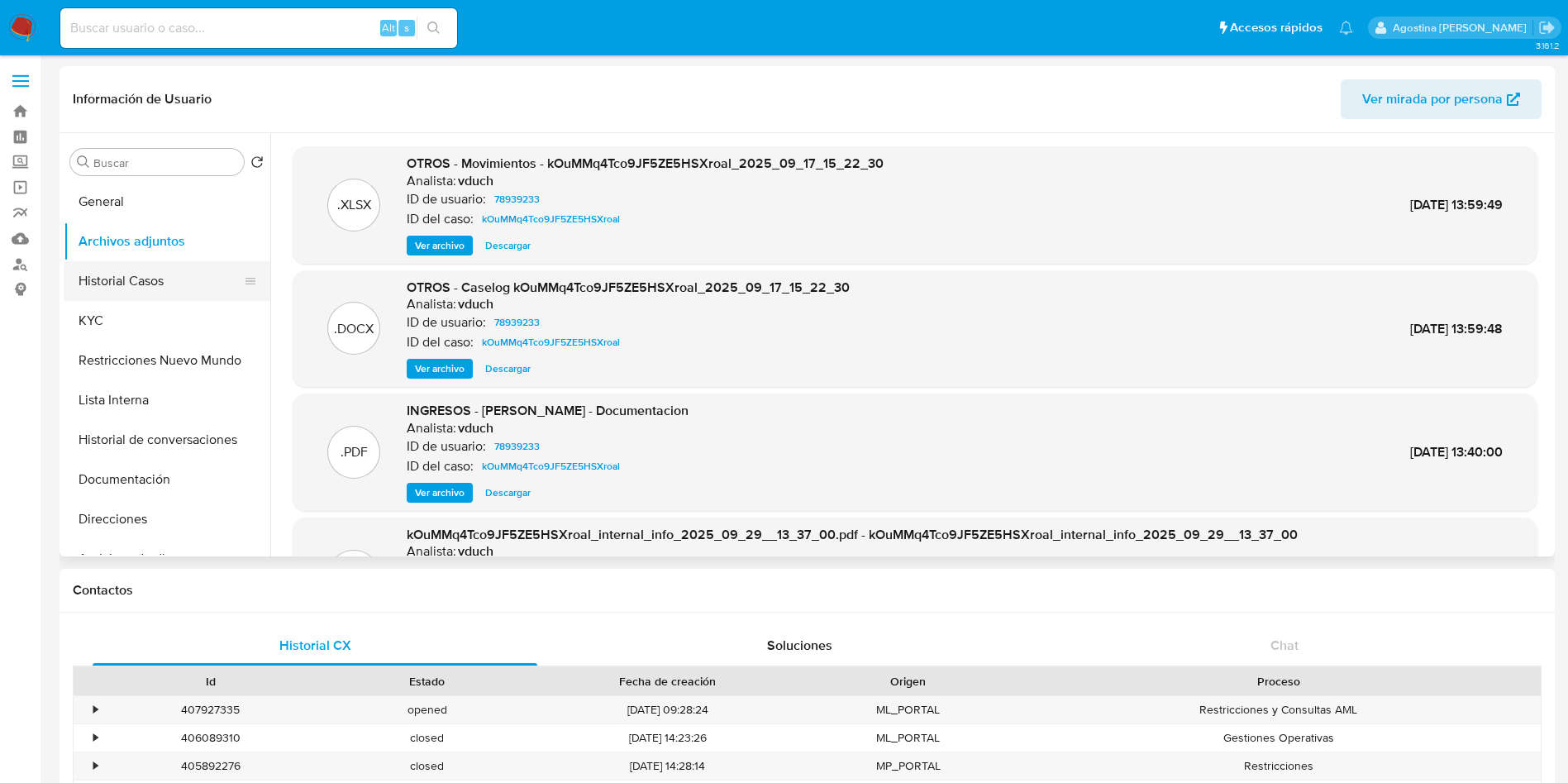
click at [179, 277] on button "Historial Casos" at bounding box center [160, 281] width 194 height 40
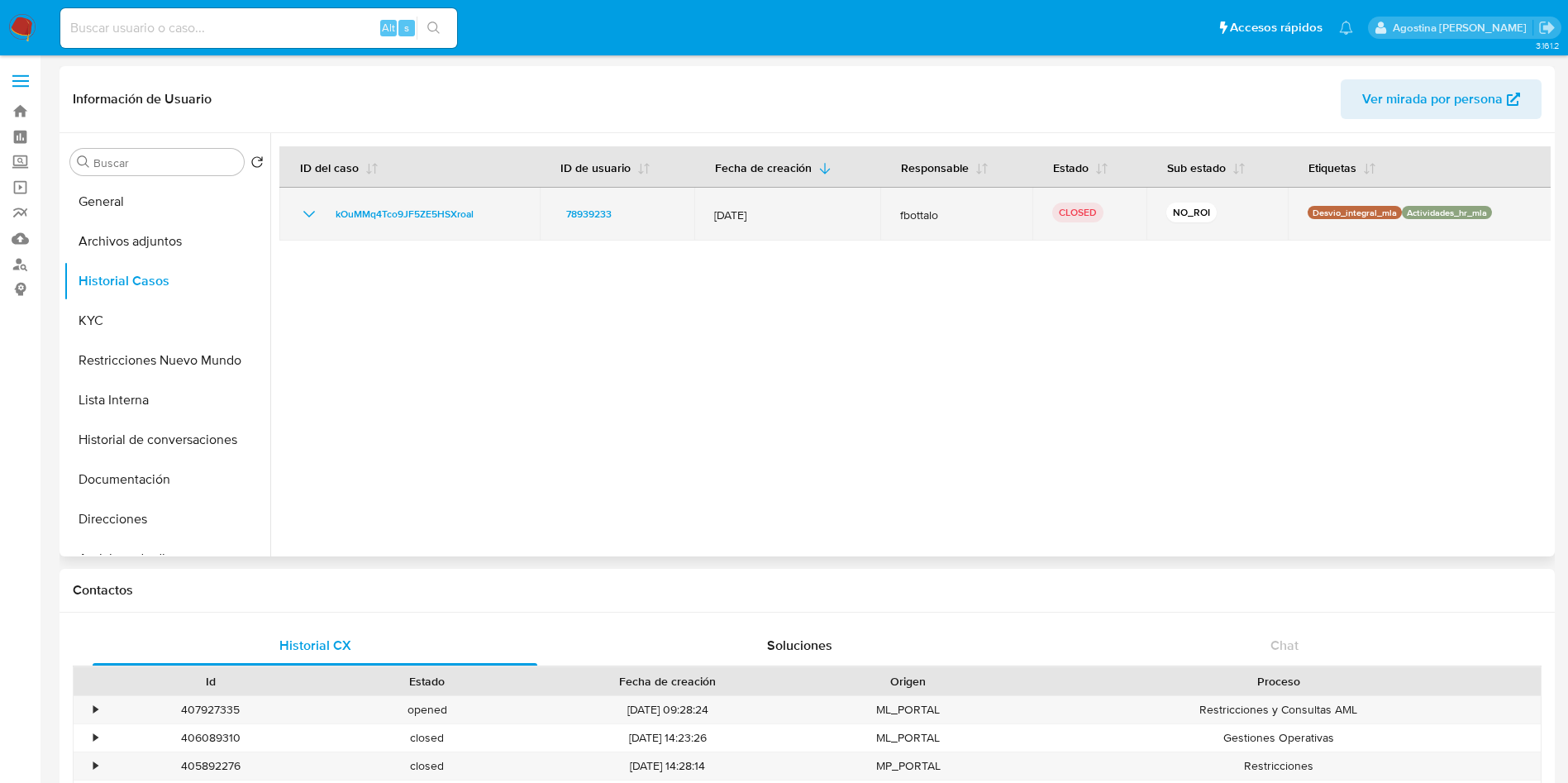
click at [298, 215] on td "kOuMMq4Tco9JF5ZE5HSXroal" at bounding box center [409, 214] width 260 height 53
click at [301, 215] on icon "Mostrar/Ocultar" at bounding box center [309, 214] width 20 height 20
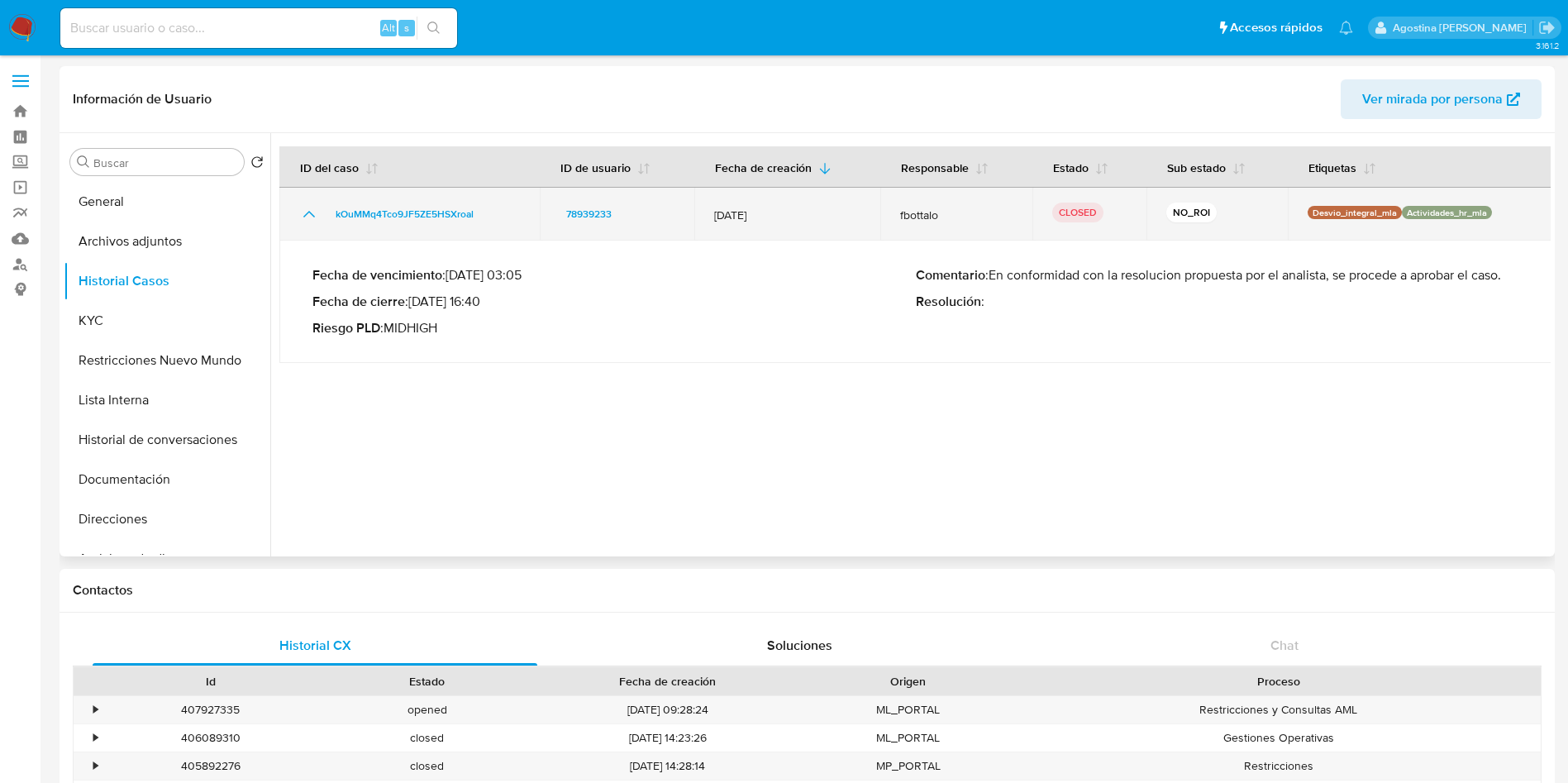
click at [301, 215] on icon "Mostrar/Ocultar" at bounding box center [309, 214] width 20 height 20
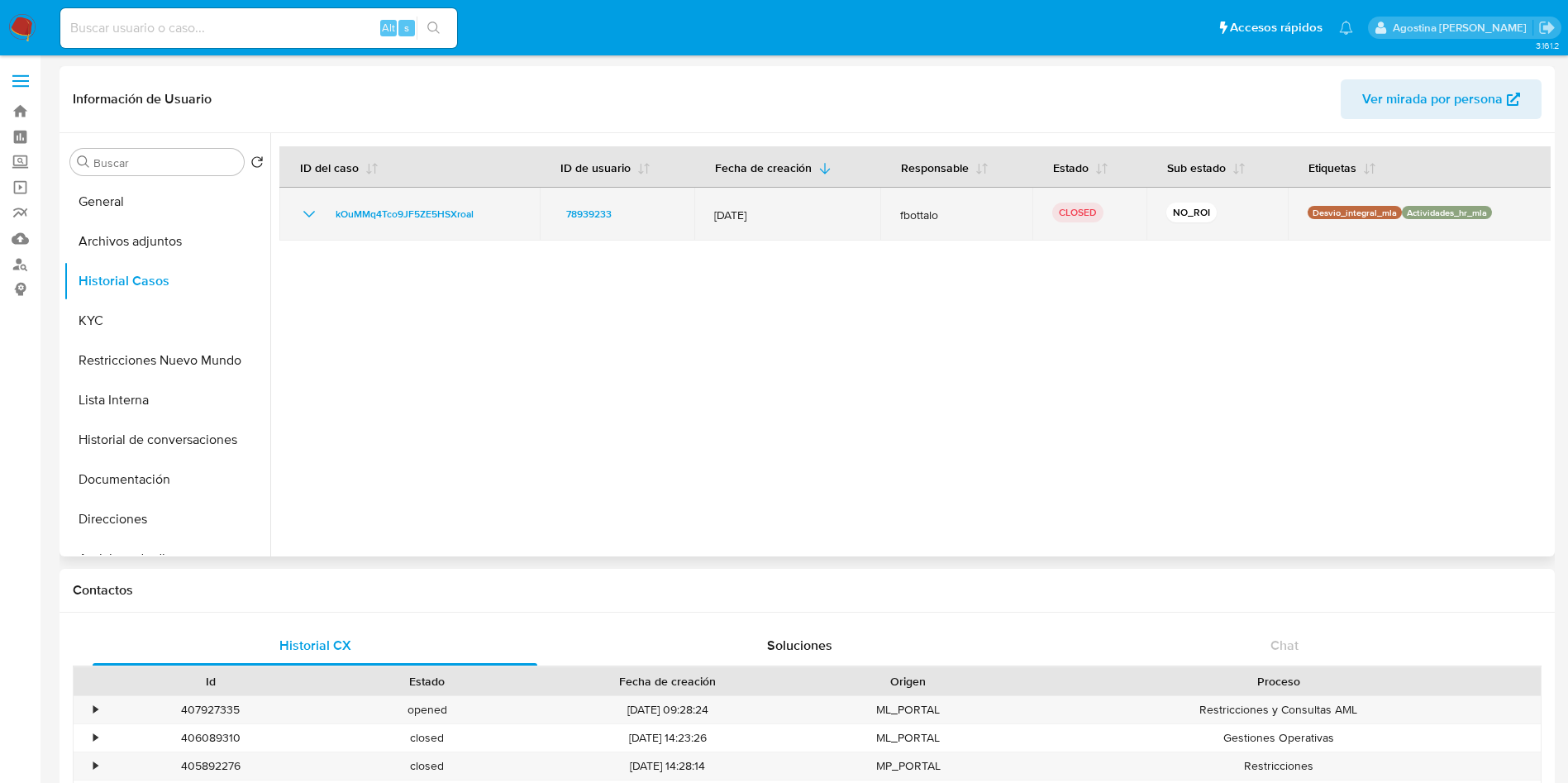
click at [301, 215] on icon "Mostrar/Ocultar" at bounding box center [309, 214] width 20 height 20
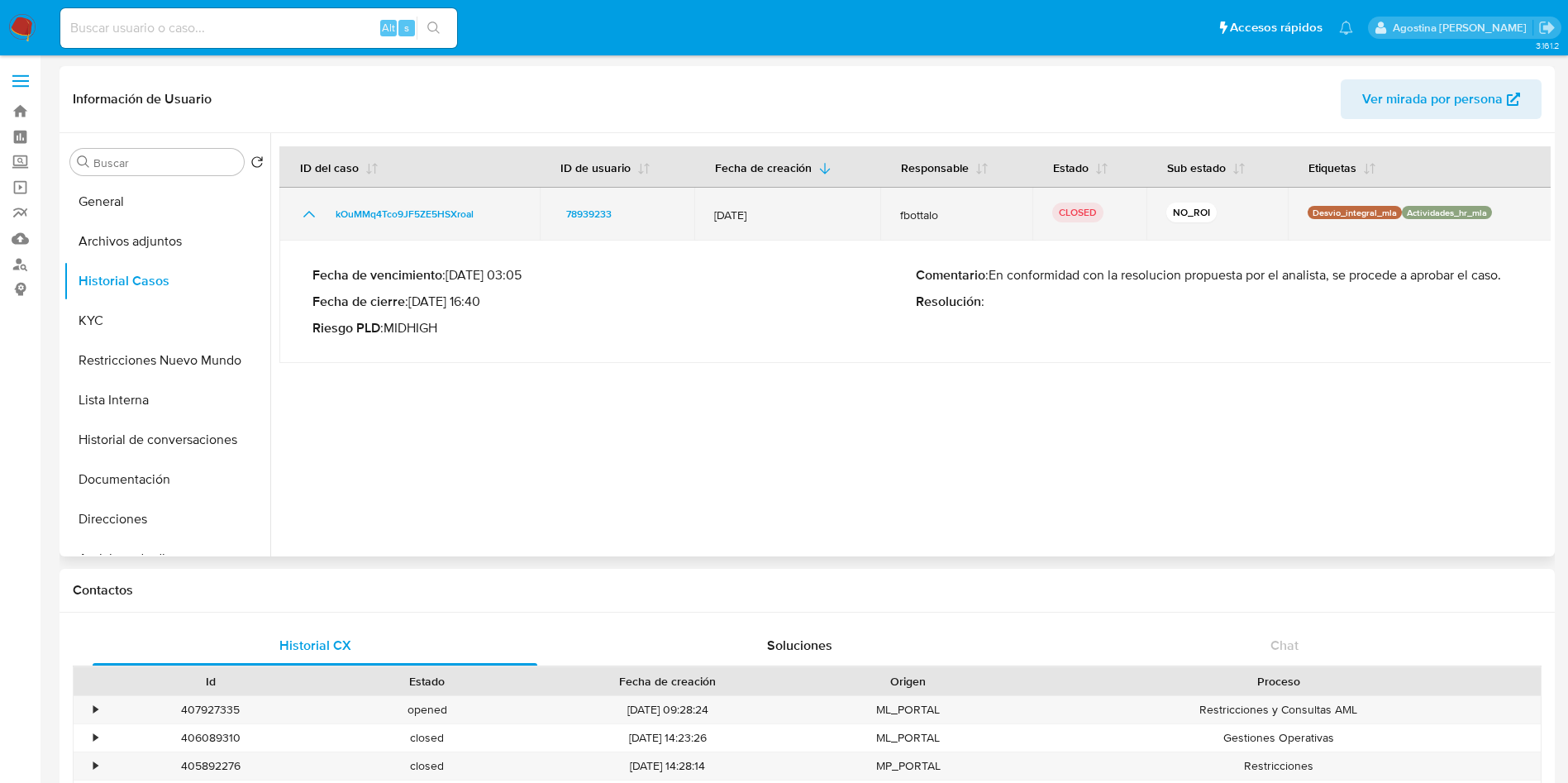
click at [301, 215] on icon "Mostrar/Ocultar" at bounding box center [309, 214] width 20 height 20
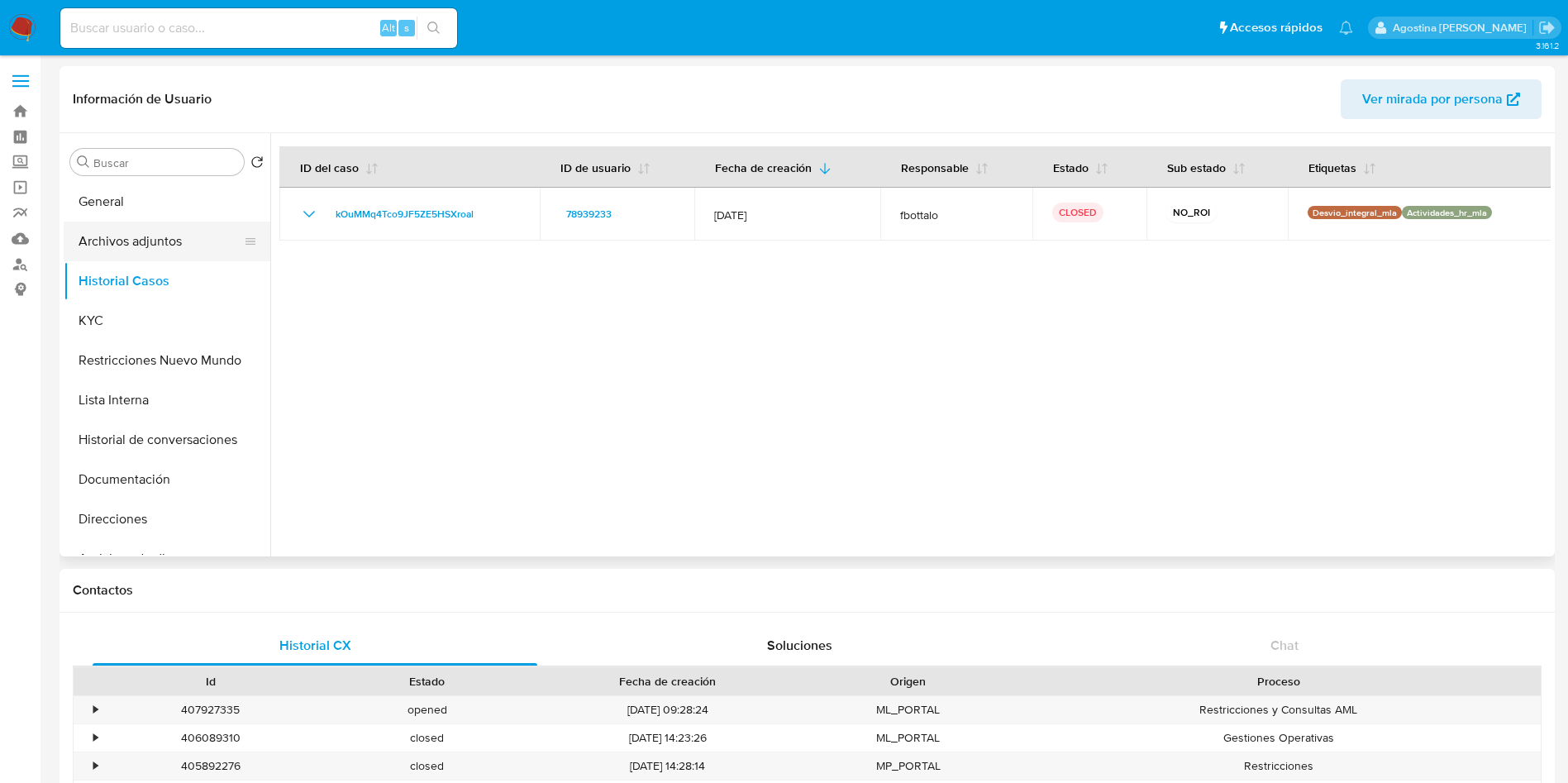
click at [174, 241] on button "Archivos adjuntos" at bounding box center [160, 241] width 194 height 40
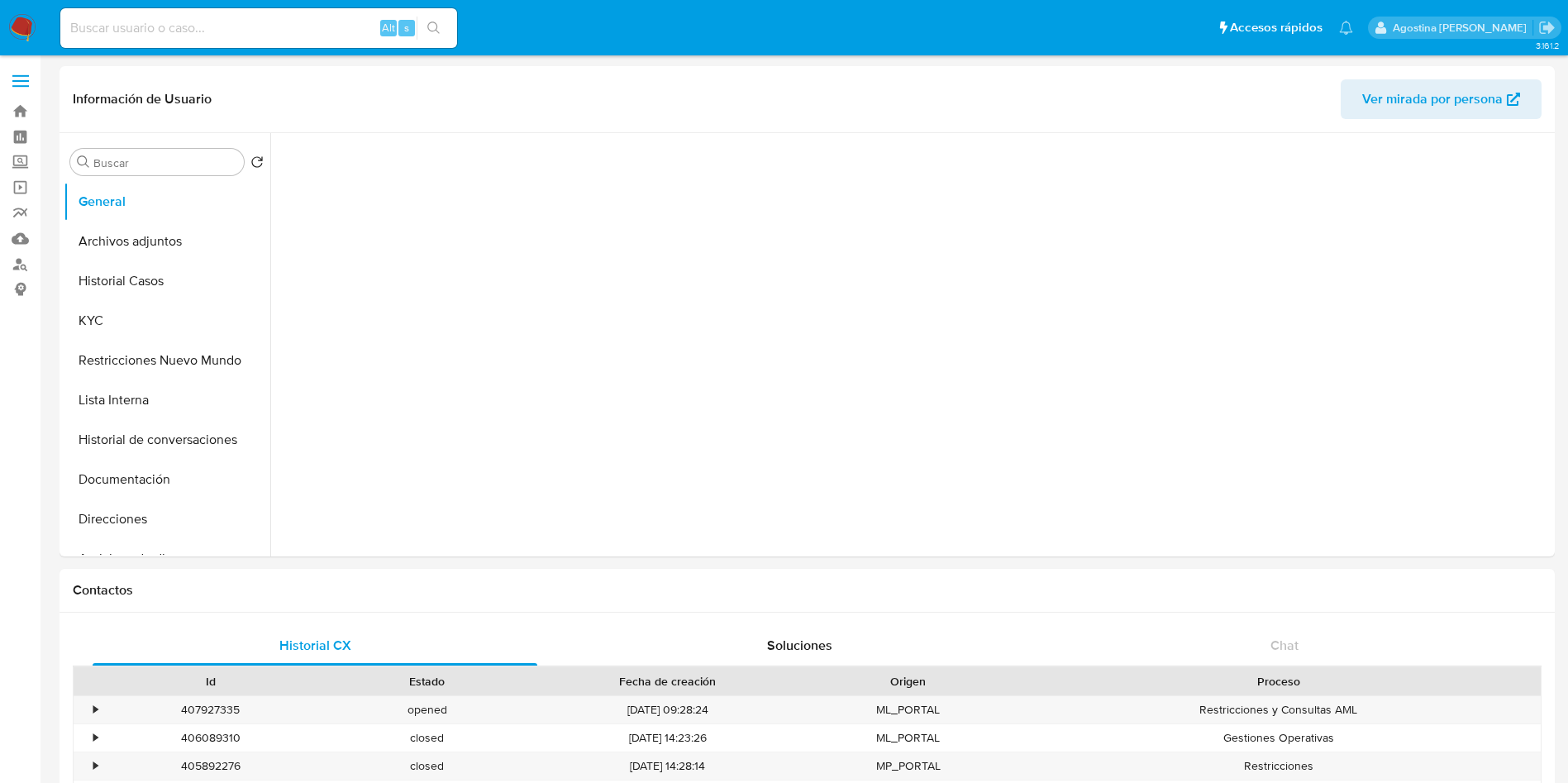
select select "10"
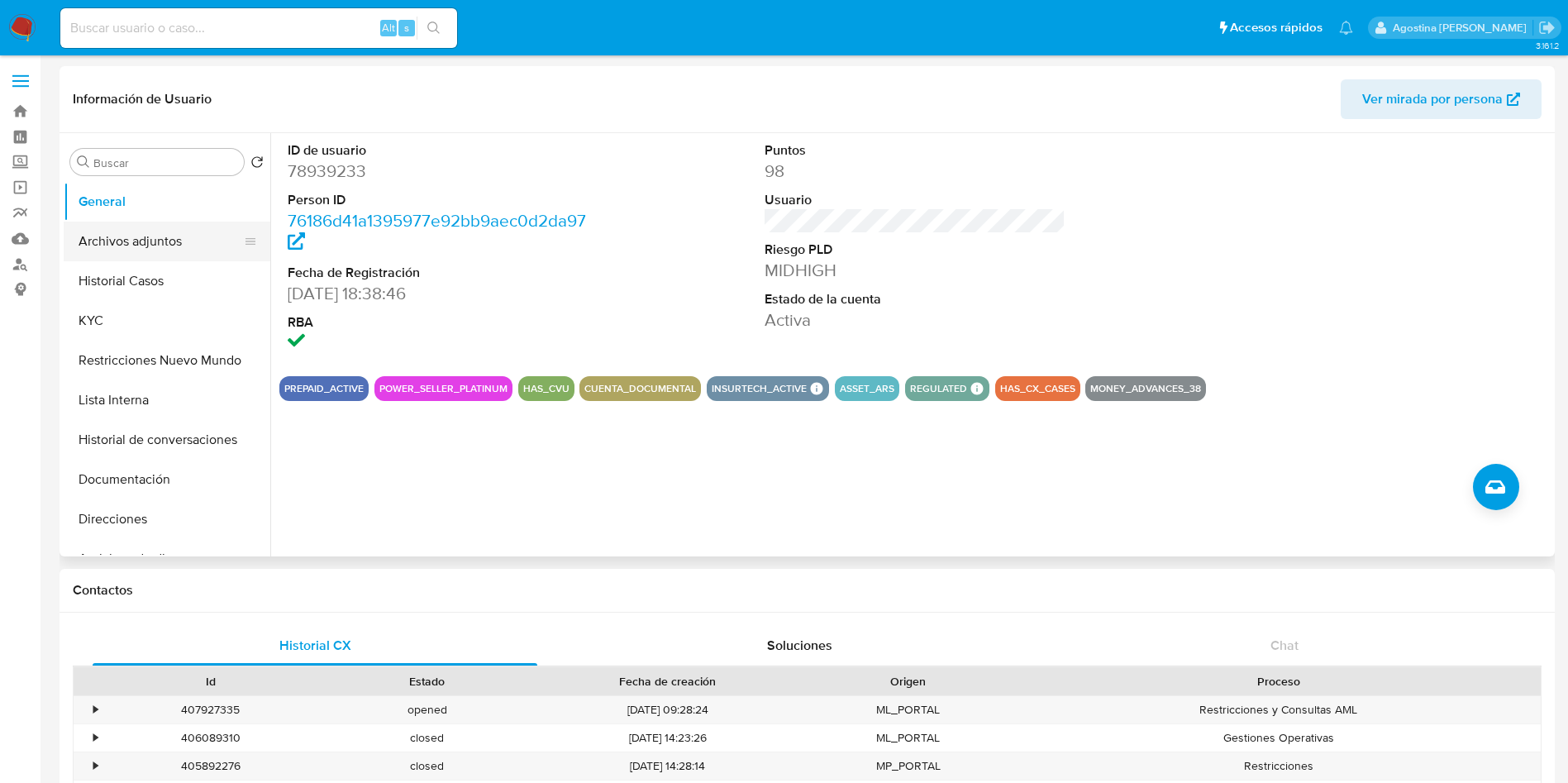
click at [167, 255] on button "Archivos adjuntos" at bounding box center [160, 241] width 194 height 40
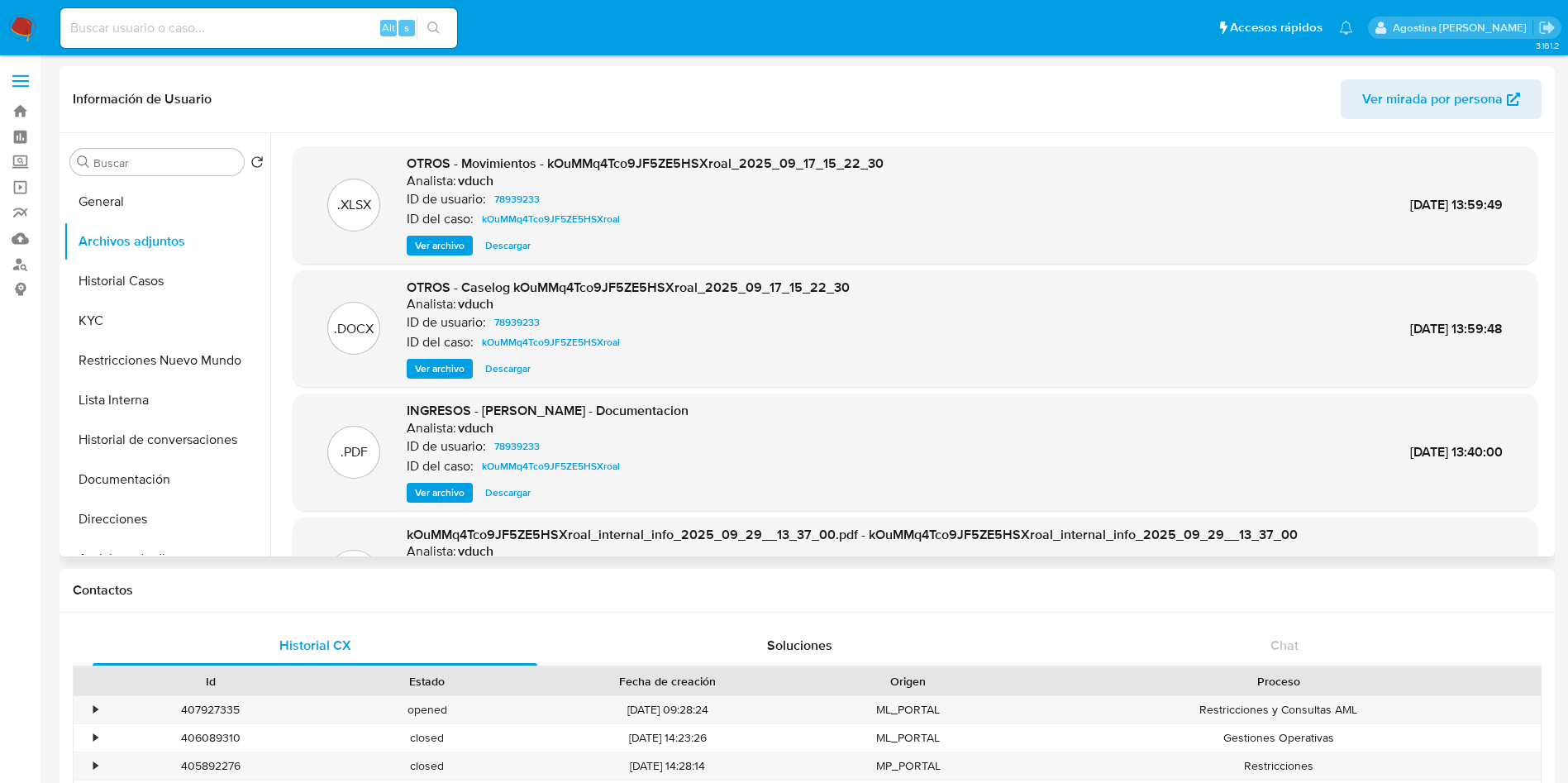
click at [444, 375] on span "Ver archivo" at bounding box center [440, 369] width 50 height 17
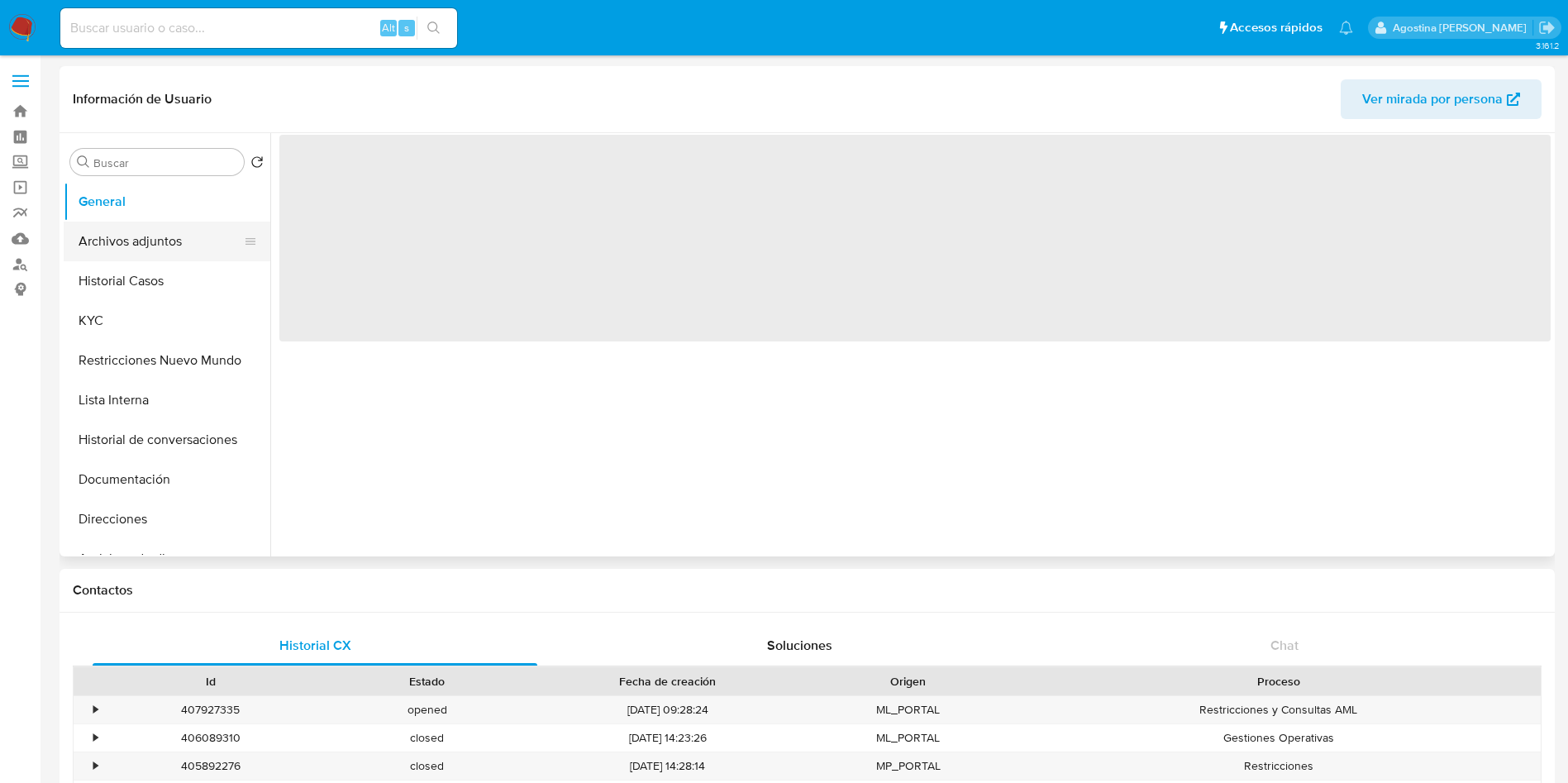
click at [168, 230] on button "Archivos adjuntos" at bounding box center [160, 241] width 194 height 40
select select "10"
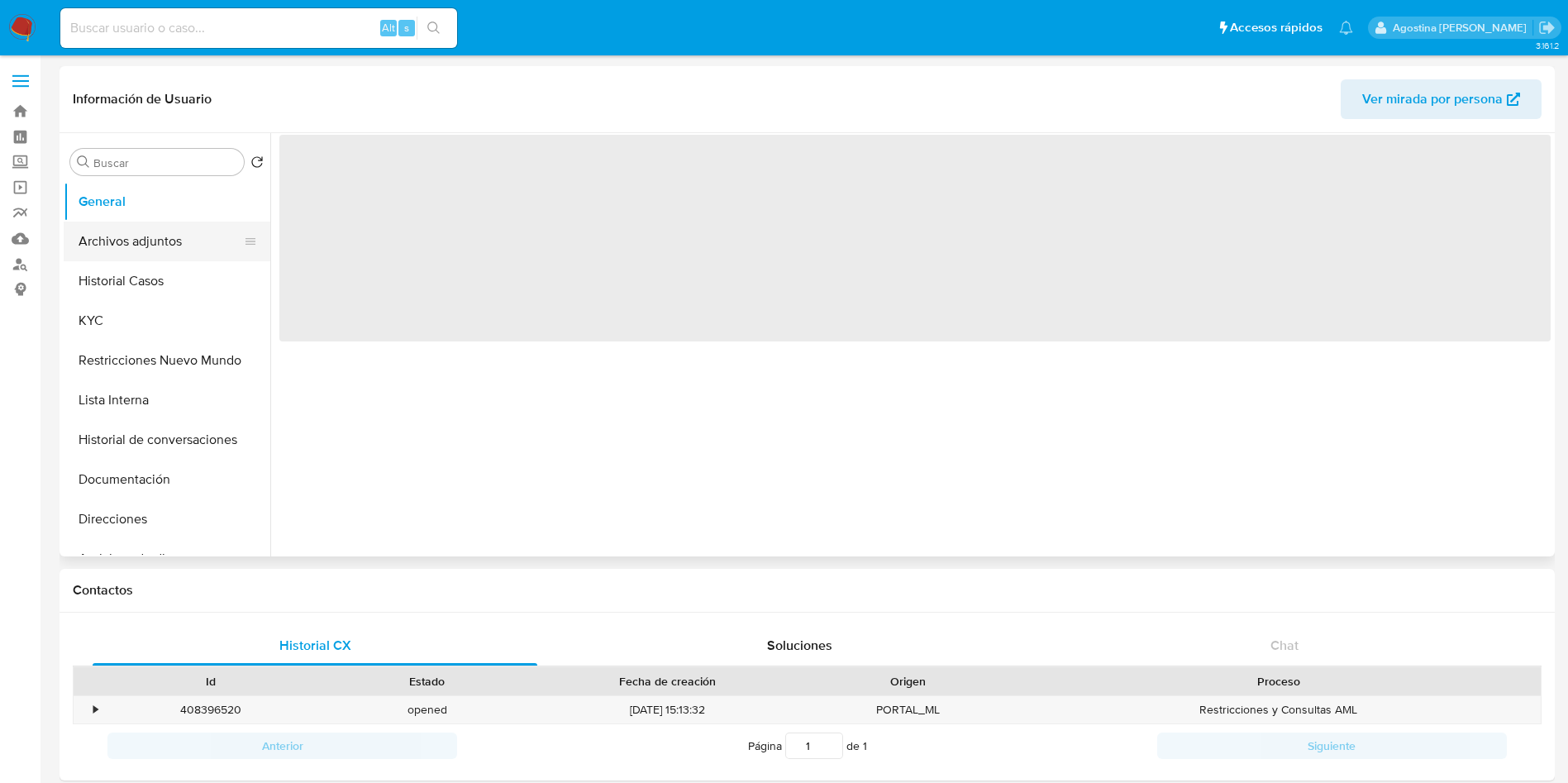
click at [180, 237] on button "Archivos adjuntos" at bounding box center [160, 241] width 194 height 40
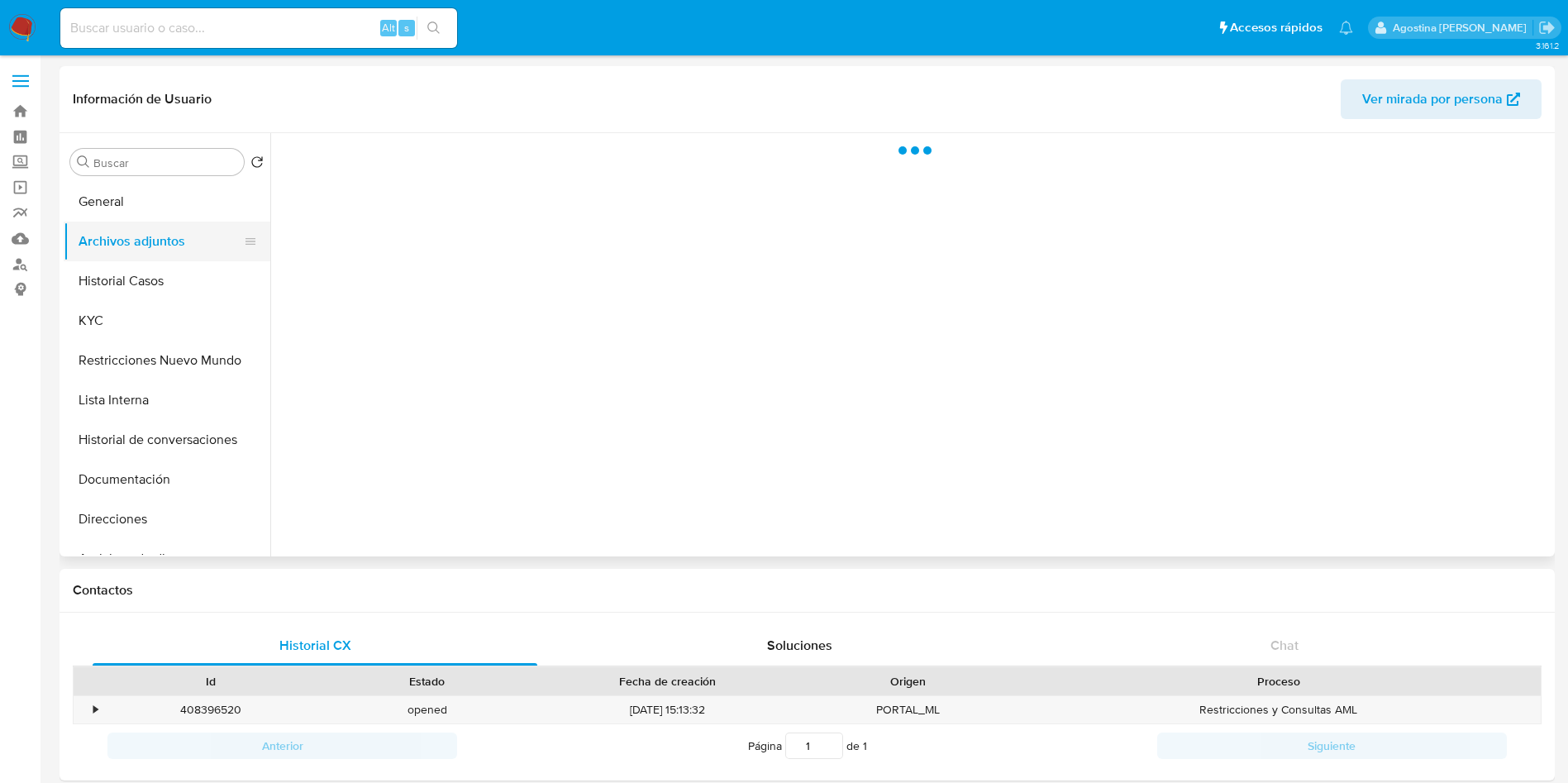
select select "10"
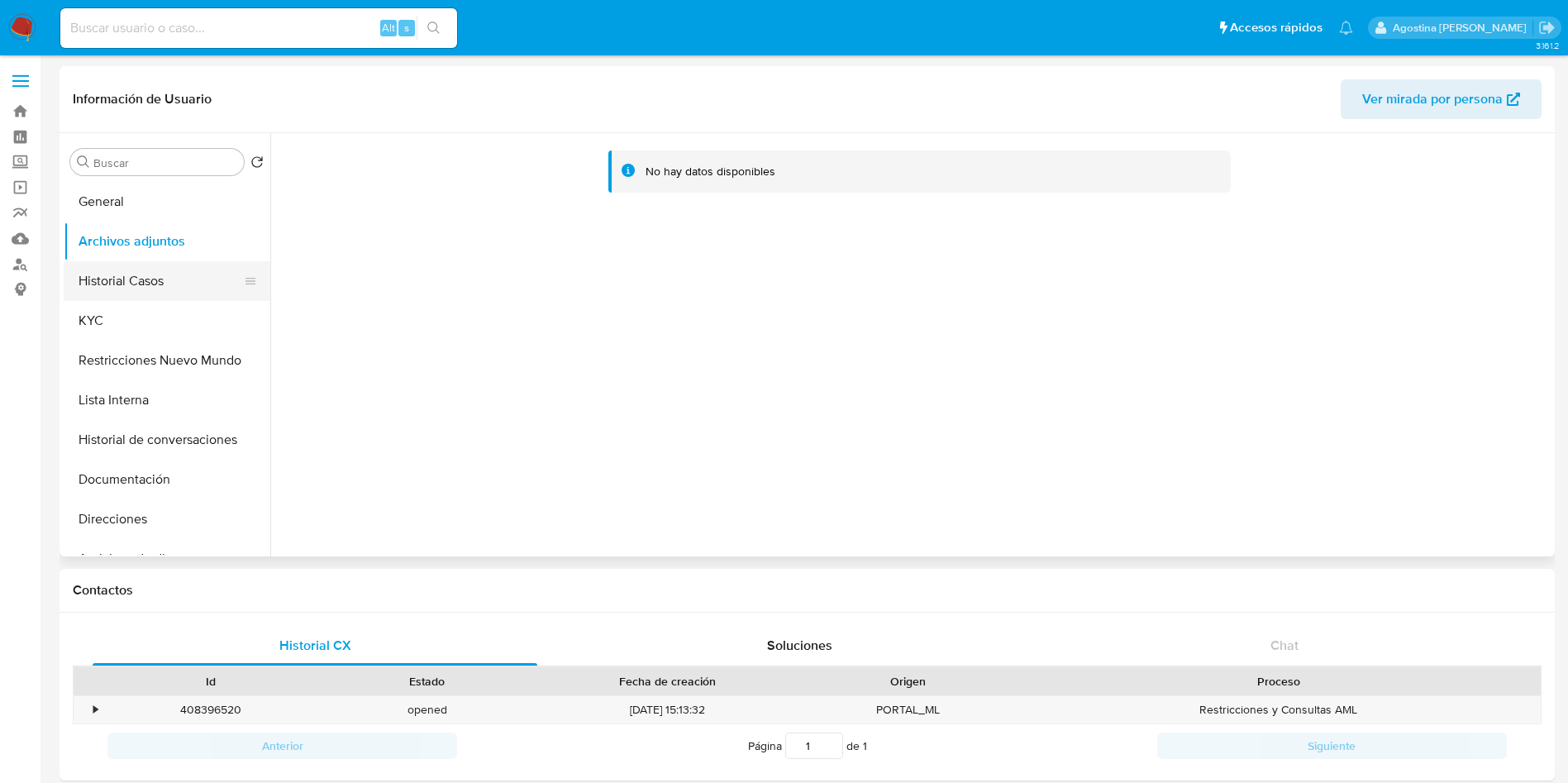
click at [209, 267] on button "Historial Casos" at bounding box center [160, 281] width 194 height 40
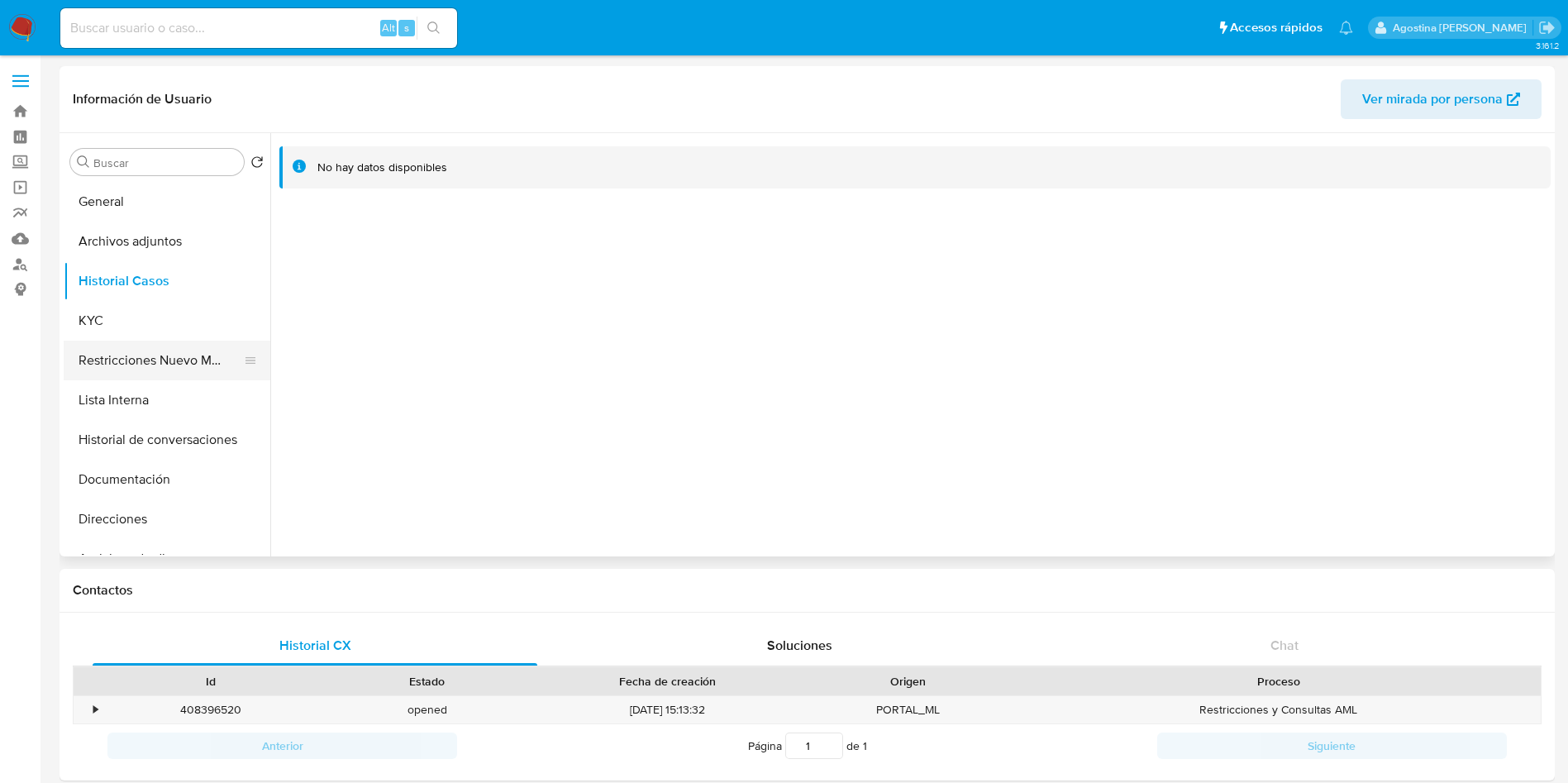
click at [174, 355] on button "Restricciones Nuevo Mundo" at bounding box center [160, 361] width 194 height 40
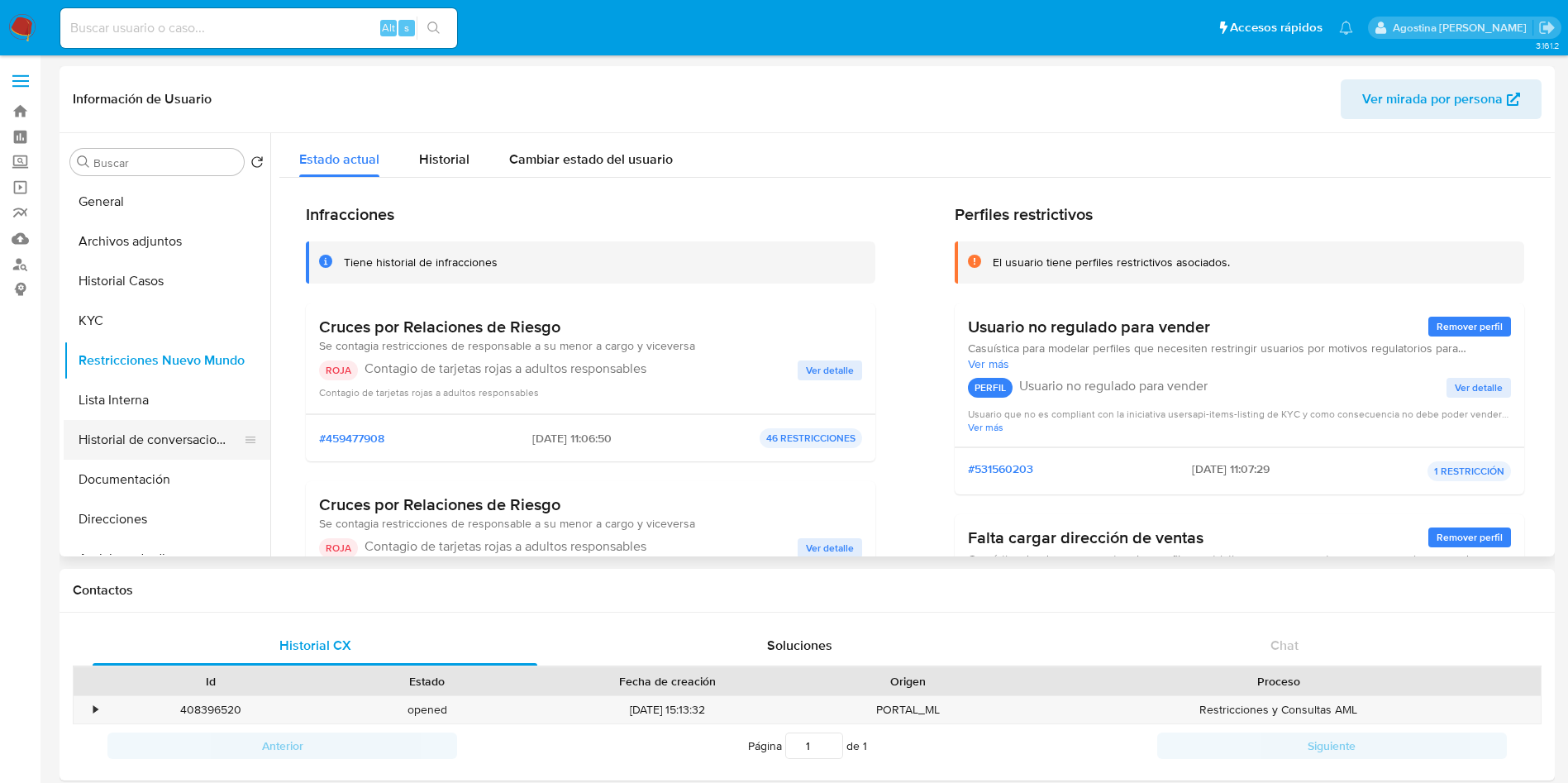
click at [172, 453] on button "Historial de conversaciones" at bounding box center [160, 440] width 194 height 40
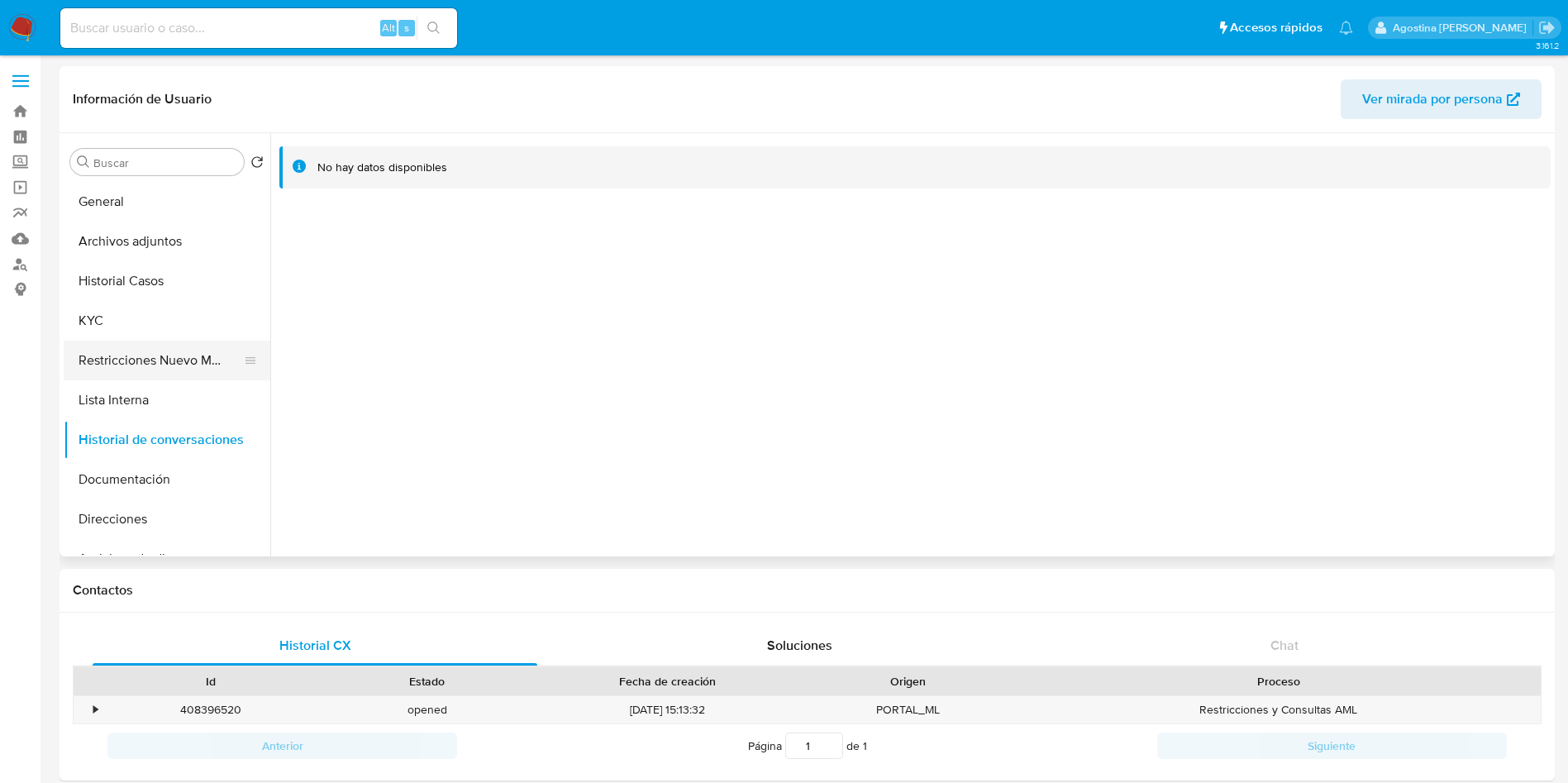
click at [128, 367] on button "Restricciones Nuevo Mundo" at bounding box center [160, 361] width 194 height 40
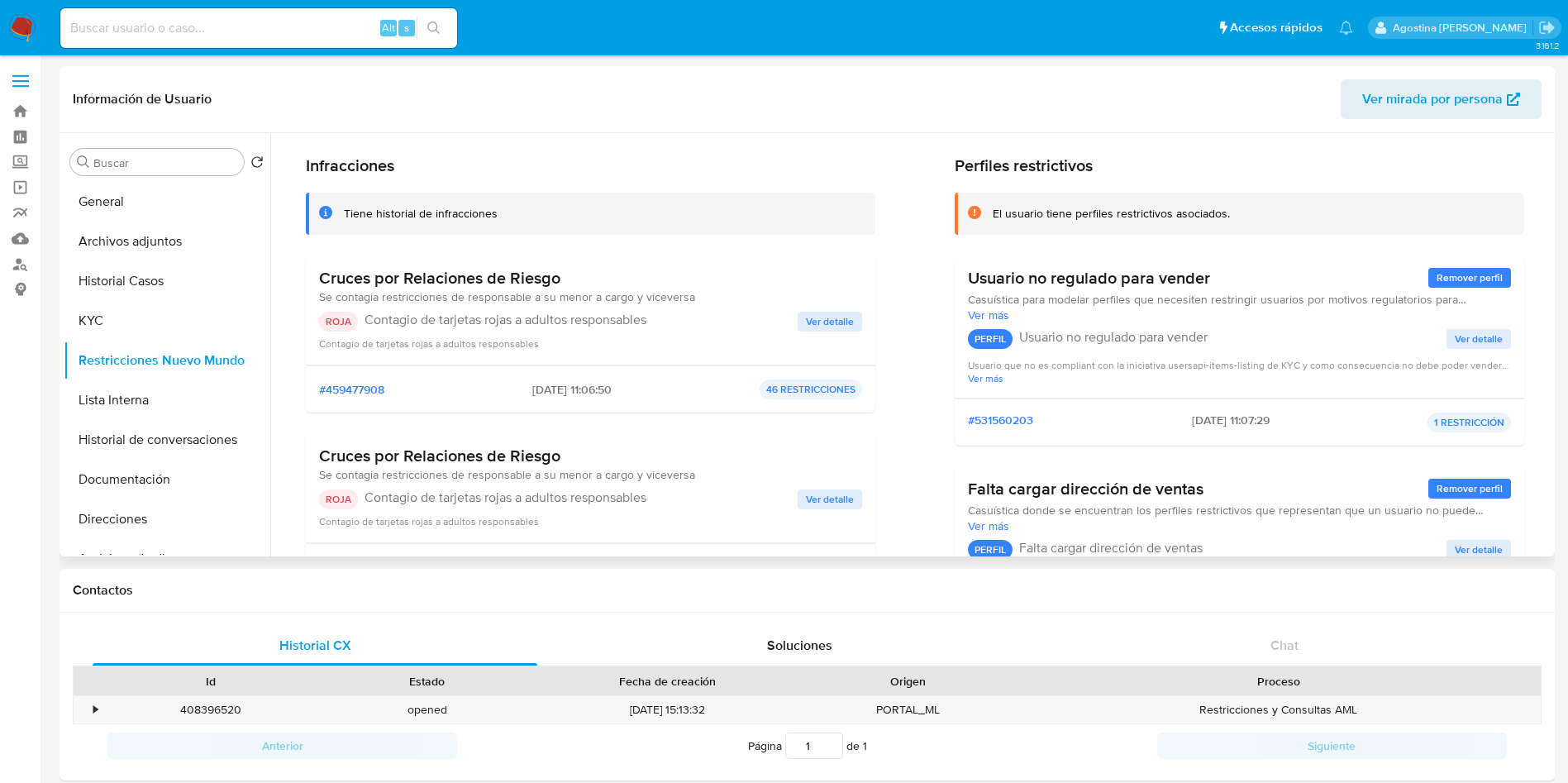
scroll to position [124, 0]
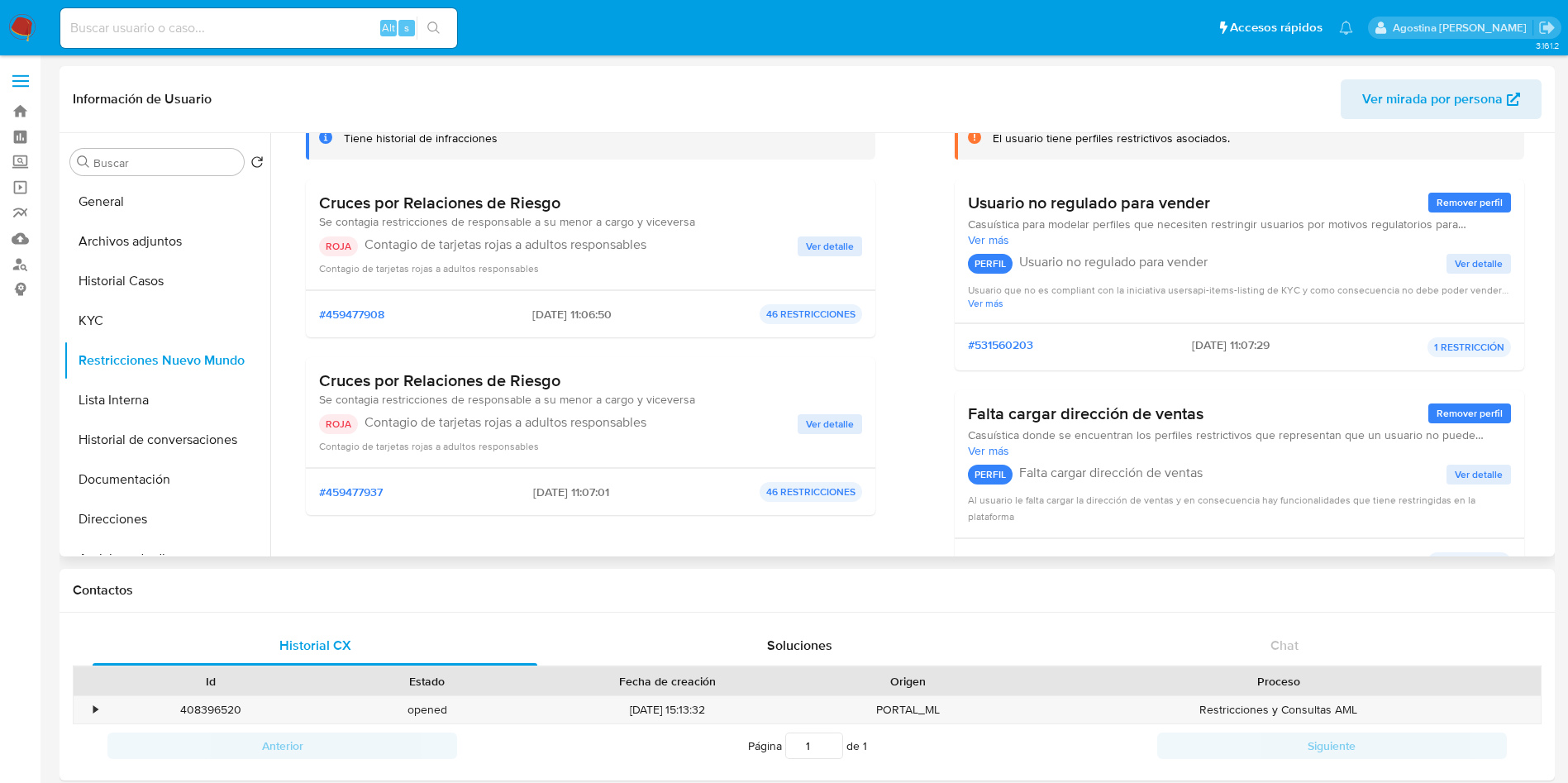
click at [828, 241] on span "Ver detalle" at bounding box center [830, 246] width 48 height 17
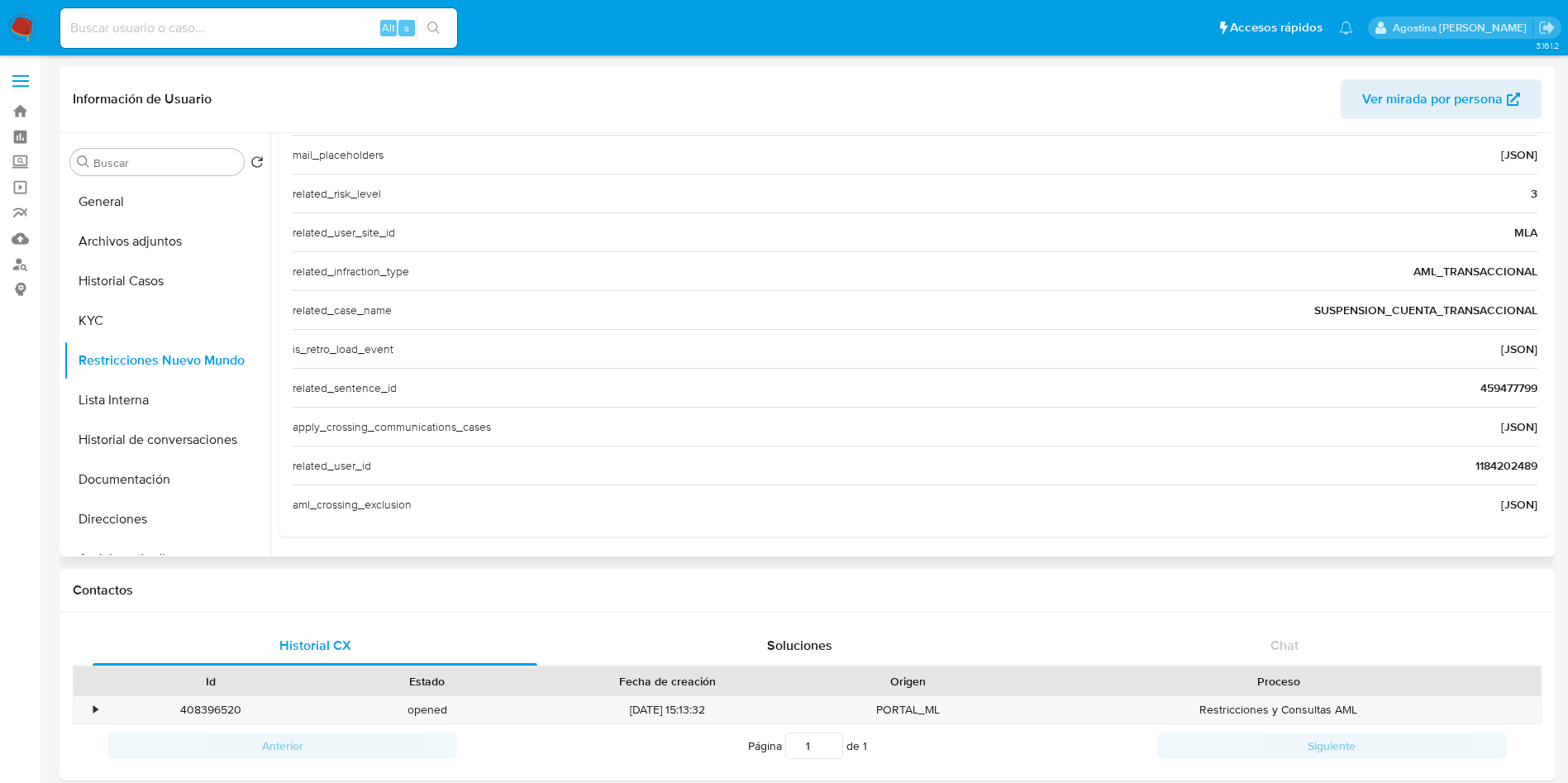
scroll to position [561, 0]
click at [1505, 465] on span "1184202489" at bounding box center [1506, 463] width 62 height 17
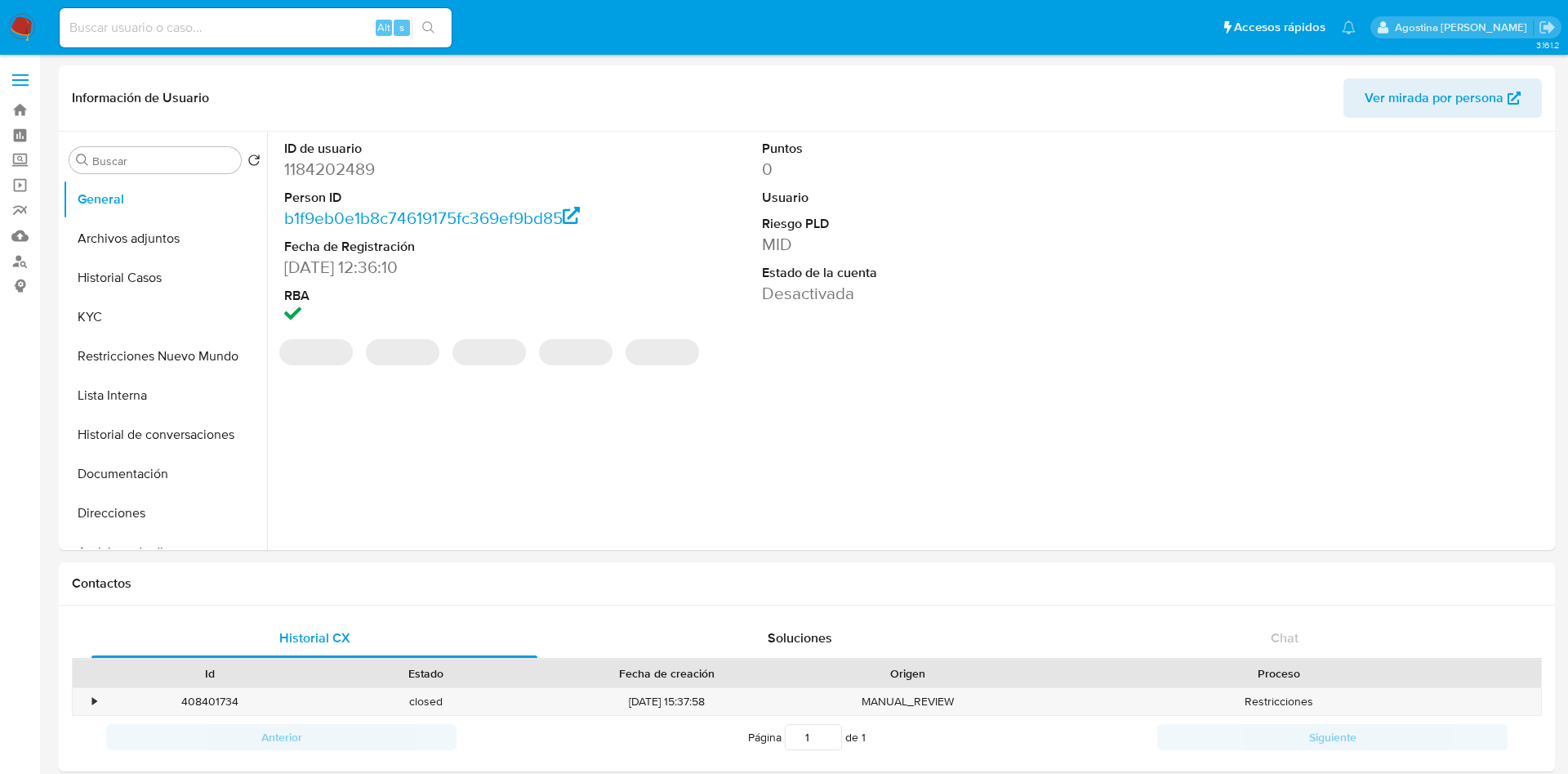
select select "10"
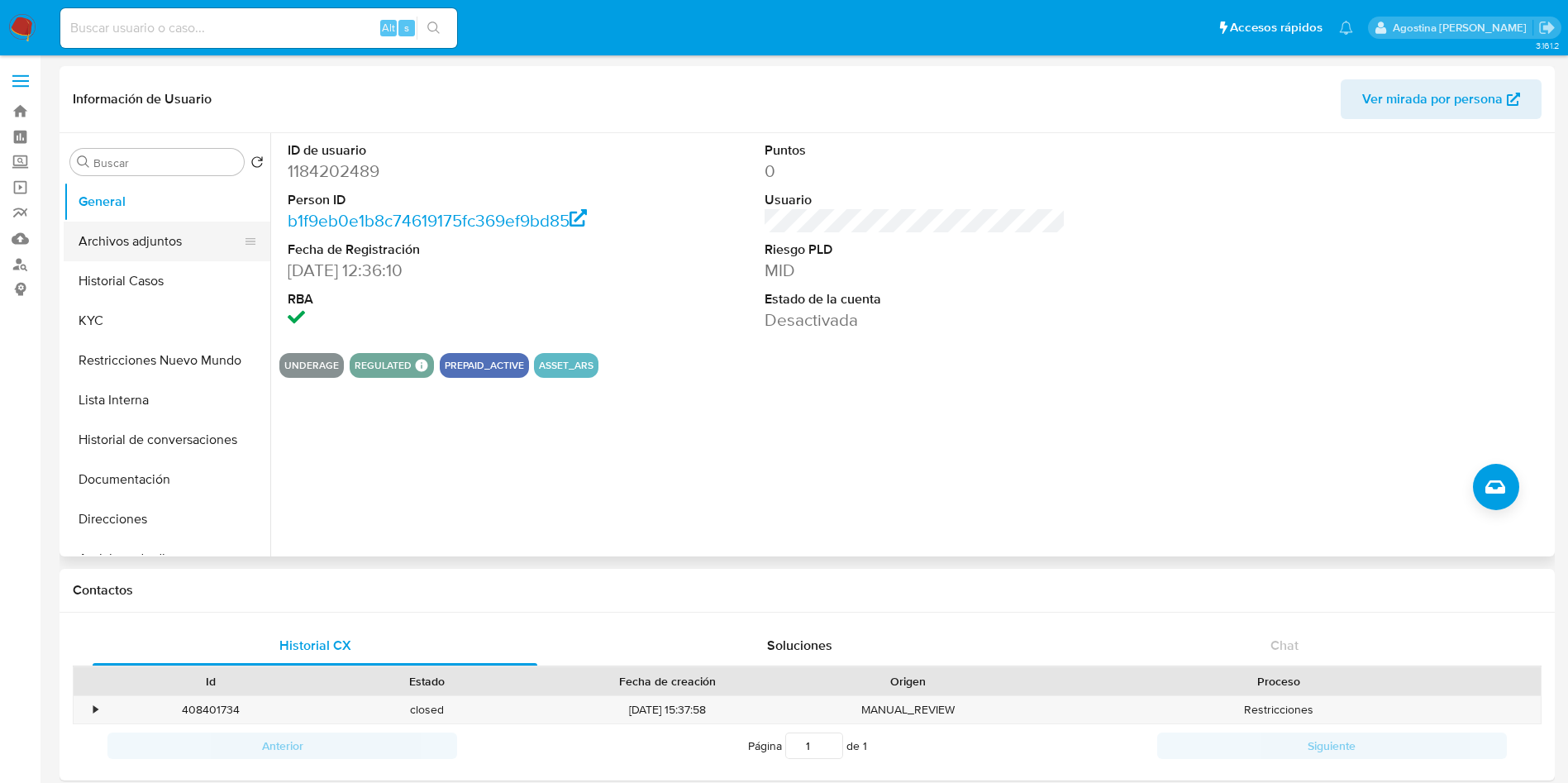
click at [179, 234] on button "Archivos adjuntos" at bounding box center [160, 241] width 194 height 40
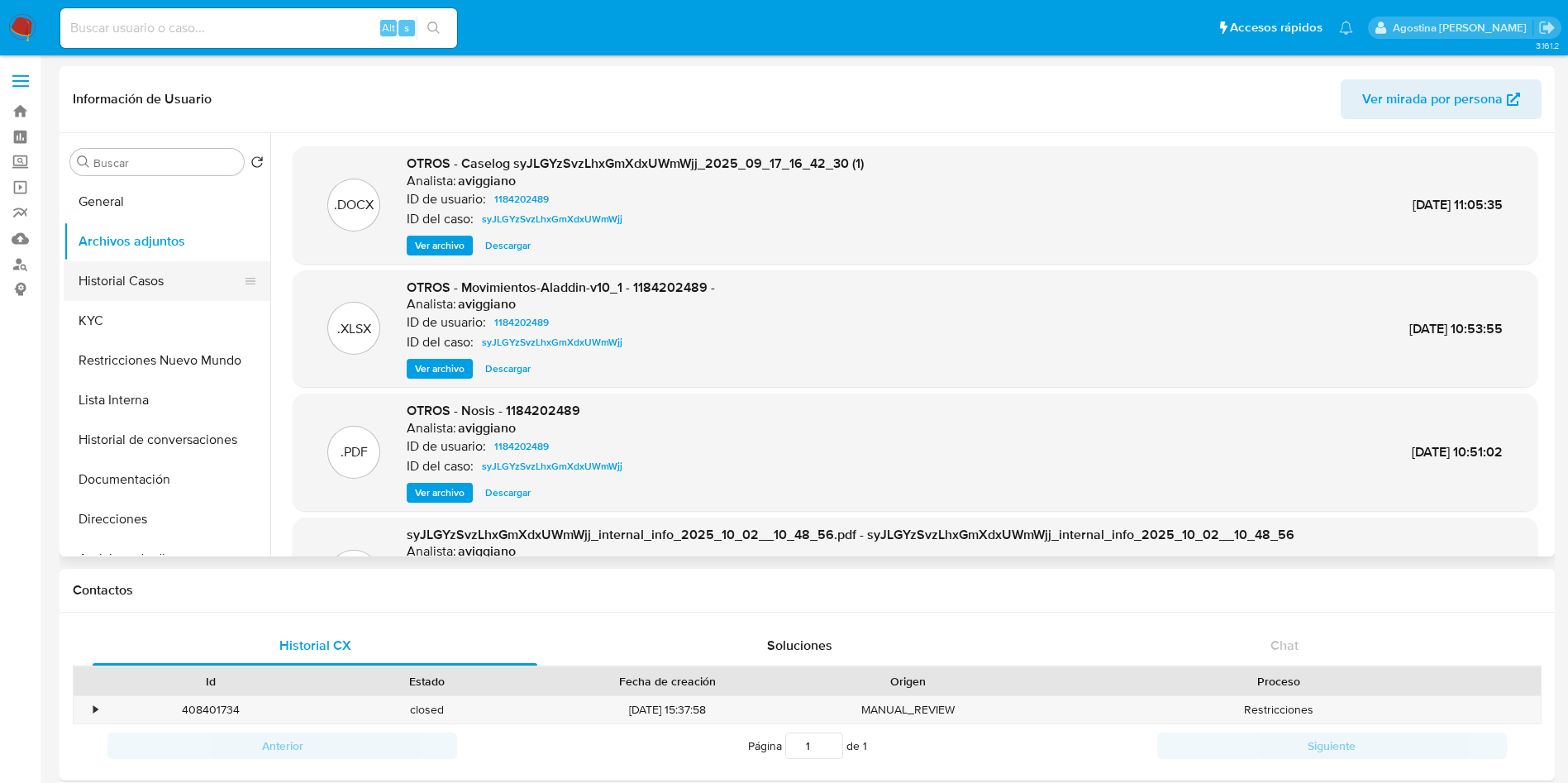
click at [174, 278] on button "Historial Casos" at bounding box center [160, 281] width 194 height 40
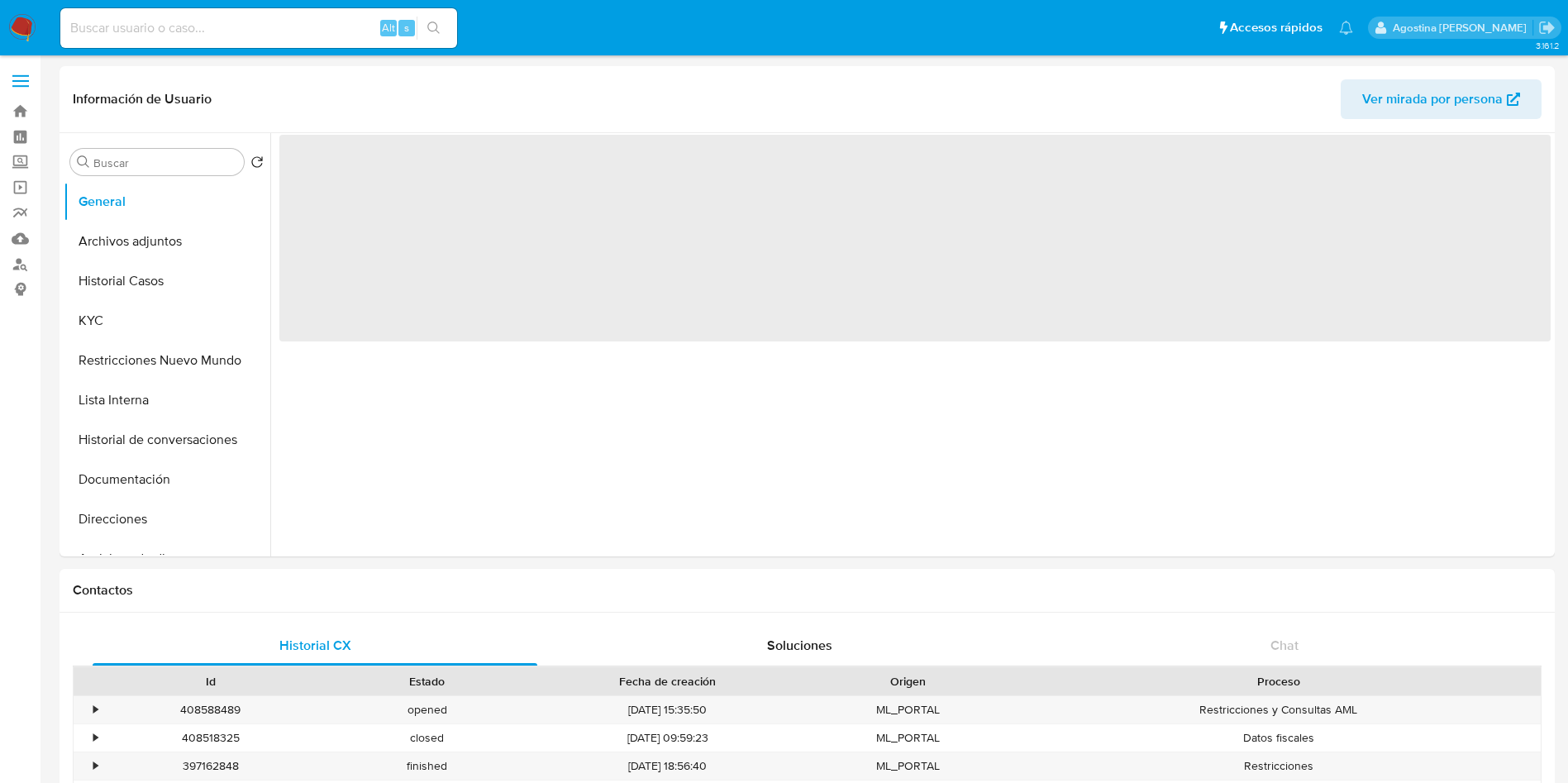
select select "10"
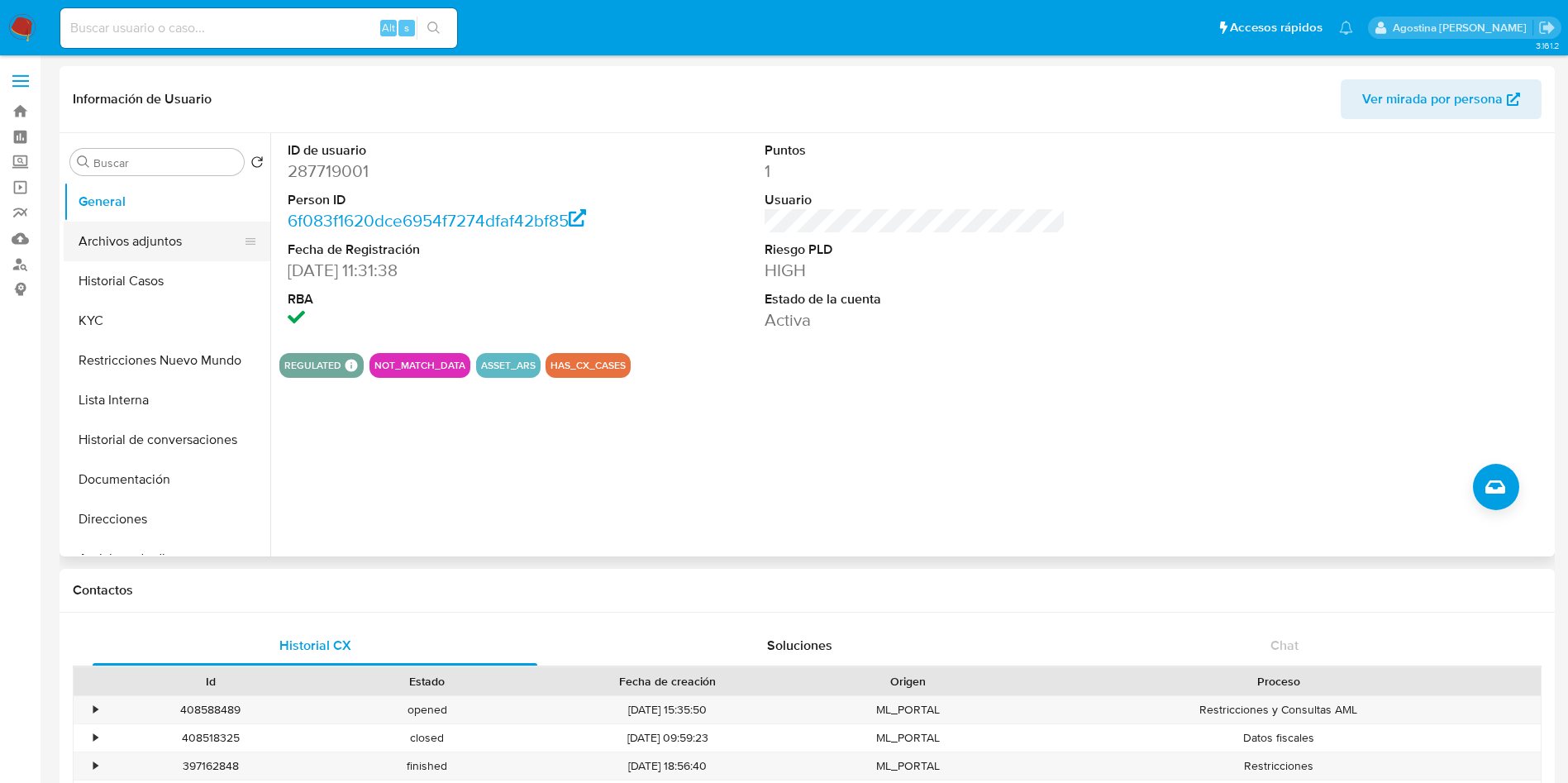
click at [189, 231] on button "Archivos adjuntos" at bounding box center [160, 241] width 194 height 40
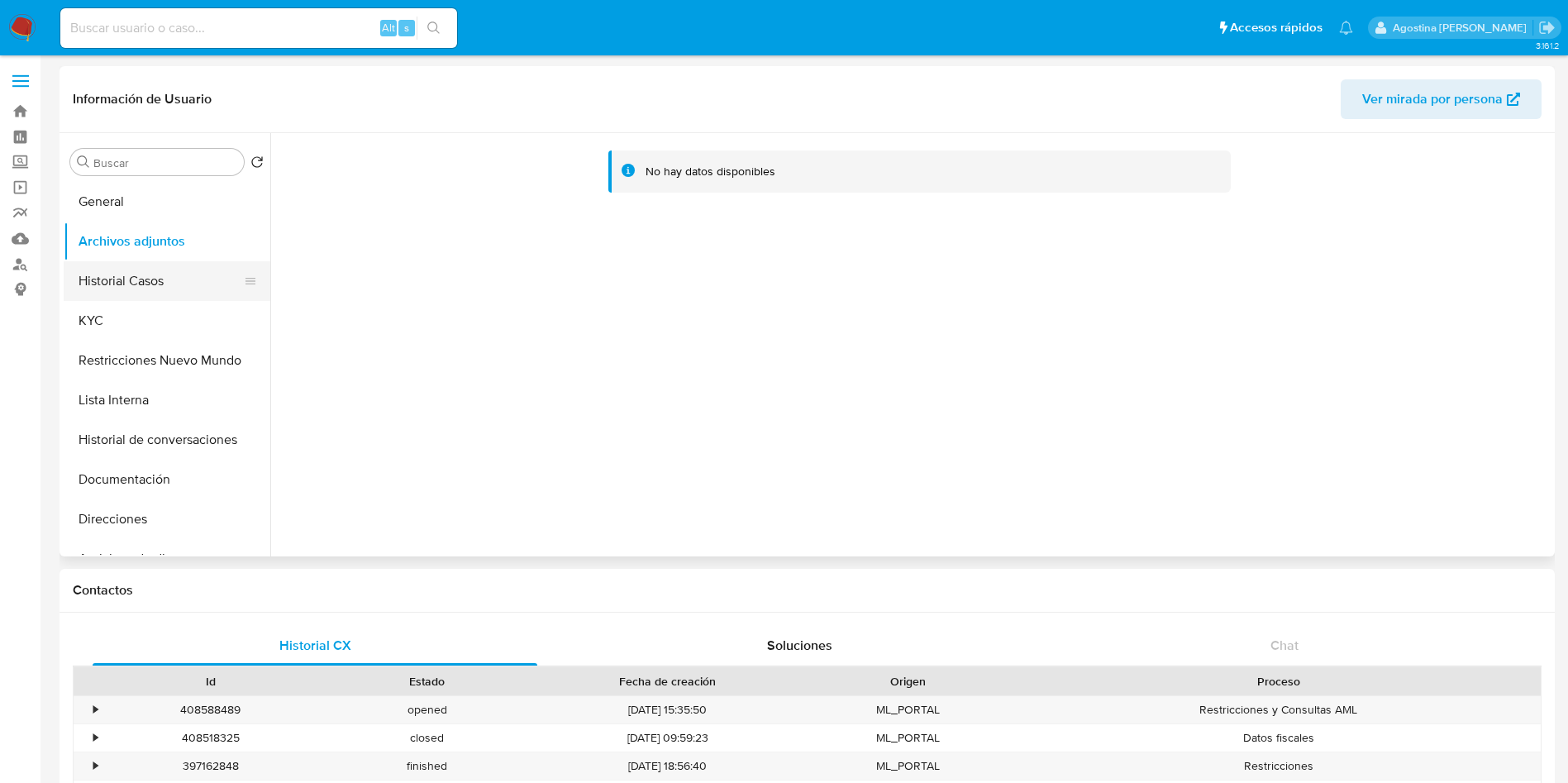
click at [146, 287] on button "Historial Casos" at bounding box center [160, 281] width 194 height 40
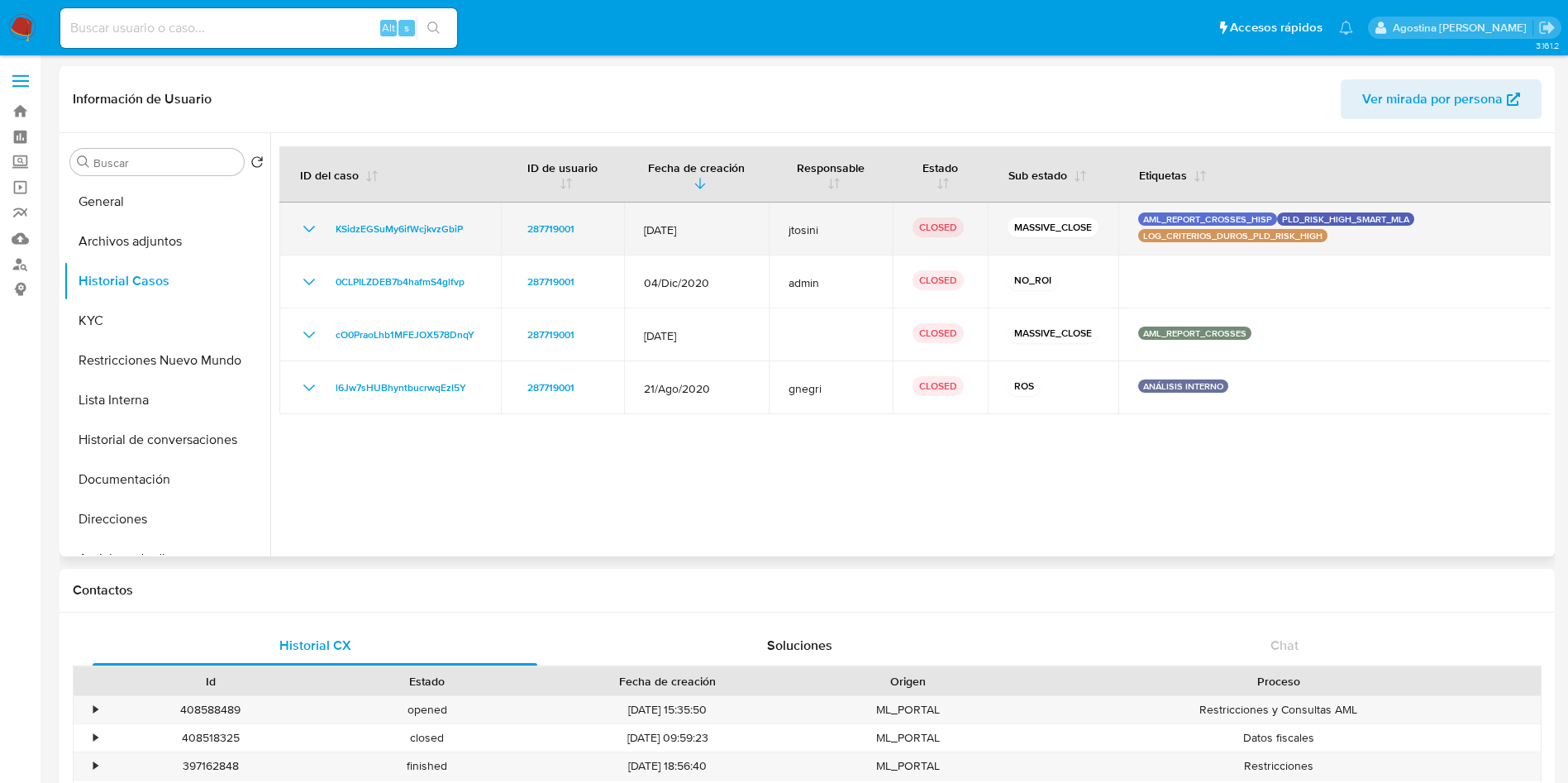
click at [310, 228] on icon "Mostrar/Ocultar" at bounding box center [309, 229] width 20 height 20
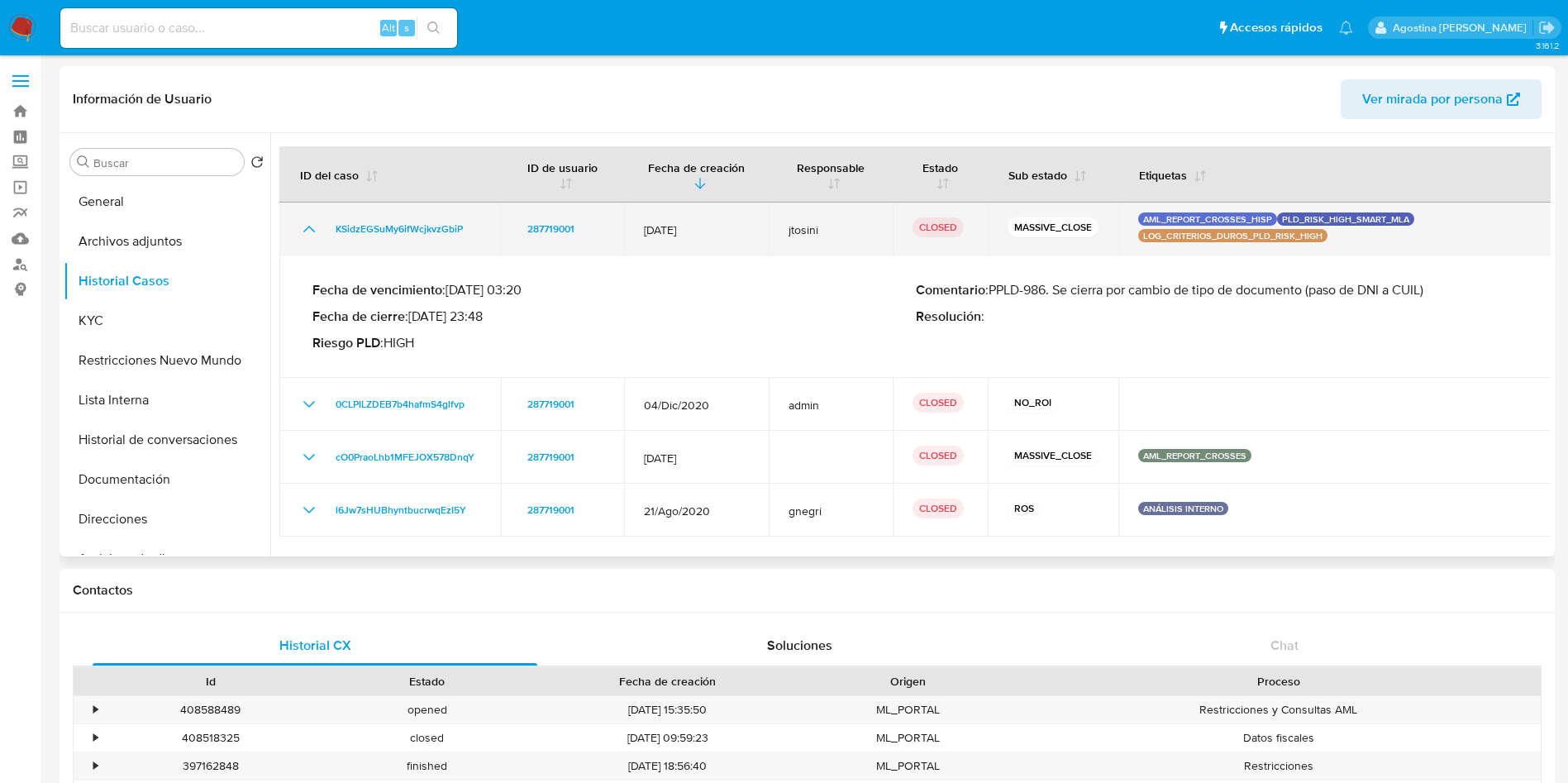
click at [310, 228] on icon "Mostrar/Ocultar" at bounding box center [309, 229] width 12 height 7
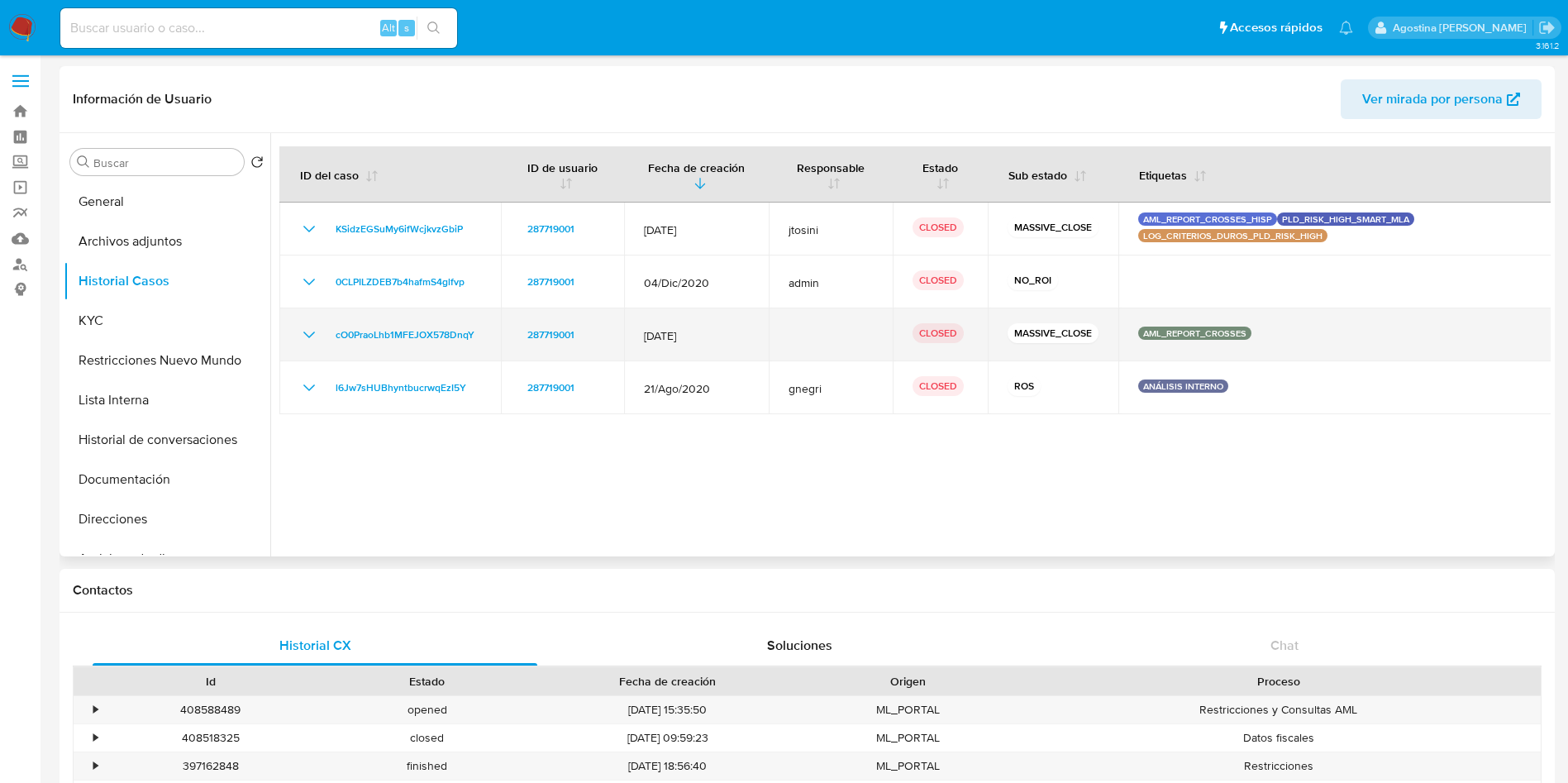
click at [310, 328] on icon "Mostrar/Ocultar" at bounding box center [309, 335] width 20 height 20
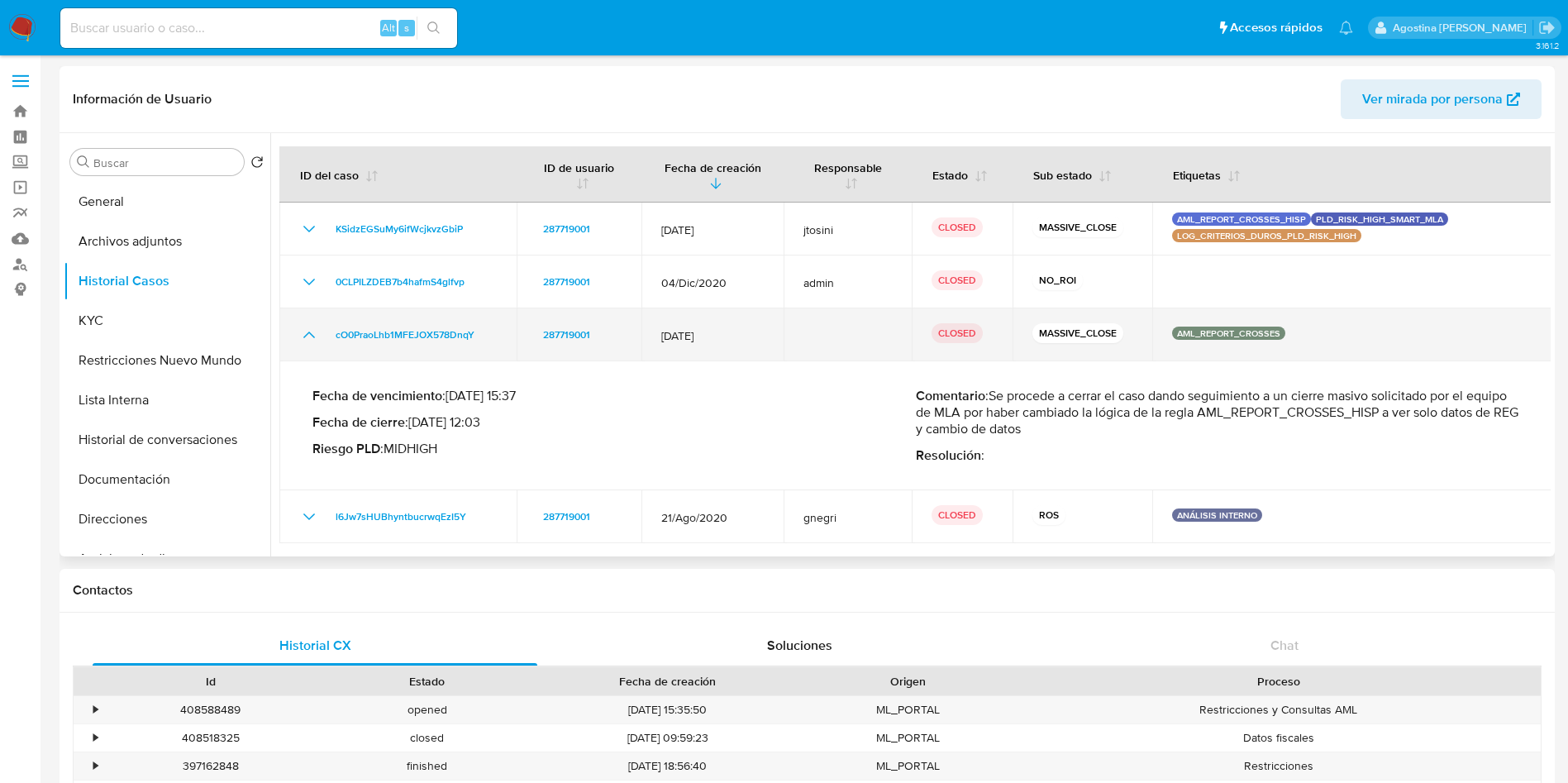
click at [310, 328] on icon "Mostrar/Ocultar" at bounding box center [309, 335] width 20 height 20
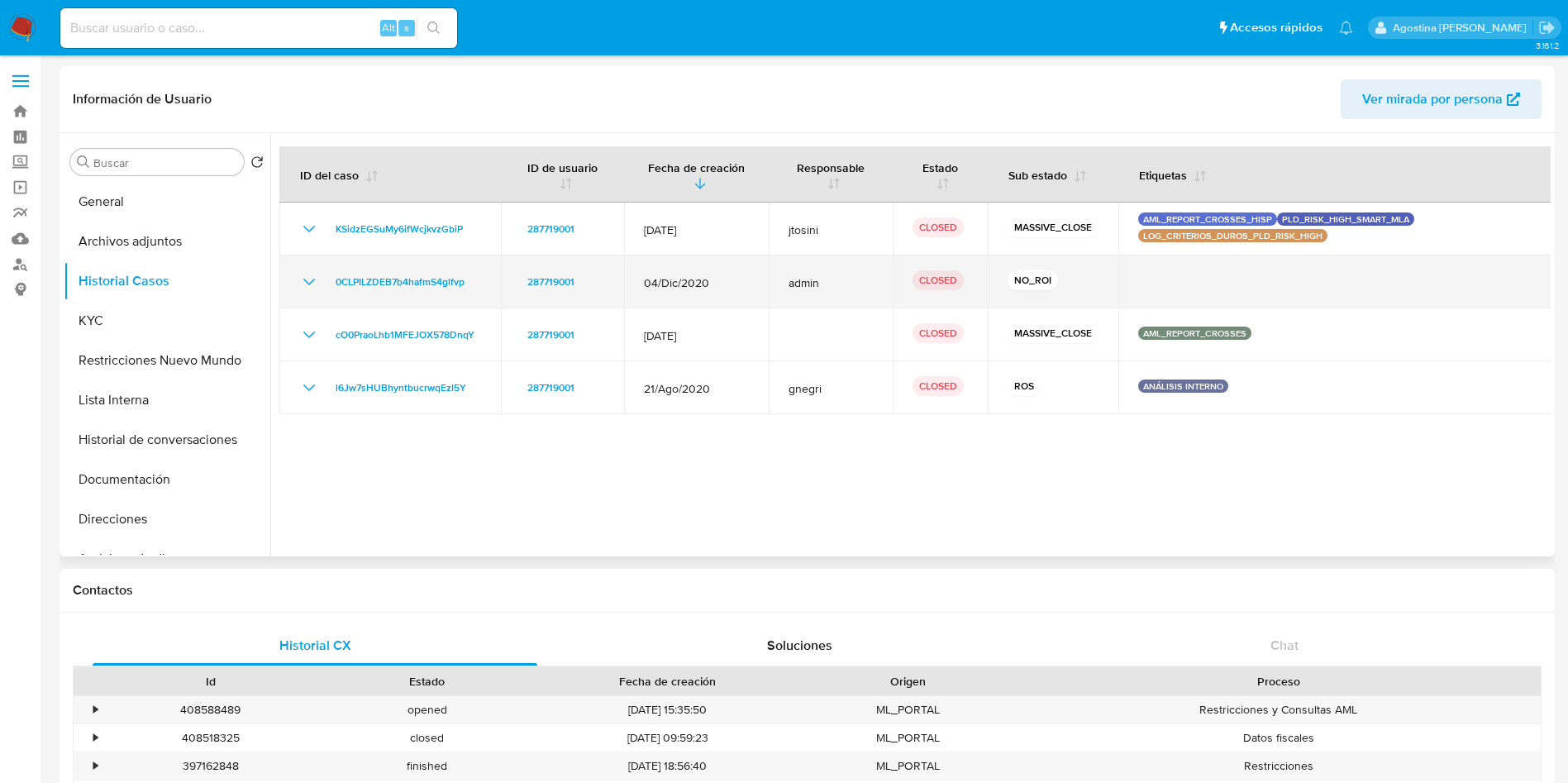
click at [300, 279] on icon "Mostrar/Ocultar" at bounding box center [309, 282] width 20 height 20
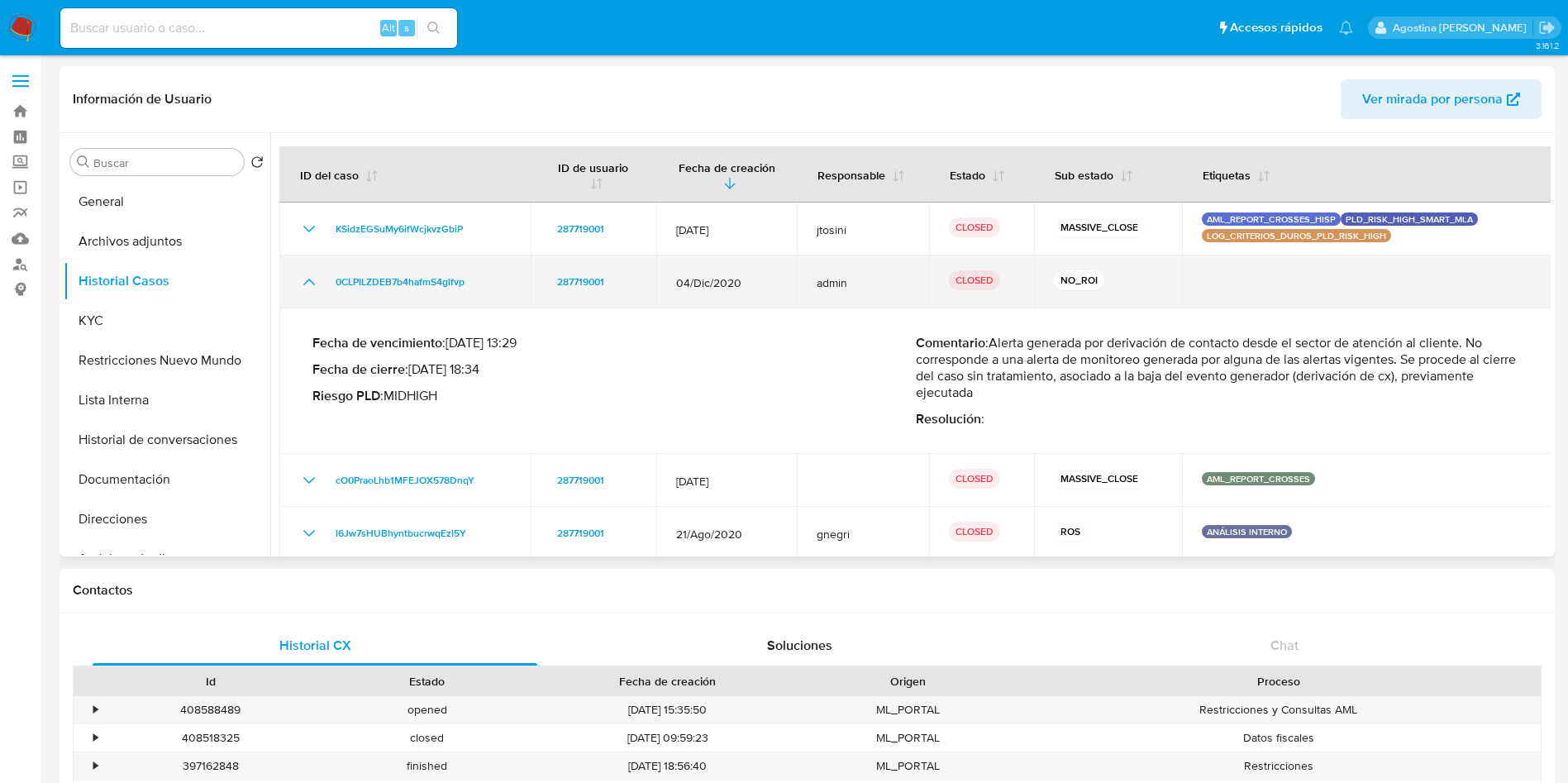
click at [300, 279] on icon "Mostrar/Ocultar" at bounding box center [309, 282] width 20 height 20
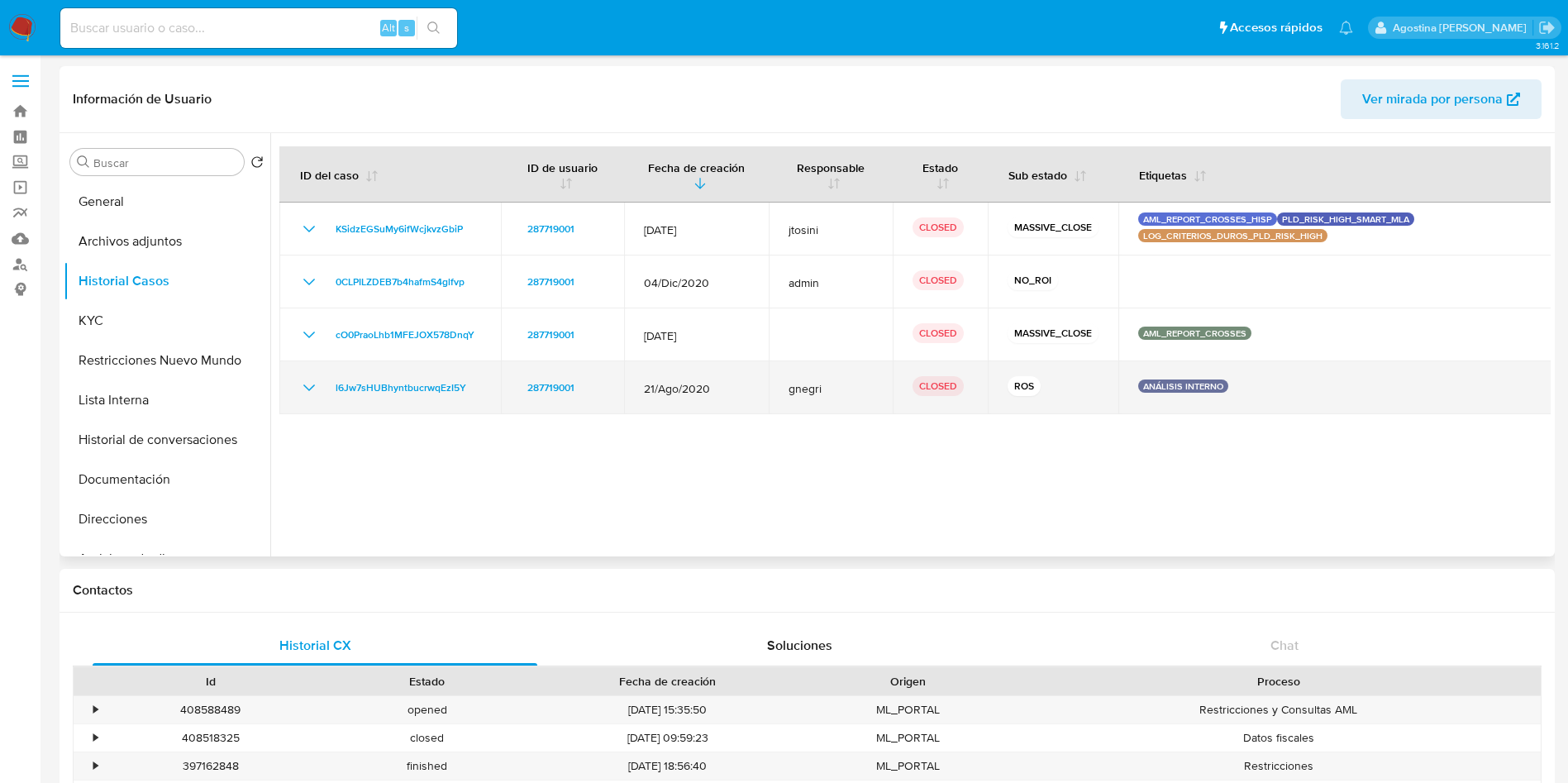
click at [302, 380] on icon "Mostrar/Ocultar" at bounding box center [309, 388] width 20 height 20
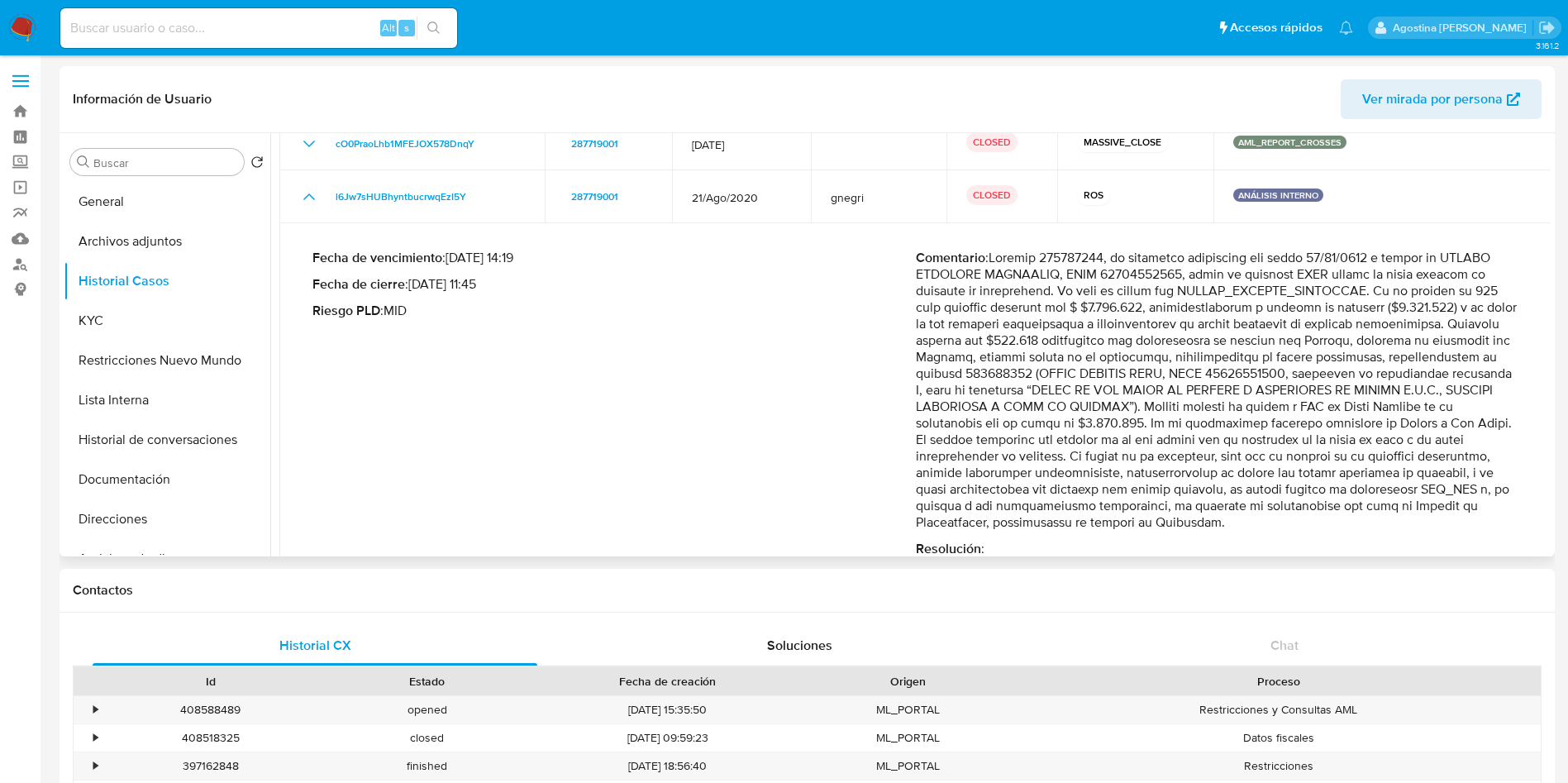
scroll to position [227, 0]
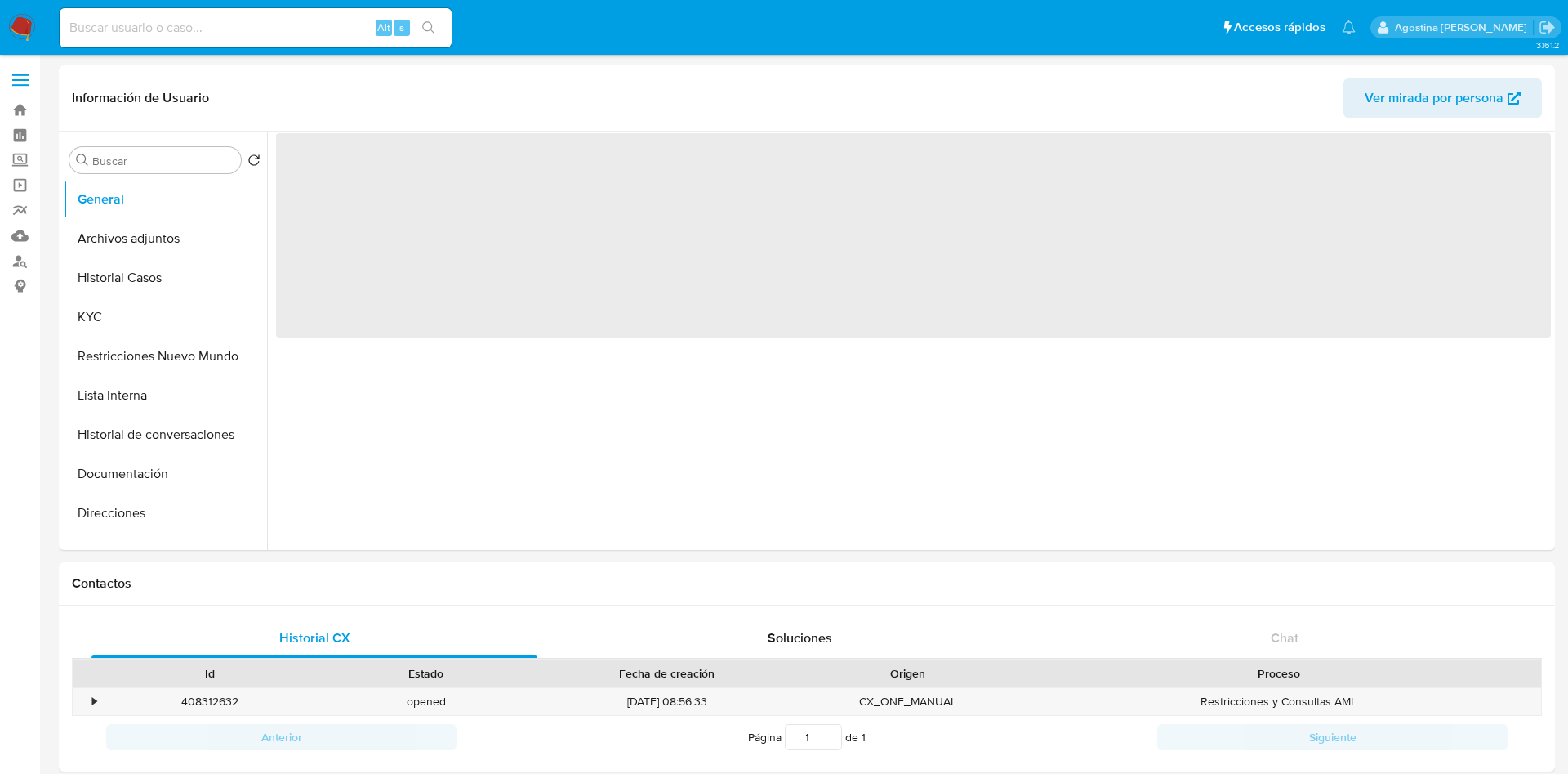
select select "10"
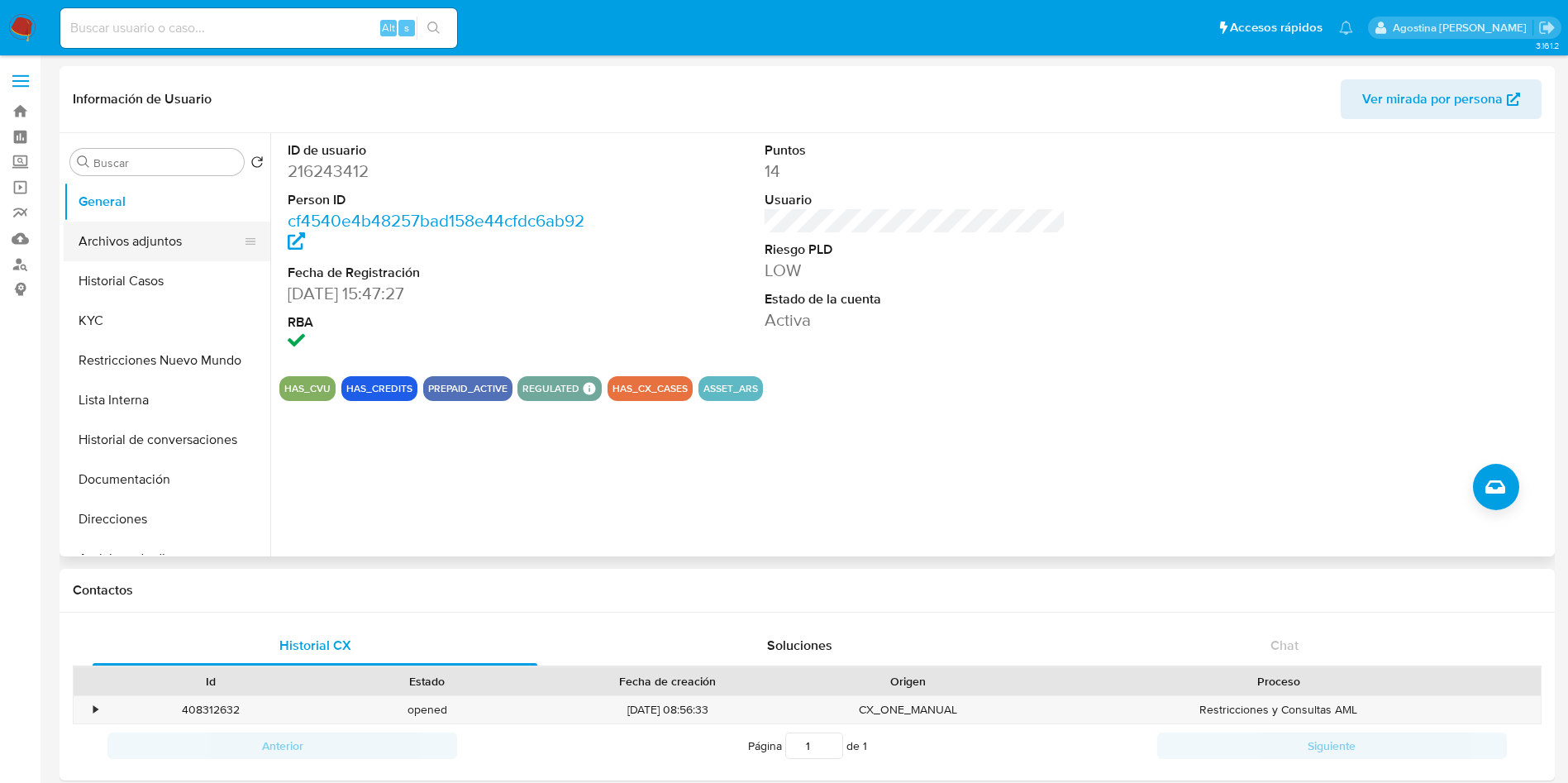
click at [162, 235] on button "Archivos adjuntos" at bounding box center [160, 241] width 194 height 40
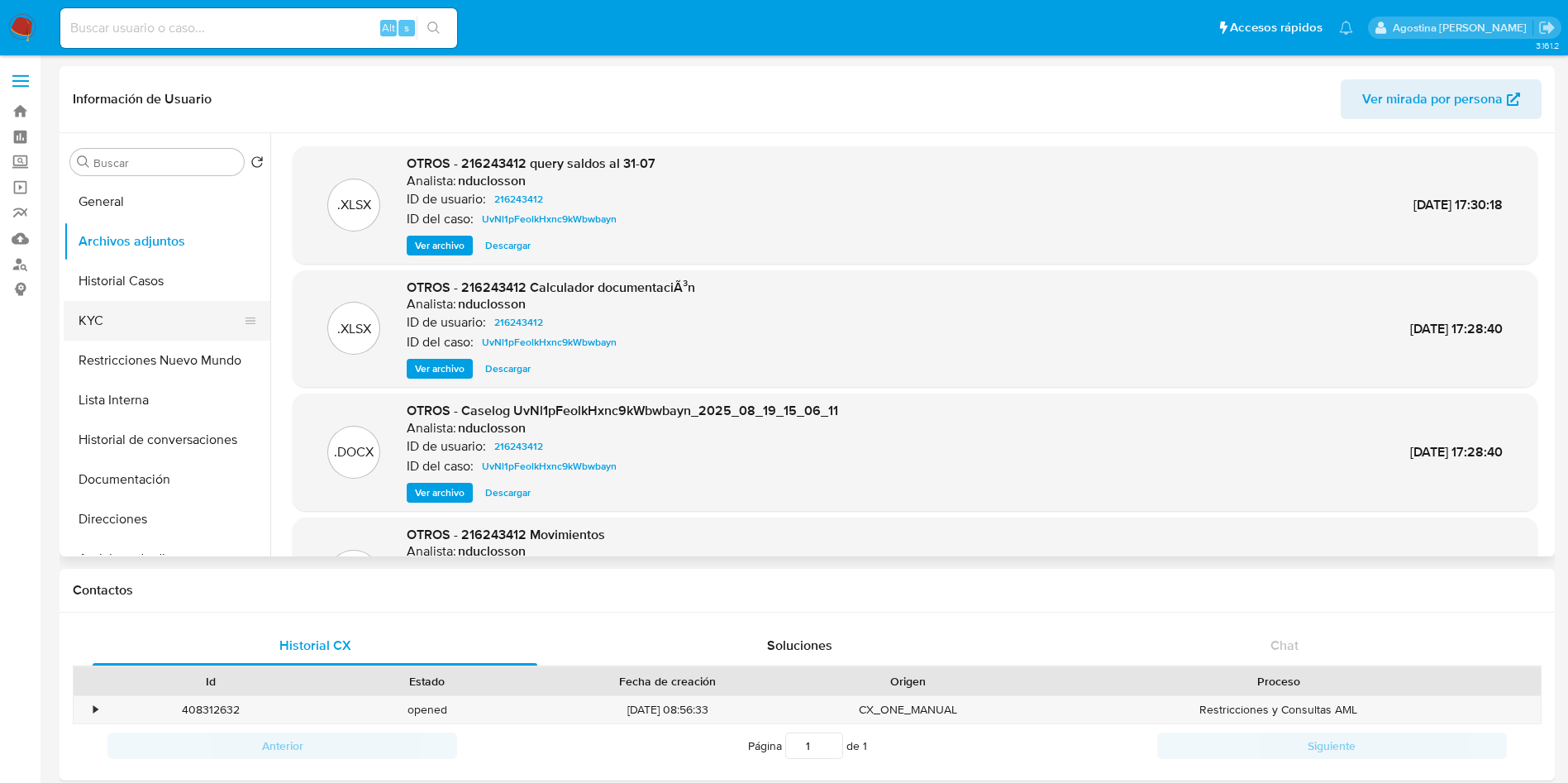
click at [118, 301] on button "KYC" at bounding box center [160, 321] width 194 height 40
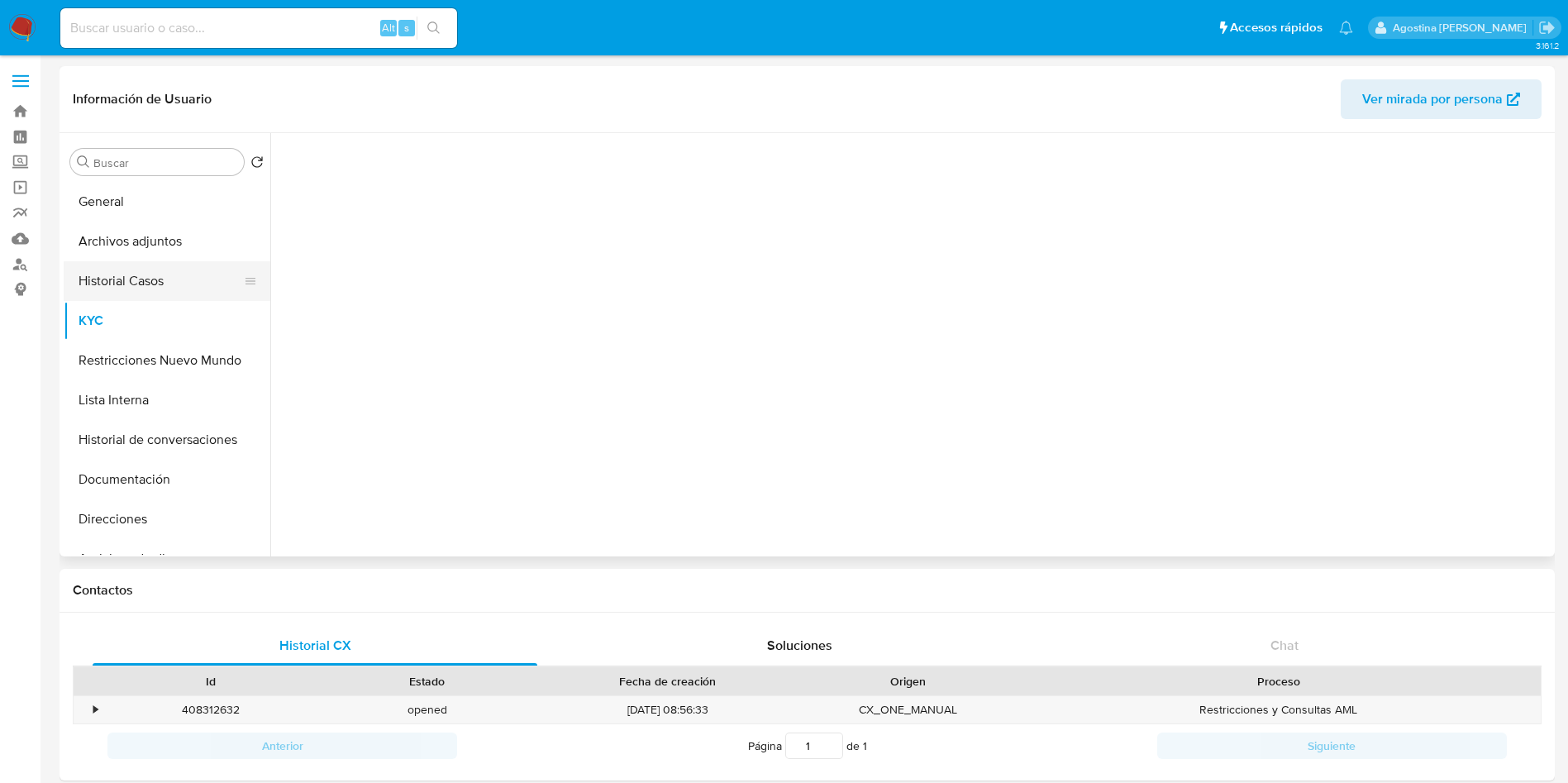
click at [129, 290] on button "Historial Casos" at bounding box center [160, 281] width 194 height 40
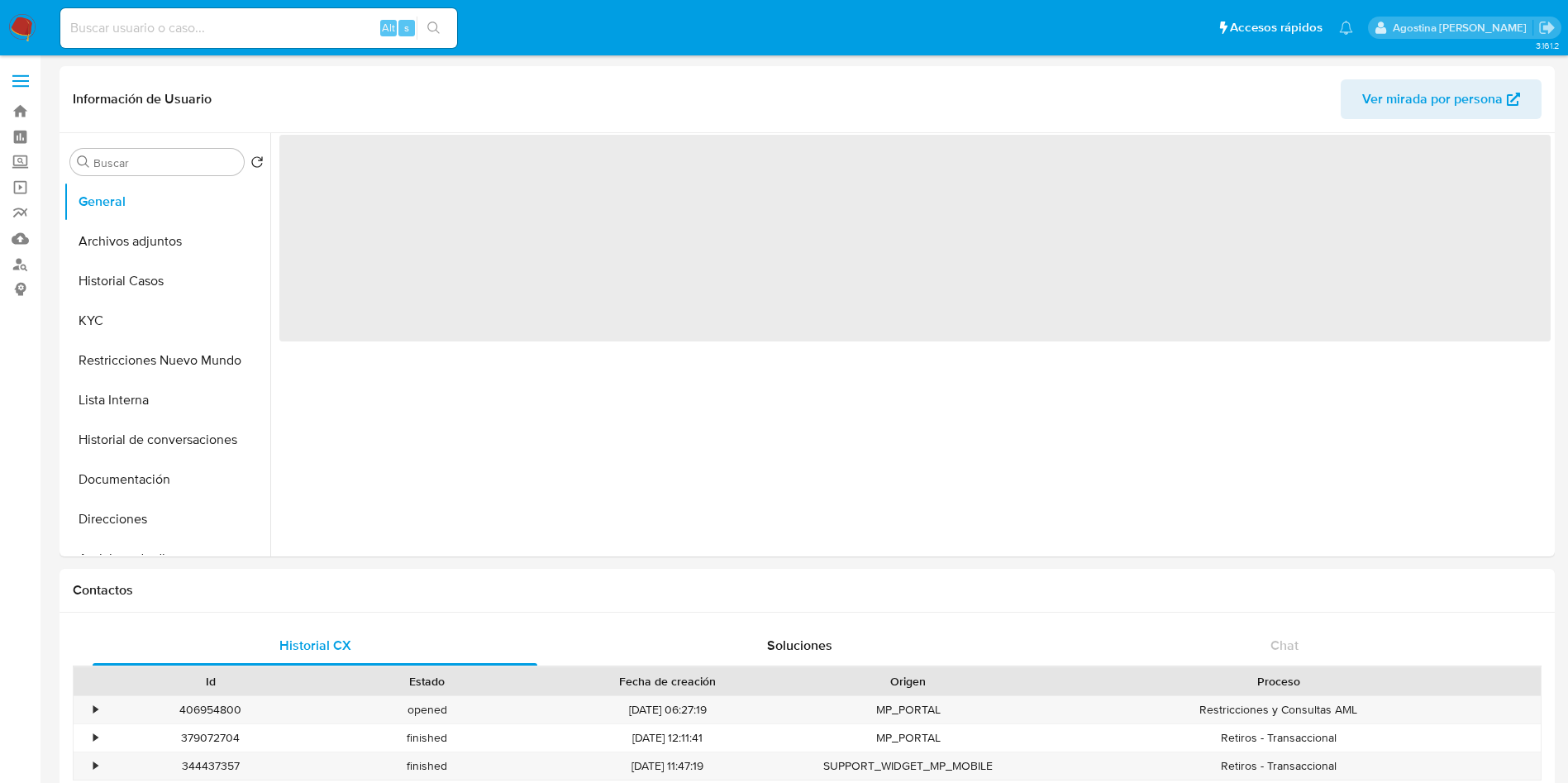
select select "10"
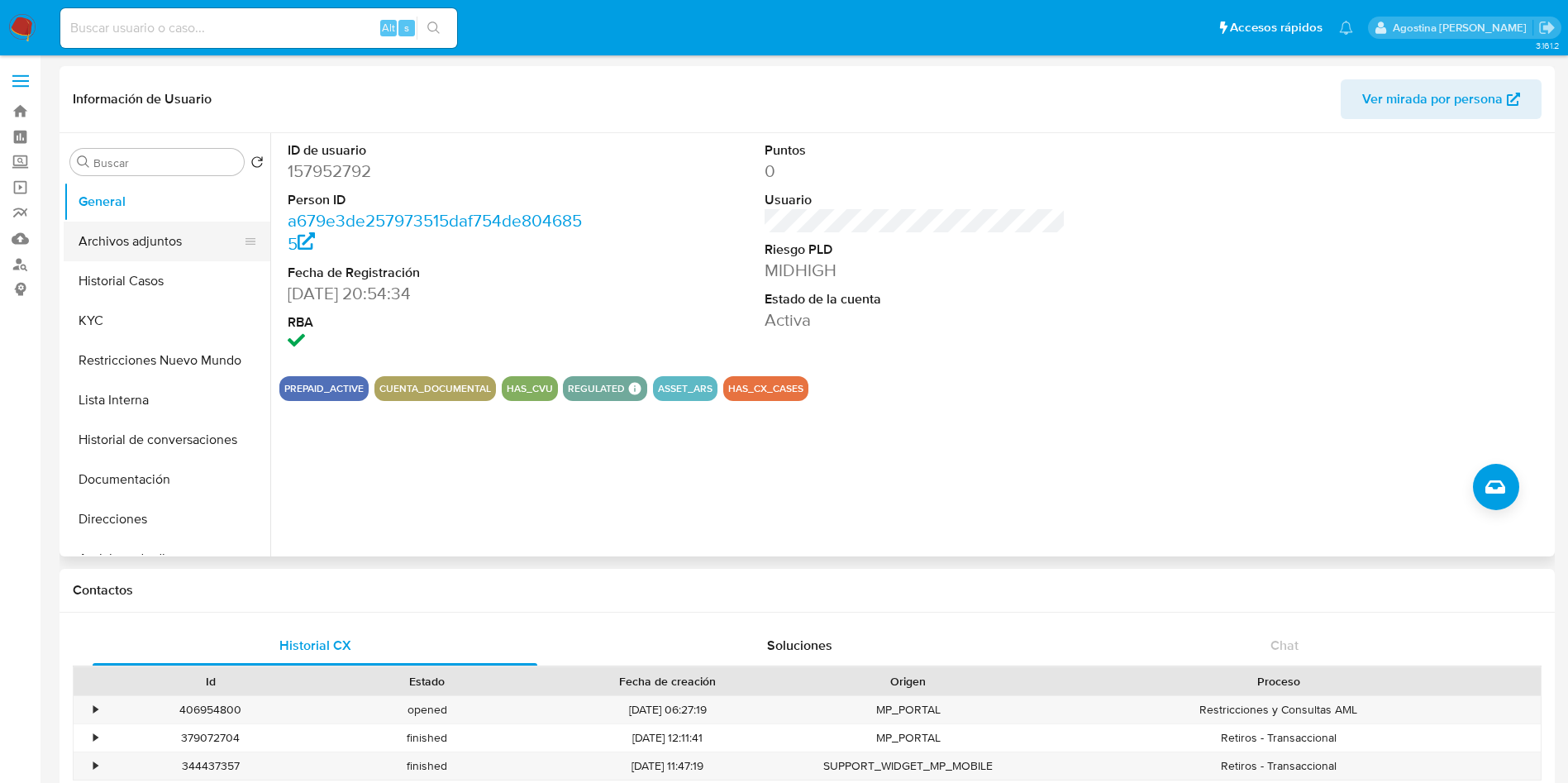
click at [205, 229] on button "Archivos adjuntos" at bounding box center [160, 241] width 194 height 40
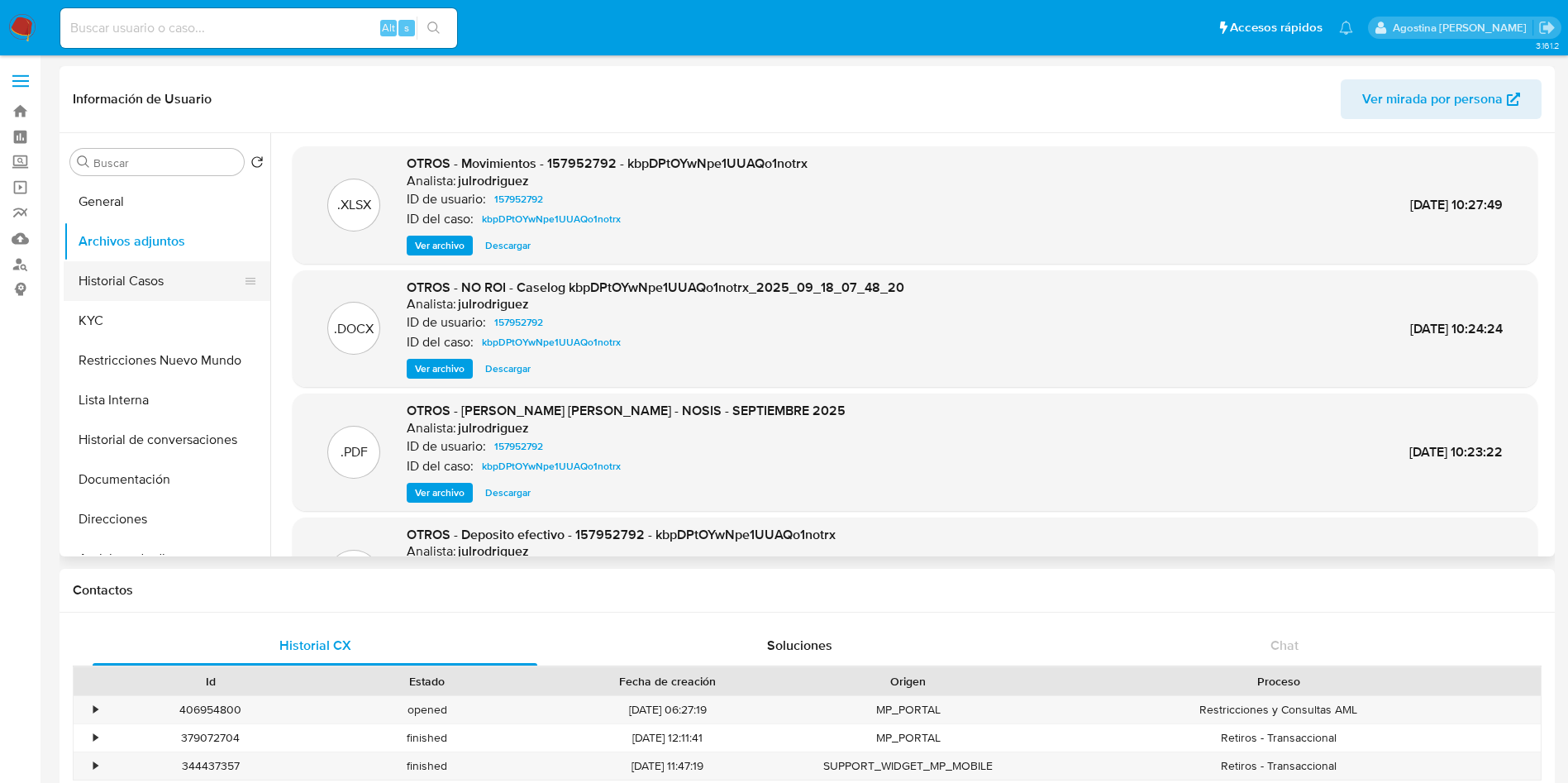
click at [189, 292] on button "Historial Casos" at bounding box center [160, 281] width 194 height 40
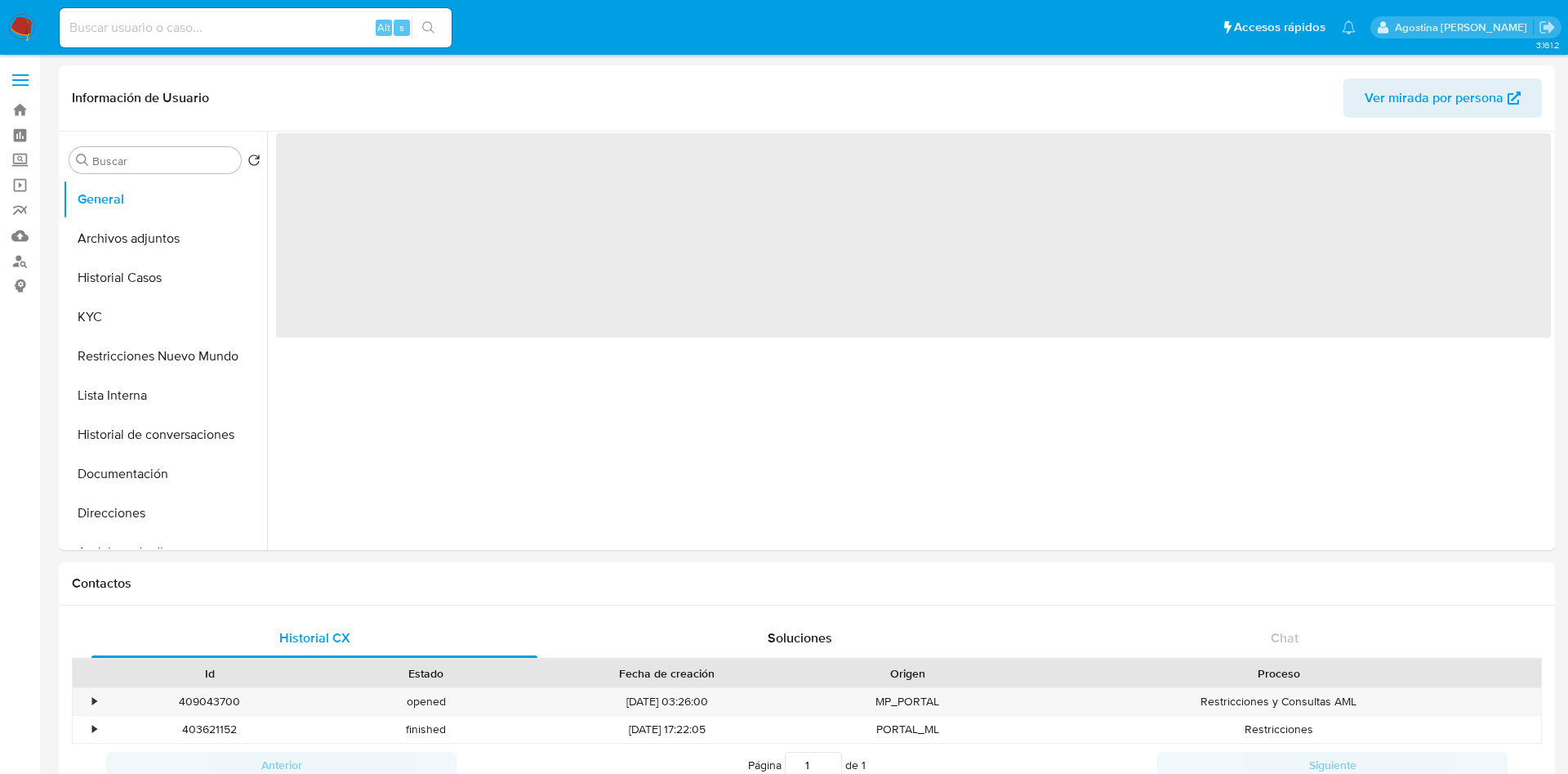
select select "10"
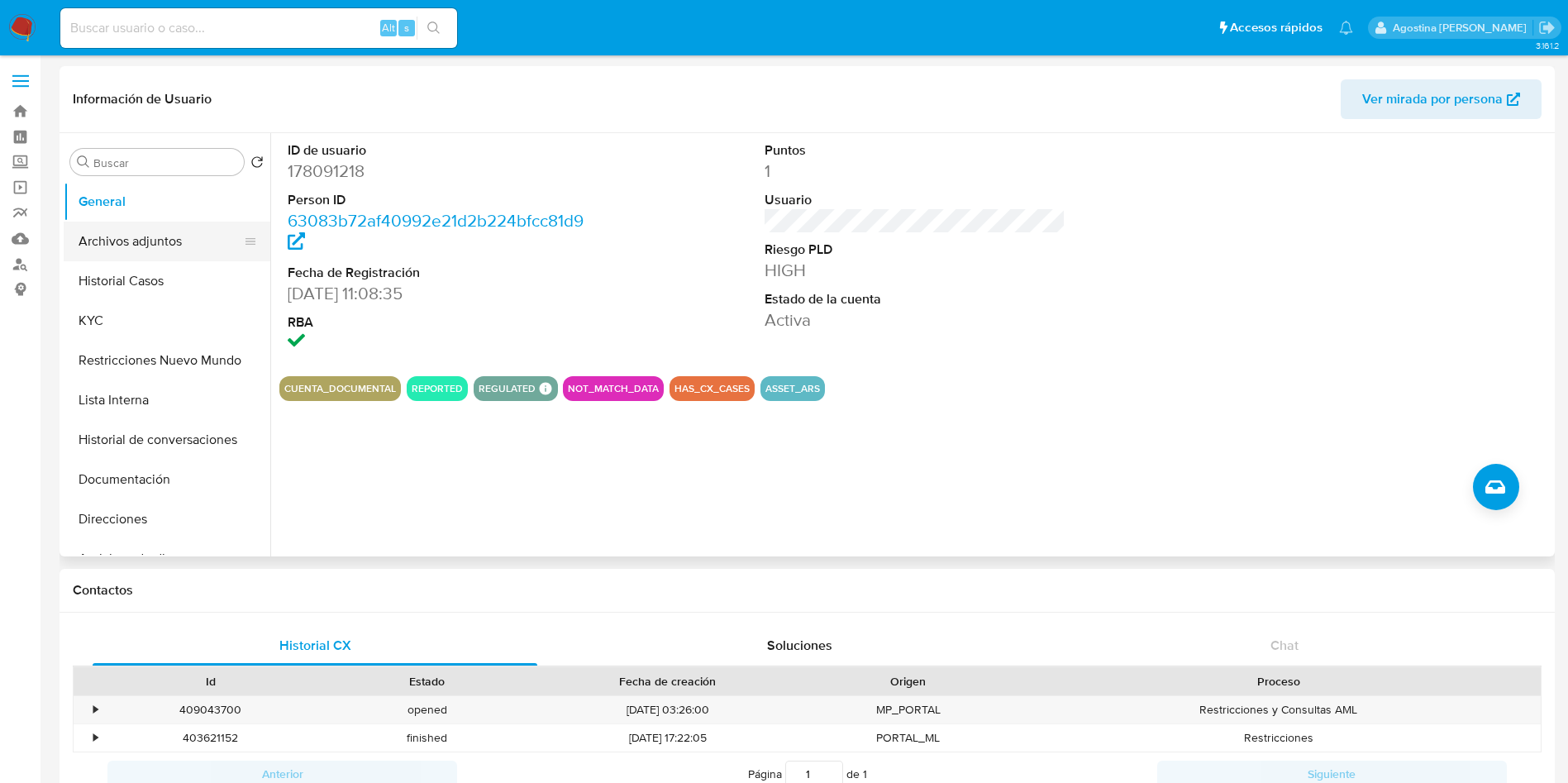
click at [155, 250] on button "Archivos adjuntos" at bounding box center [160, 241] width 194 height 40
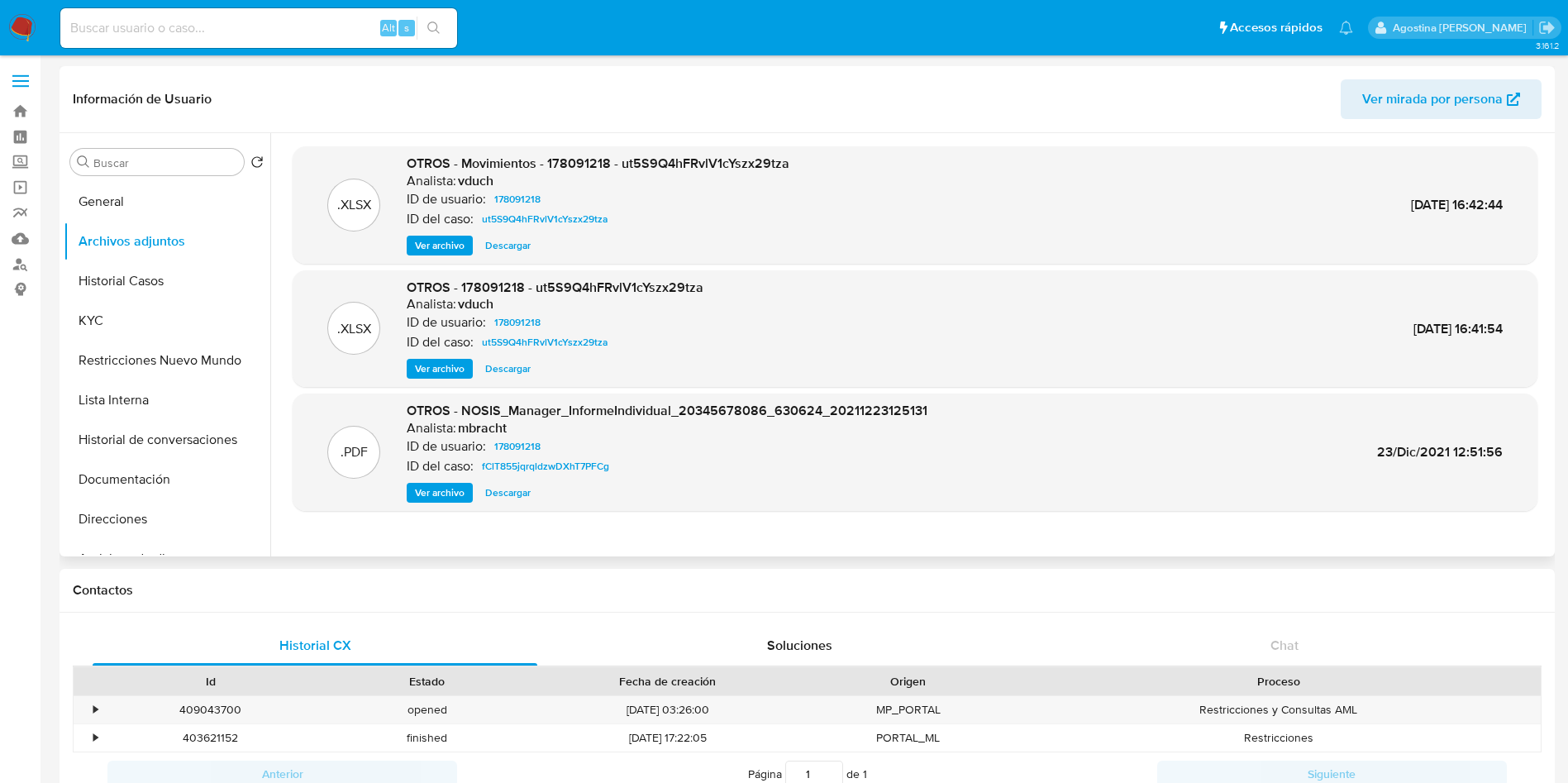
click at [440, 361] on span "Ver archivo" at bounding box center [440, 369] width 50 height 17
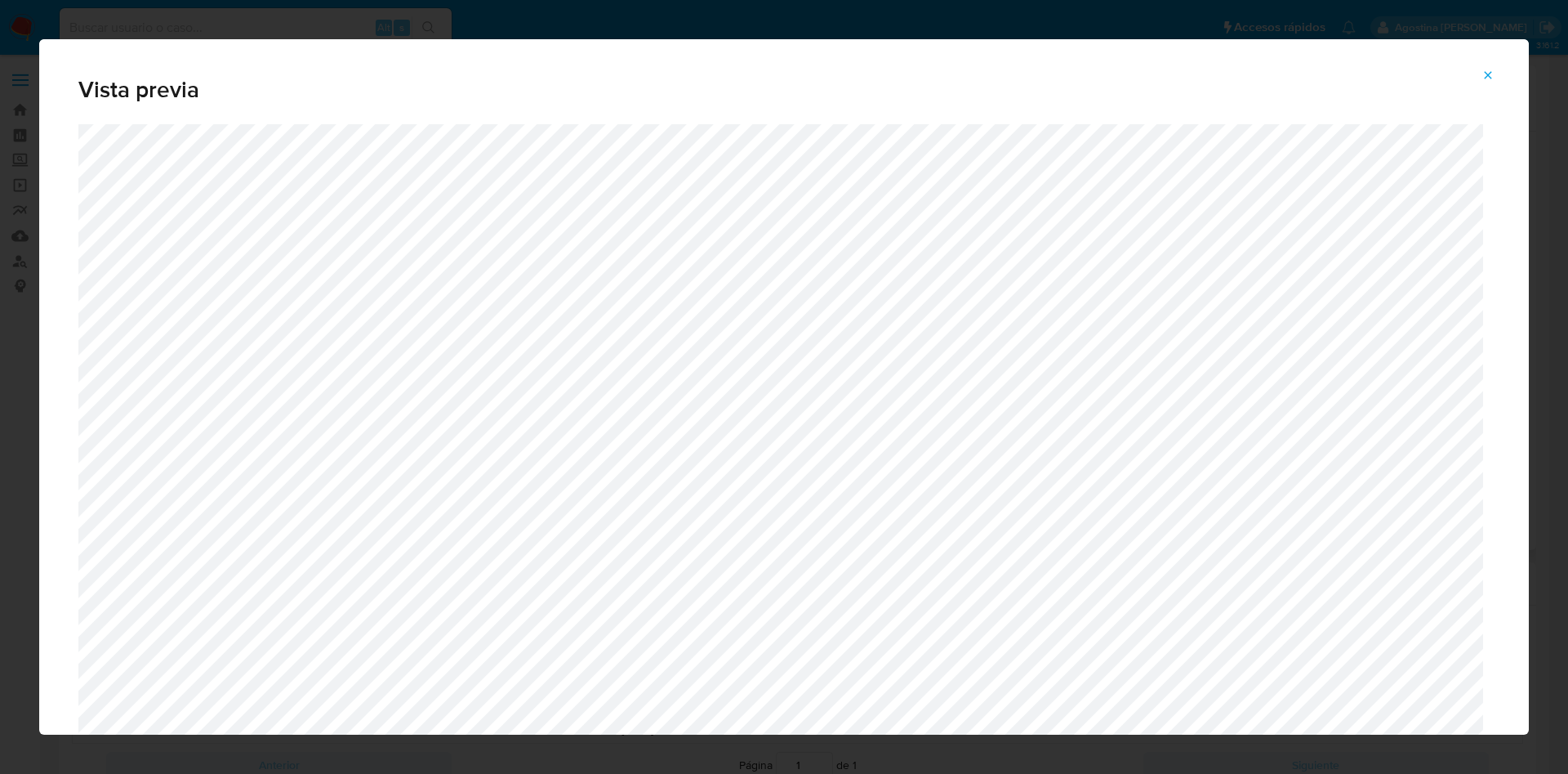
scroll to position [825, 0]
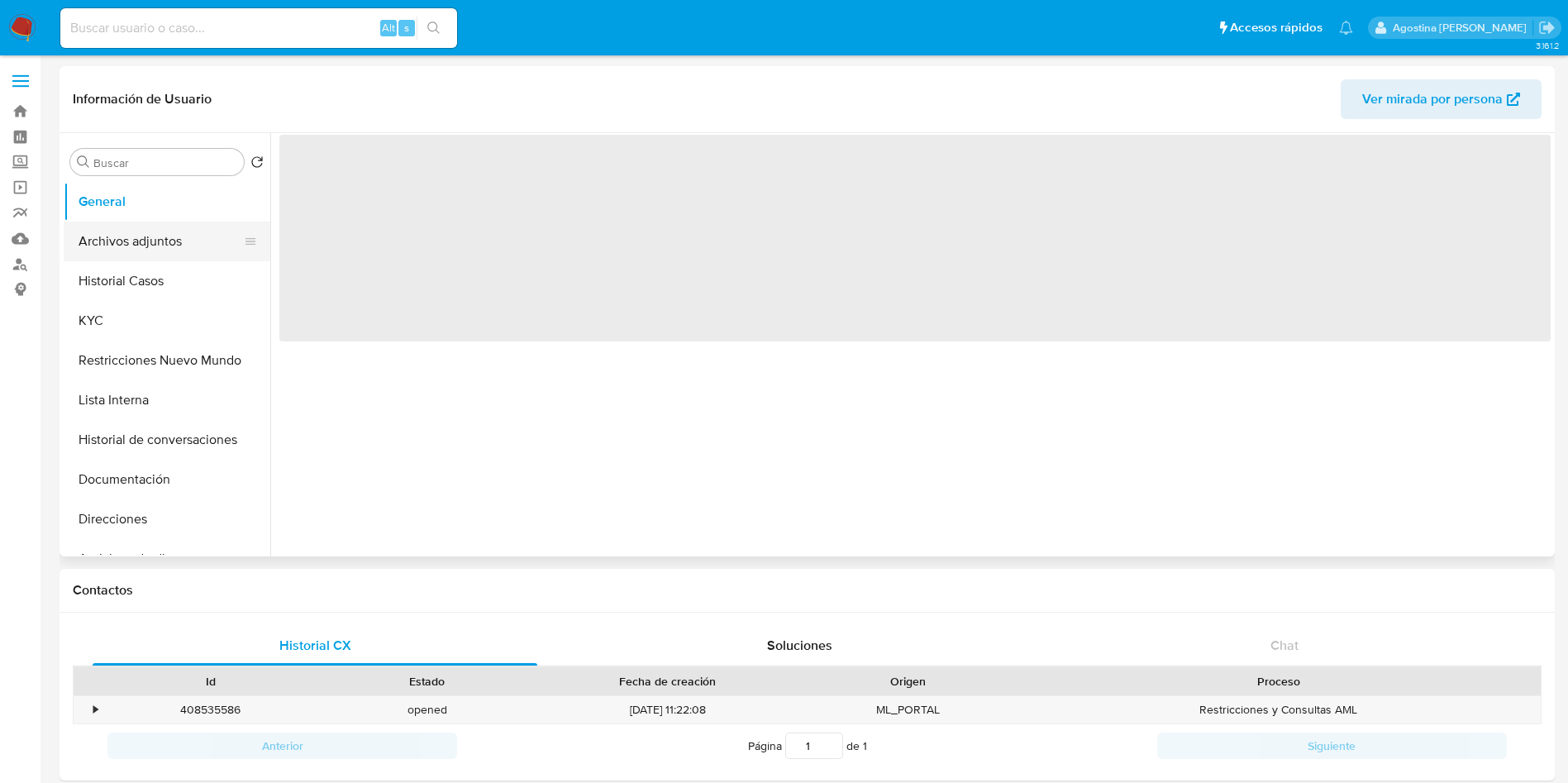
select select "10"
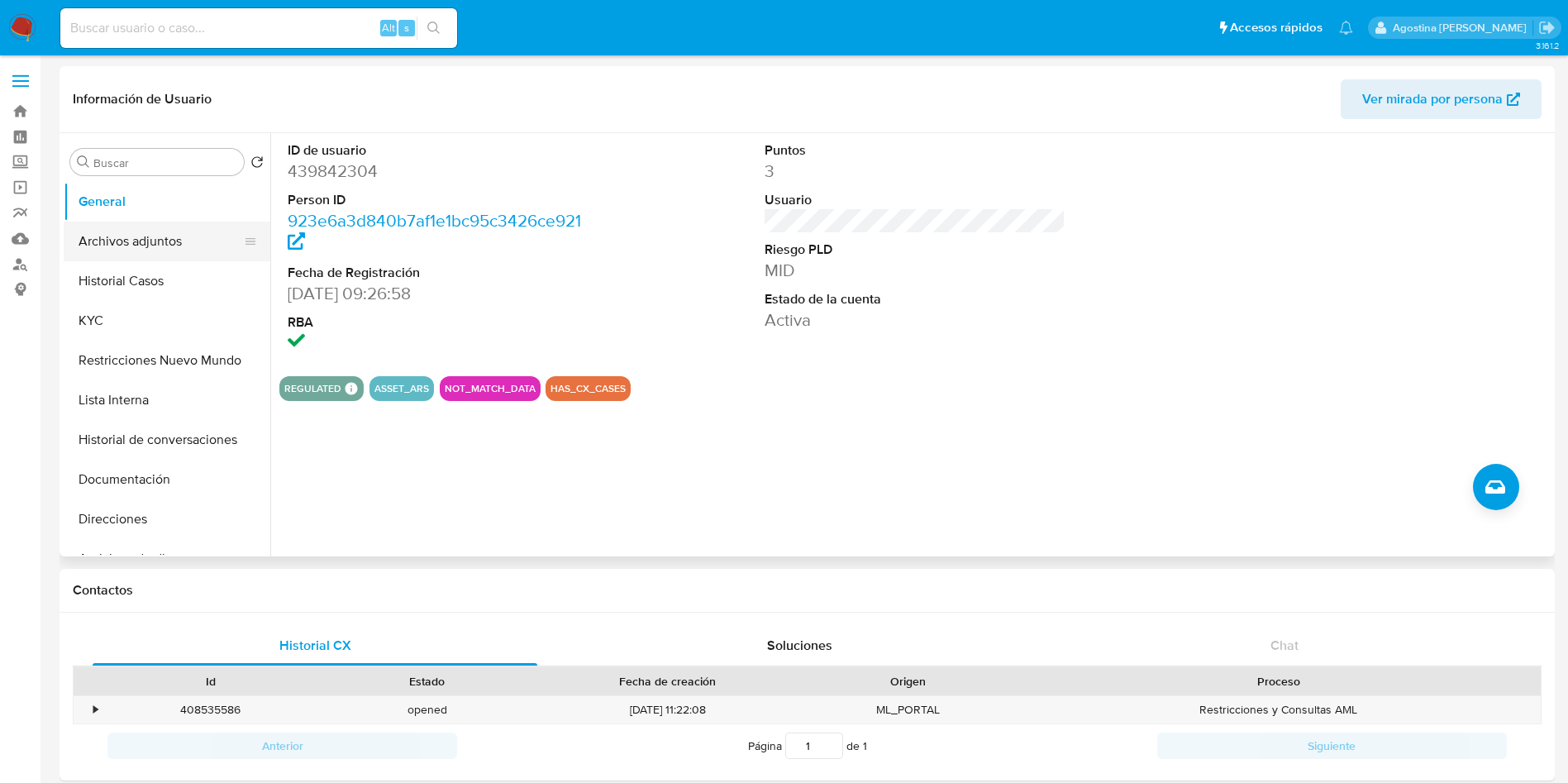
click at [178, 247] on button "Archivos adjuntos" at bounding box center [160, 241] width 194 height 40
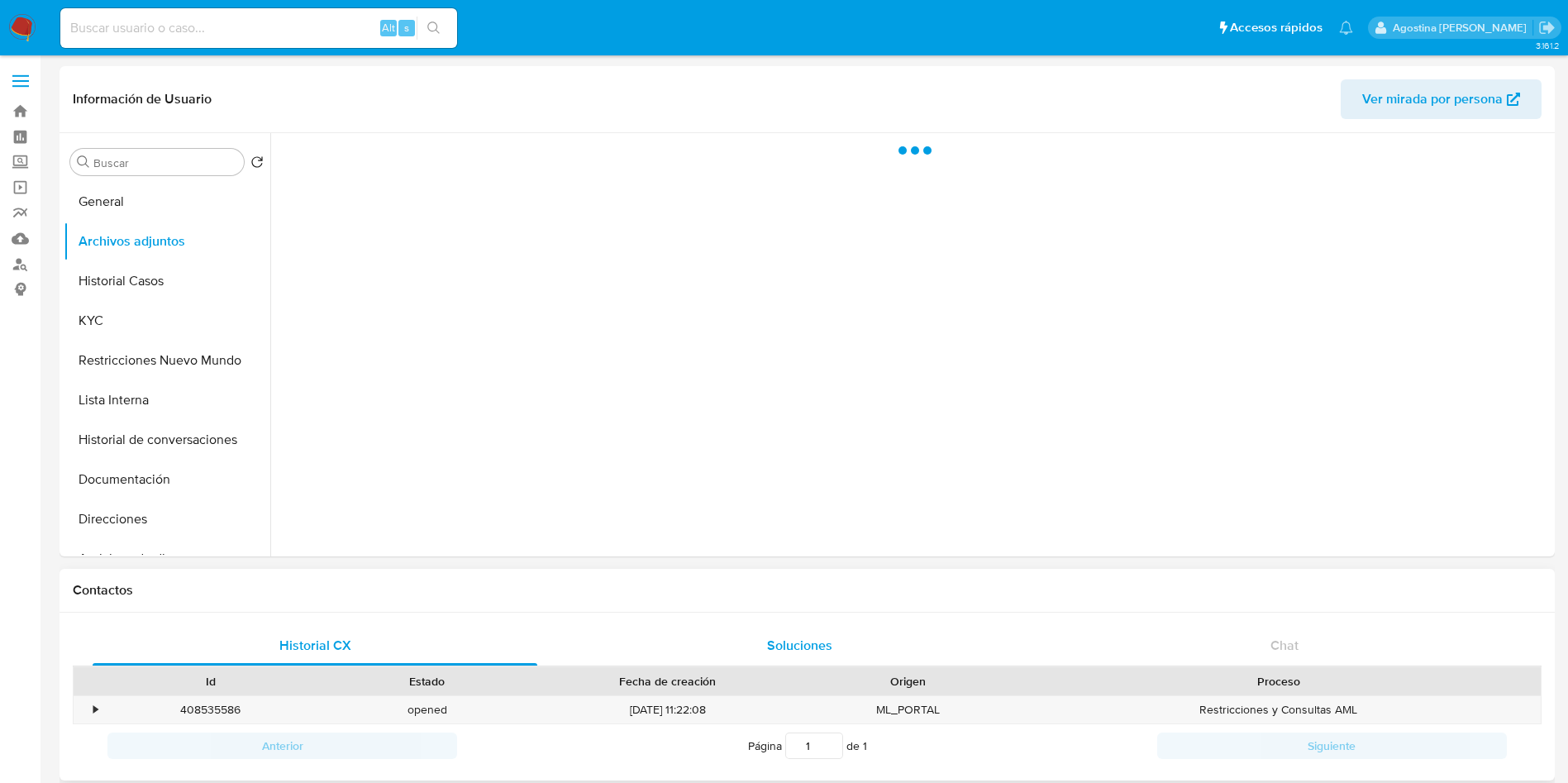
drag, startPoint x: 885, startPoint y: 611, endPoint x: 990, endPoint y: 640, distance: 108.9
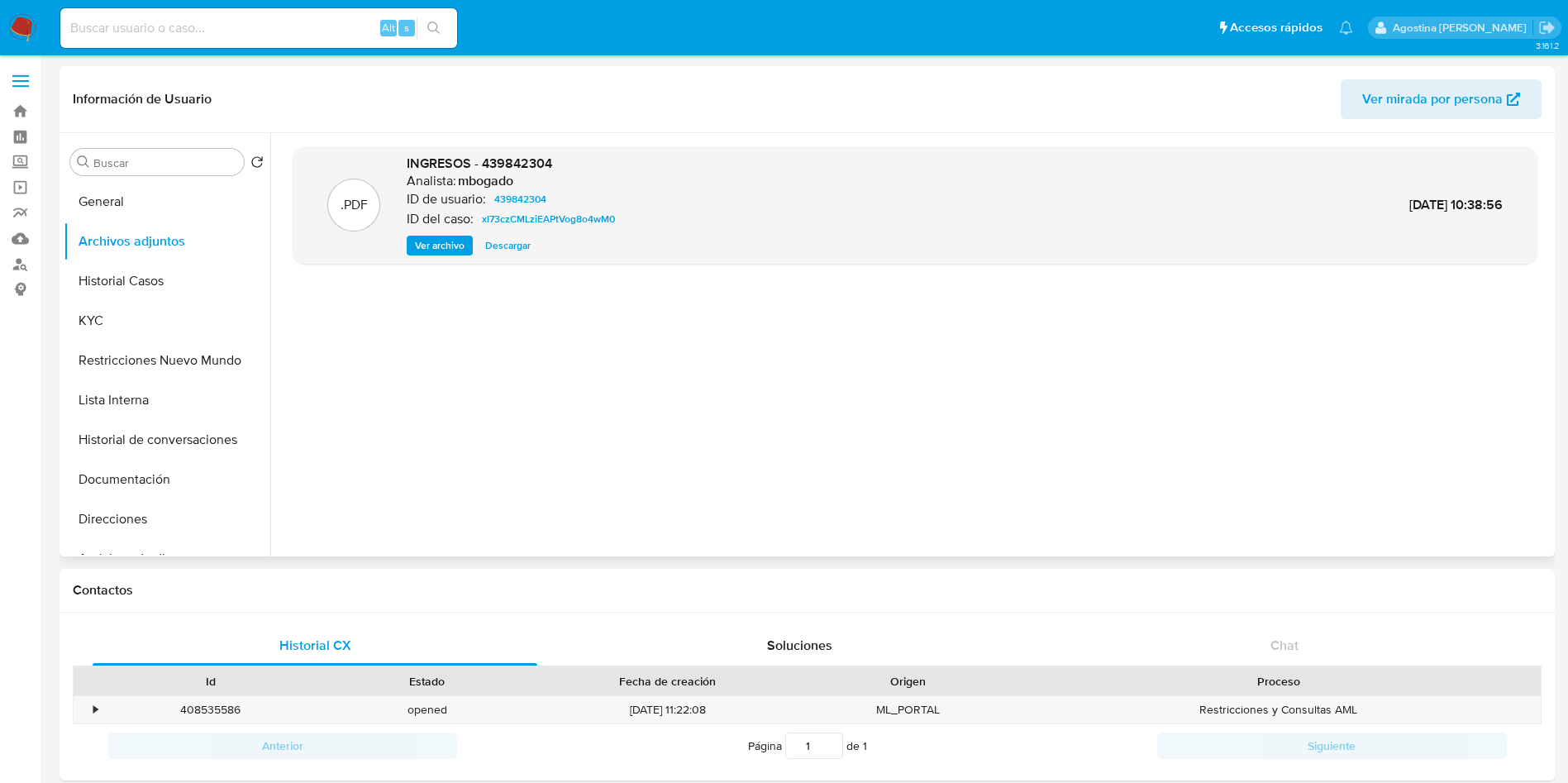
drag, startPoint x: 990, startPoint y: 640, endPoint x: 405, endPoint y: 302, distance: 675.6
click at [405, 302] on div ".PDF INGRESOS - 439842304 Analista: mbogado ID de usuario: 439842304 ID del cas…" at bounding box center [914, 344] width 1245 height 396
click at [148, 266] on button "Historial Casos" at bounding box center [160, 281] width 194 height 40
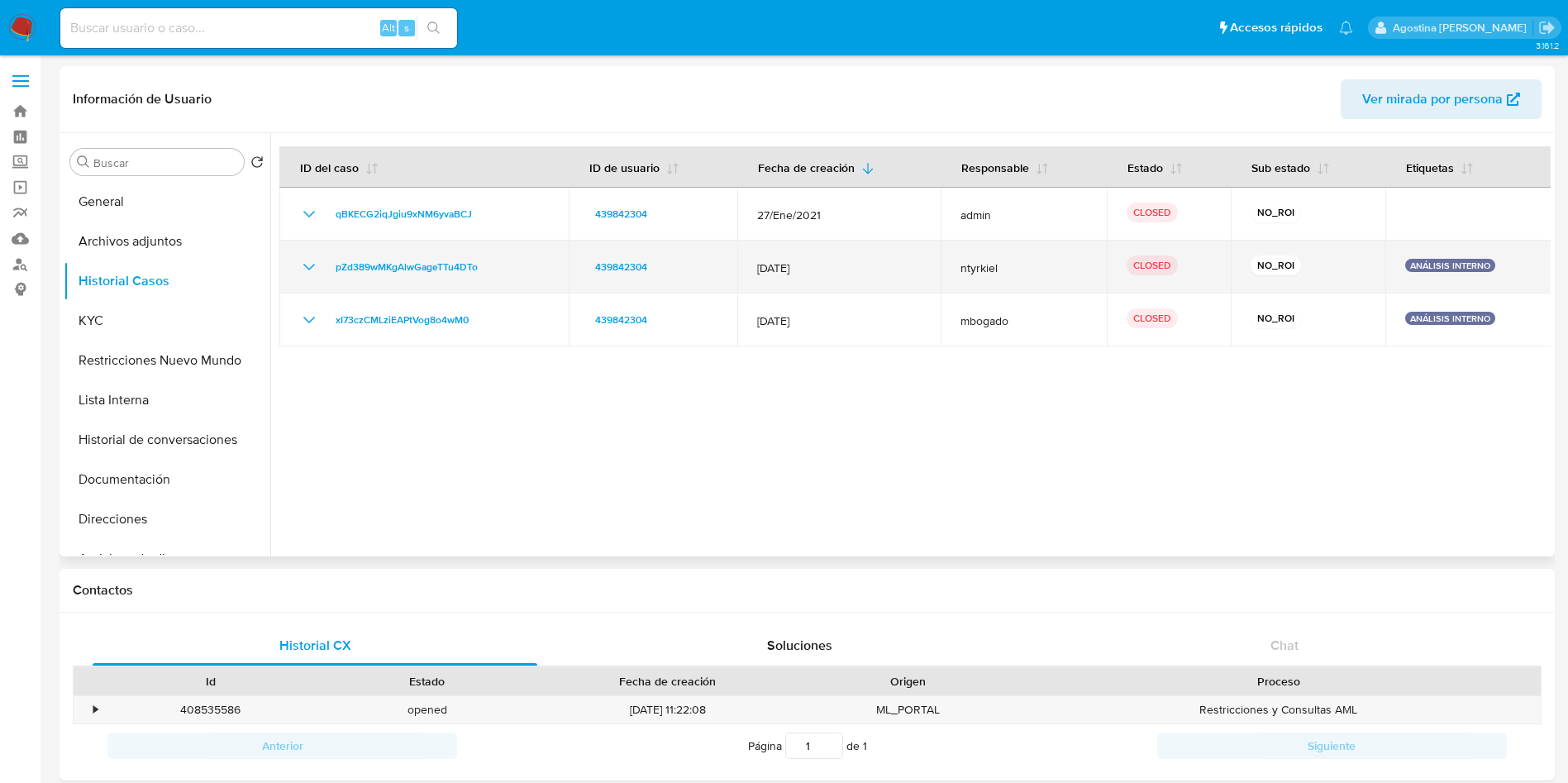
click at [307, 265] on icon "Mostrar/Ocultar" at bounding box center [309, 267] width 20 height 20
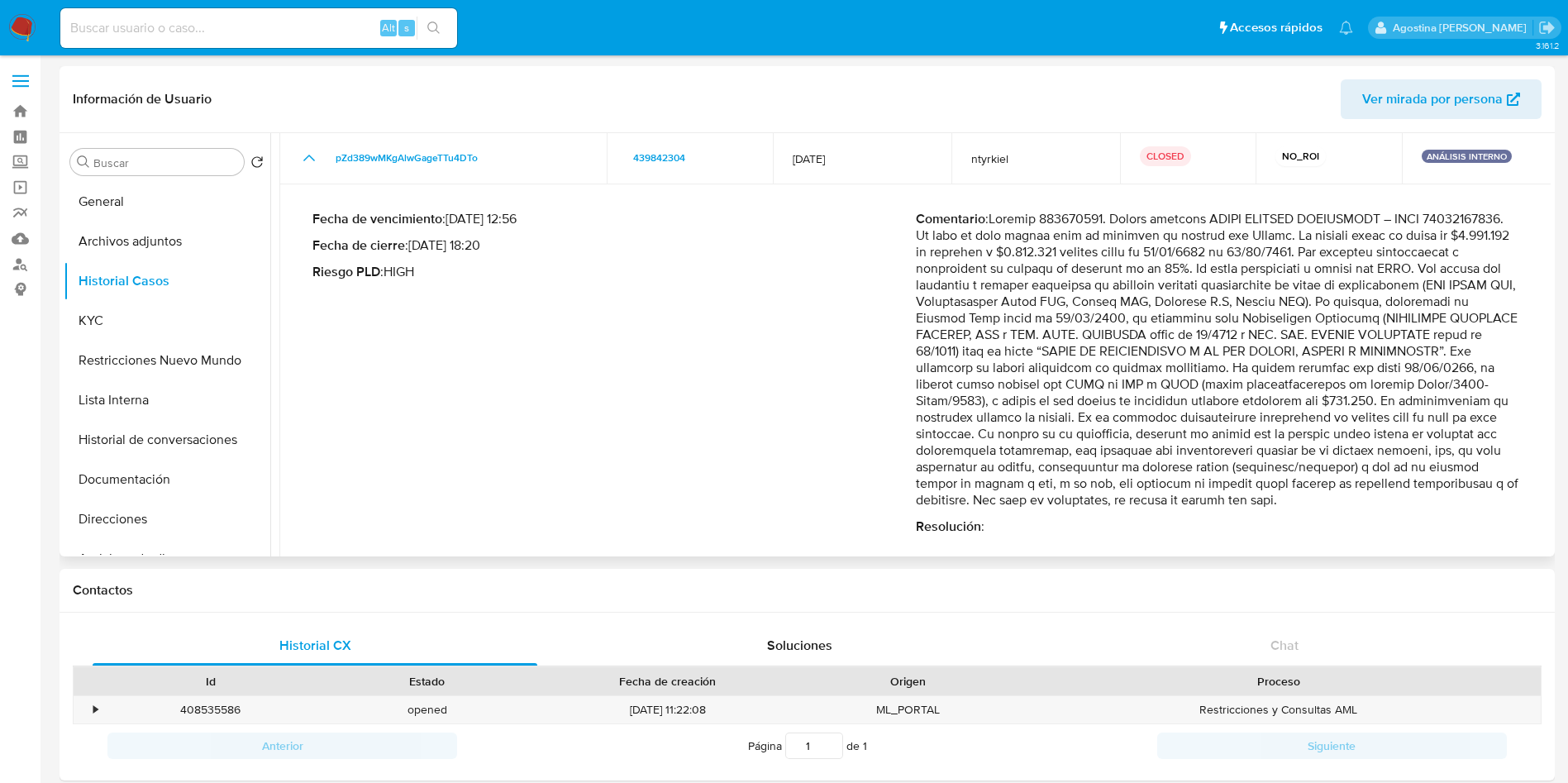
scroll to position [192, 0]
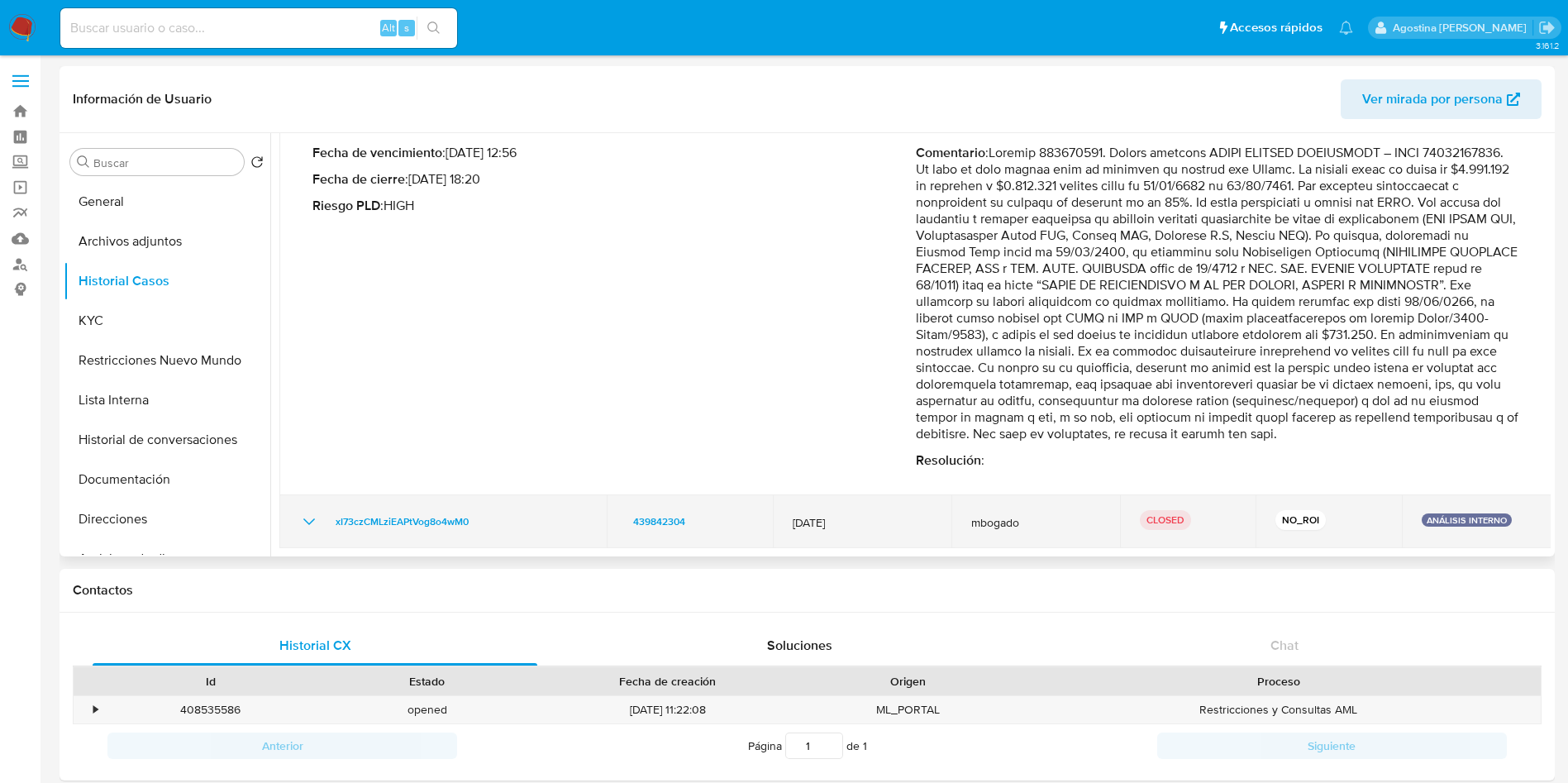
click at [302, 526] on icon "Mostrar/Ocultar" at bounding box center [309, 522] width 20 height 20
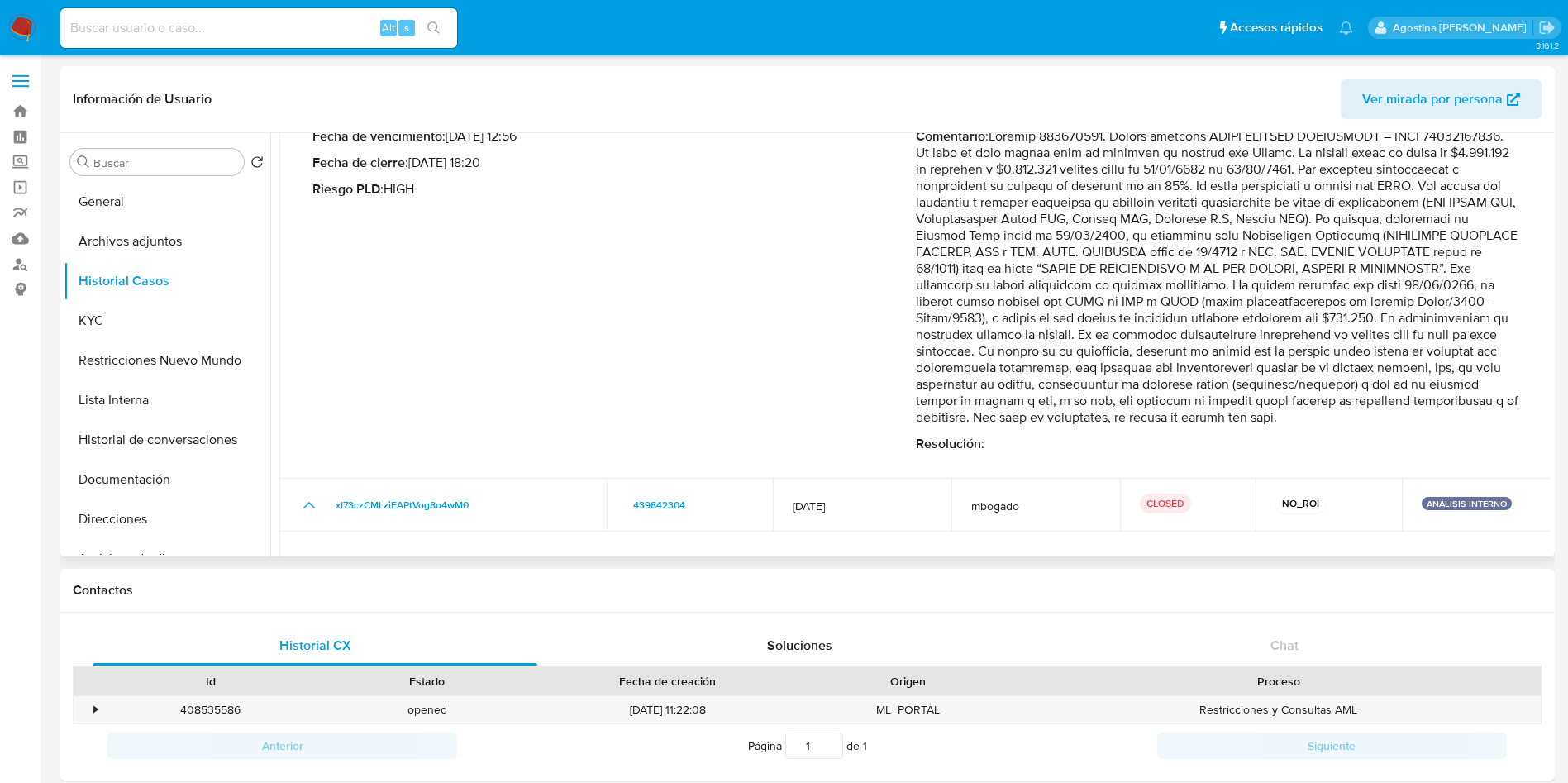
scroll to position [585, 0]
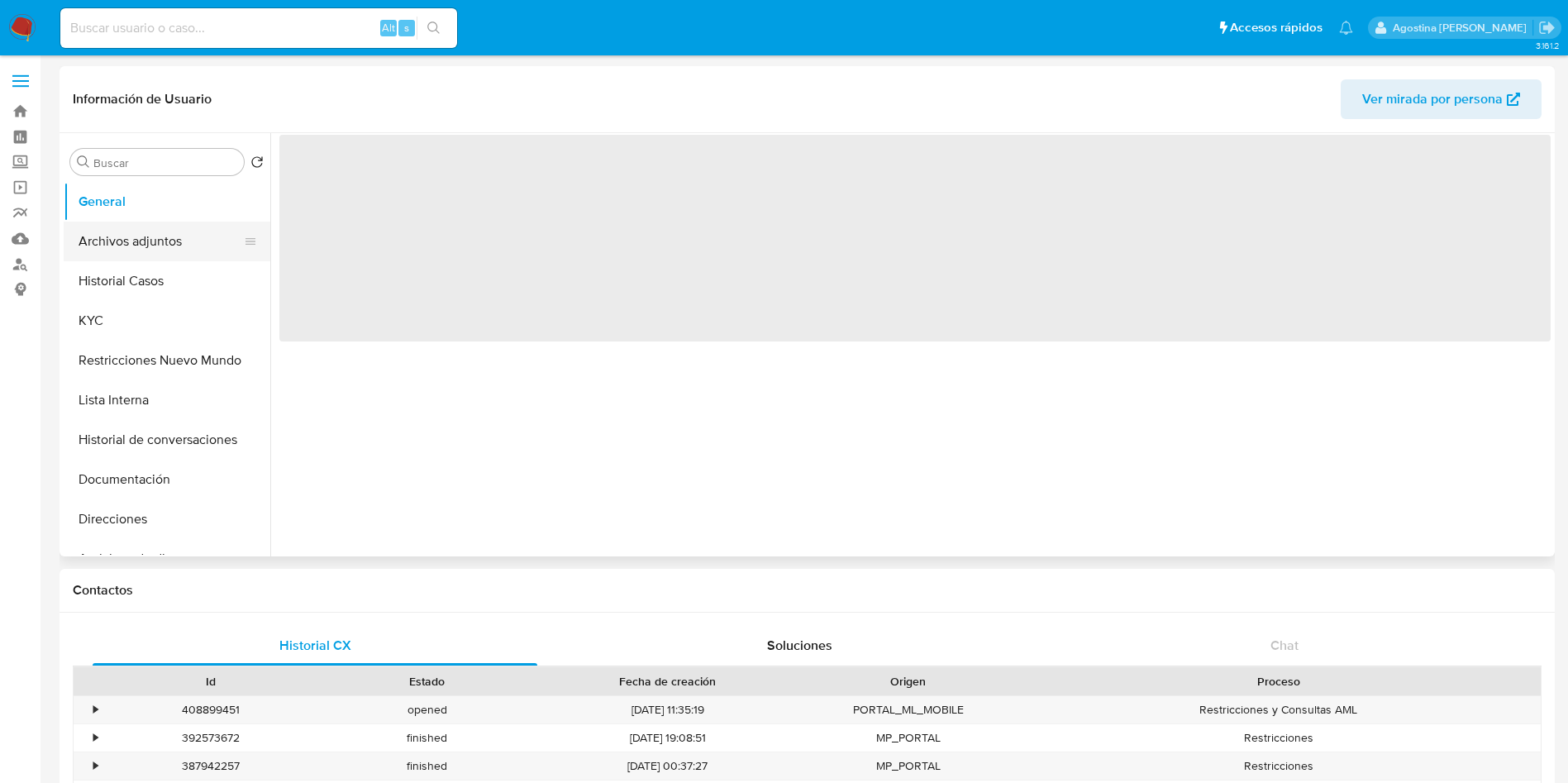
select select "10"
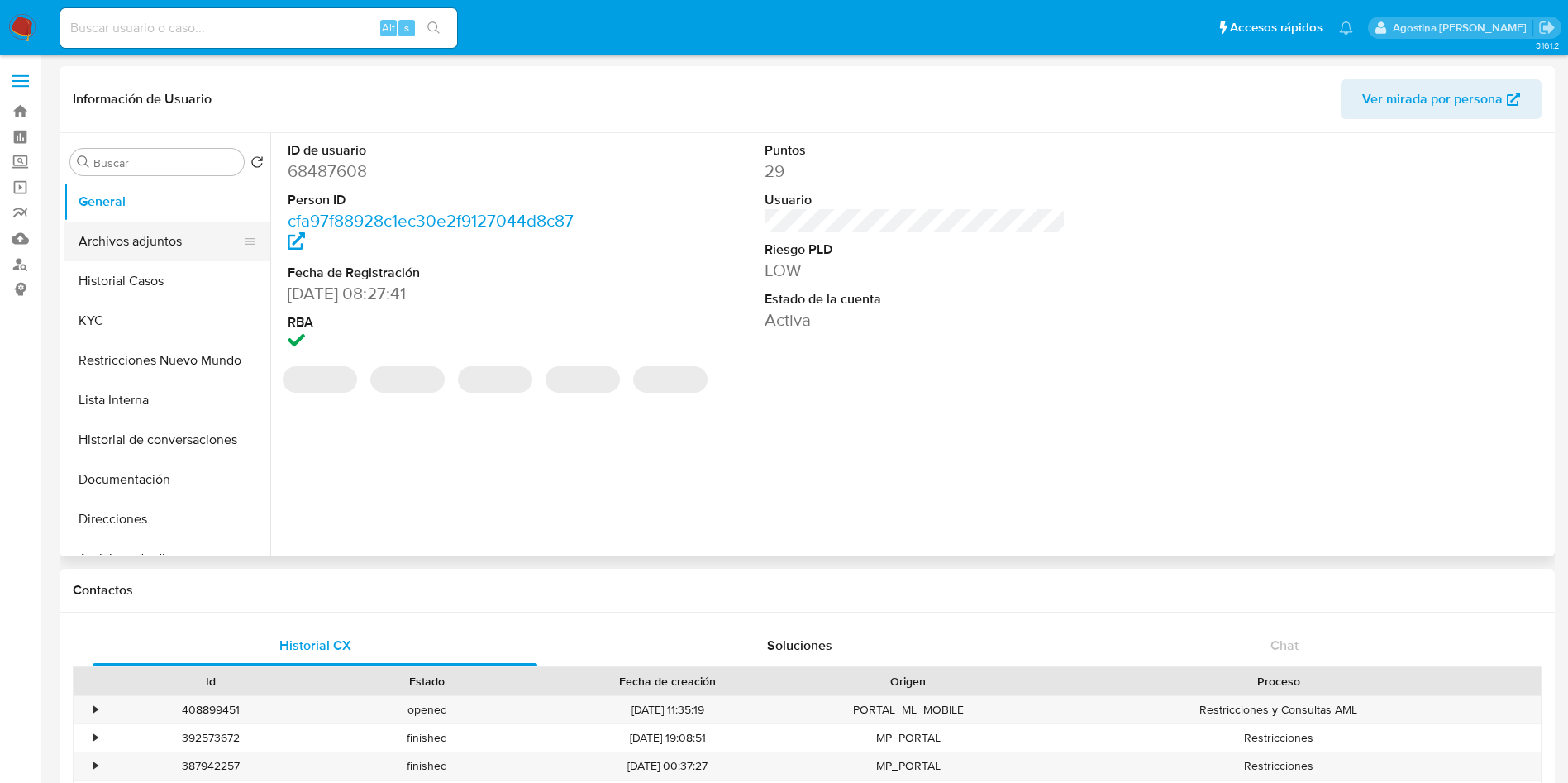
click at [185, 235] on button "Archivos adjuntos" at bounding box center [160, 241] width 194 height 40
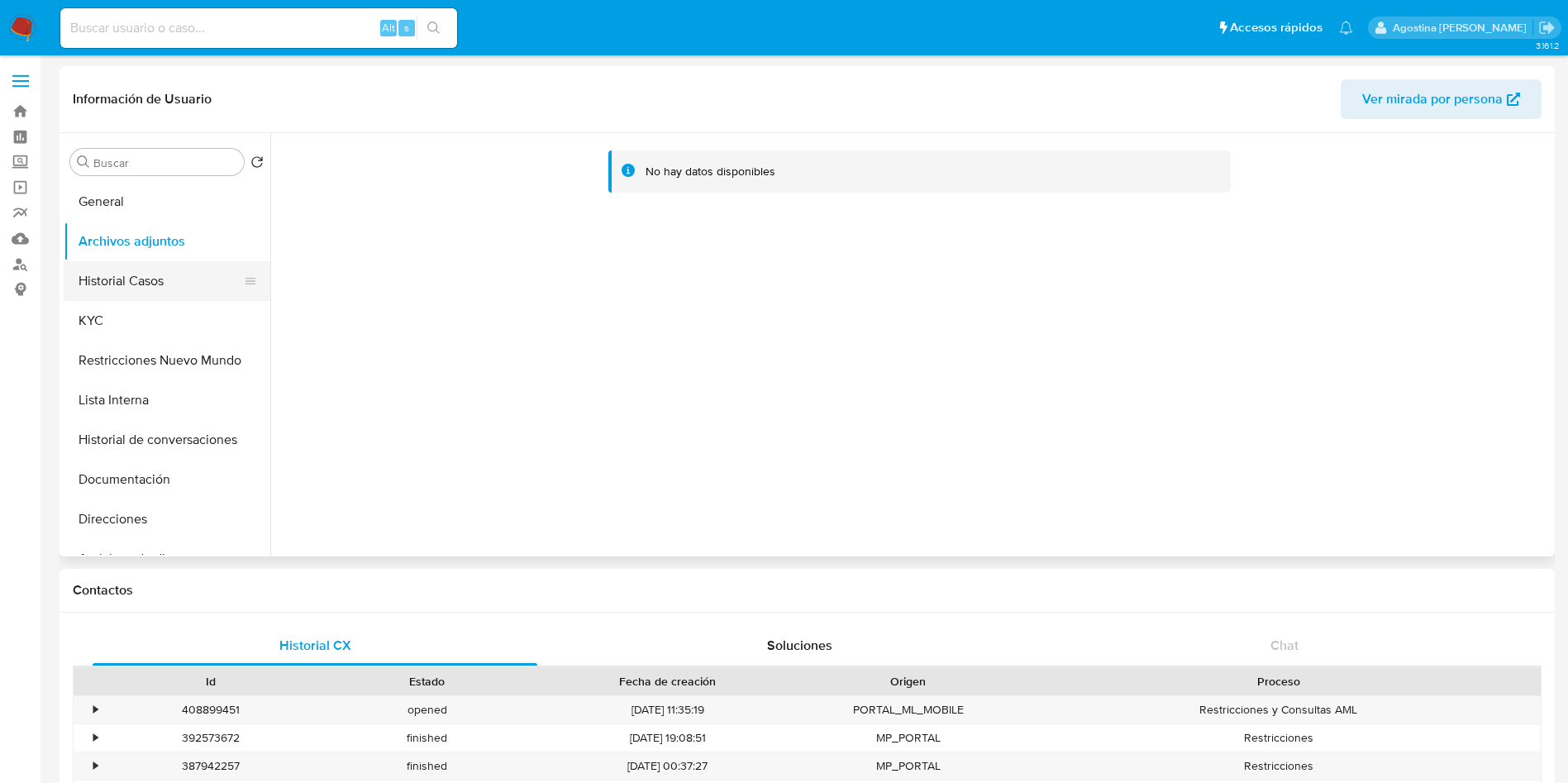
click at [171, 262] on button "Historial Casos" at bounding box center [160, 281] width 194 height 40
